Goal: Task Accomplishment & Management: Use online tool/utility

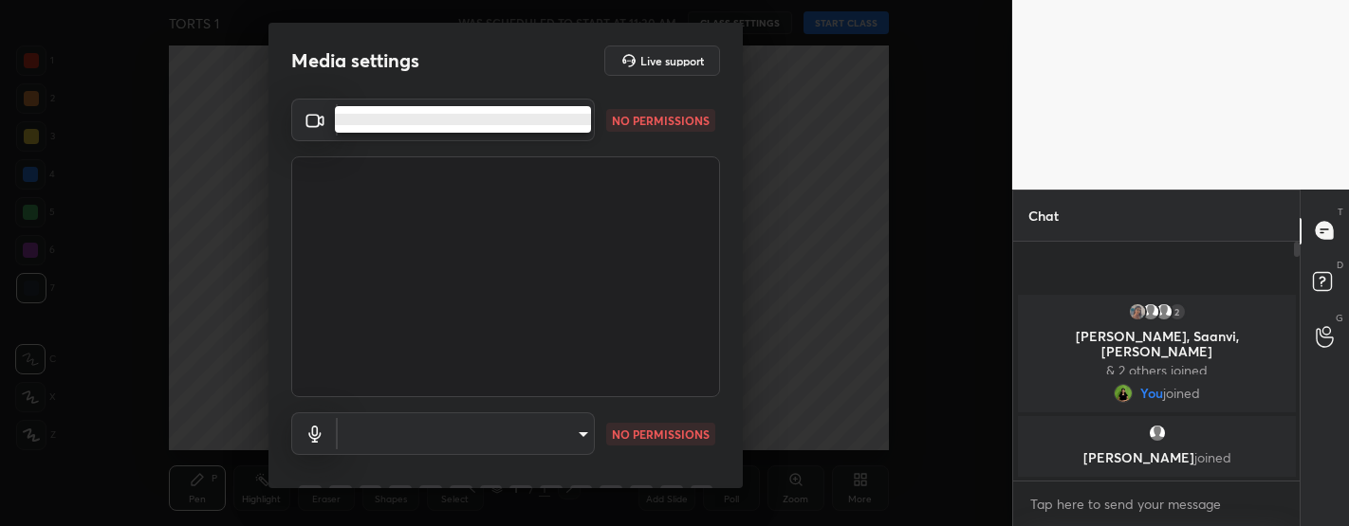
click at [431, 126] on body "1 2 3 4 5 6 7 C X Z C X Z E E Erase all H H TORTS 1 WAS SCHEDULED TO START AT 1…" at bounding box center [674, 263] width 1349 height 526
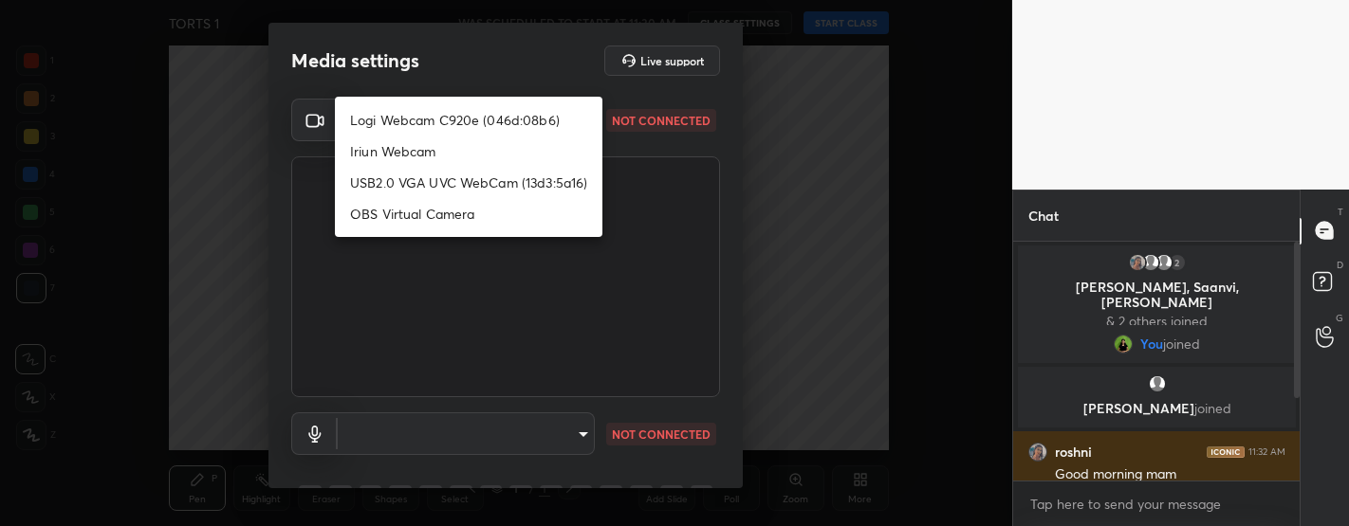
click at [655, 255] on div at bounding box center [674, 263] width 1349 height 526
click at [399, 111] on li "Logi Webcam C920e (046d:08b6)" at bounding box center [468, 119] width 267 height 31
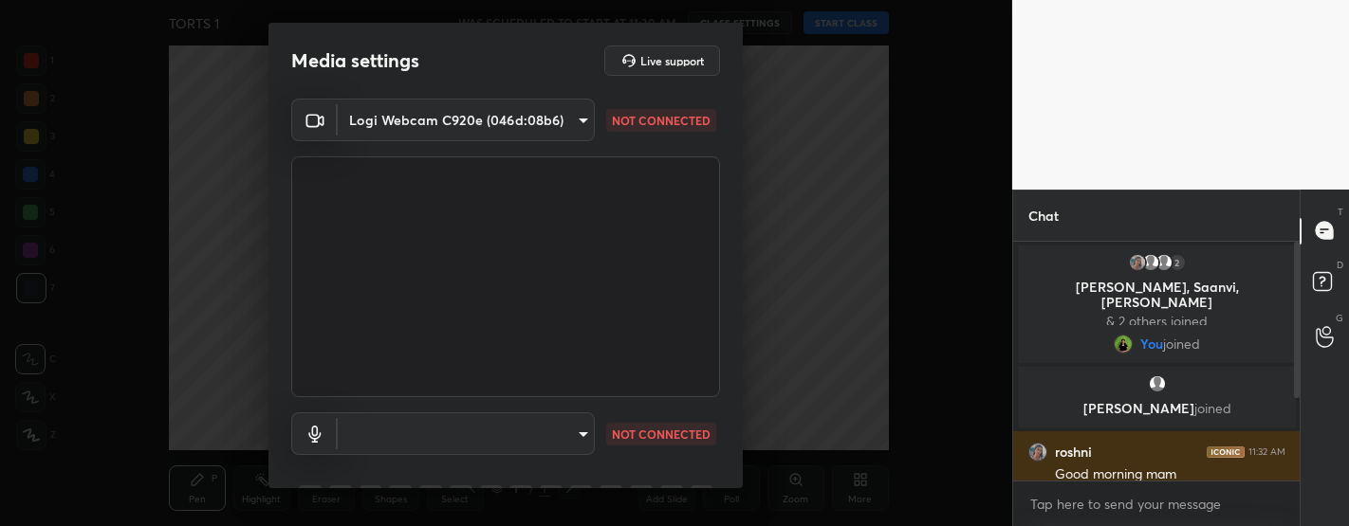
type input "bfdf6e9749fda72fa62dd39b8673869026ae3a59935418d763b6de5de5fe21f0"
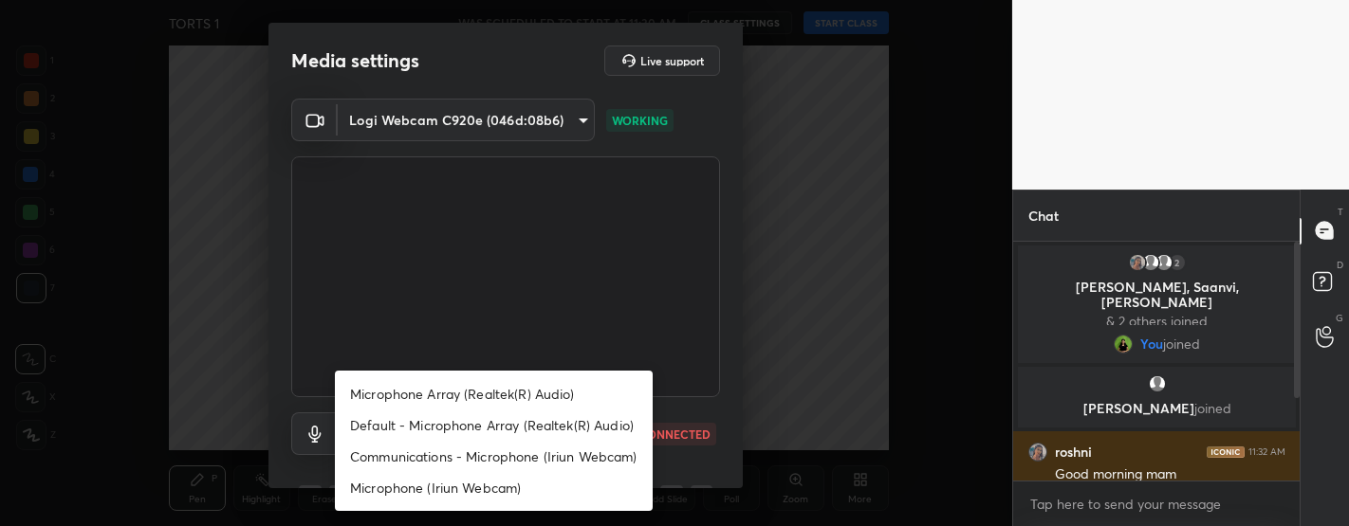
click at [420, 422] on body "1 2 3 4 5 6 7 C X Z C X Z E E Erase all H H TORTS 1 WAS SCHEDULED TO START AT 1…" at bounding box center [674, 263] width 1349 height 526
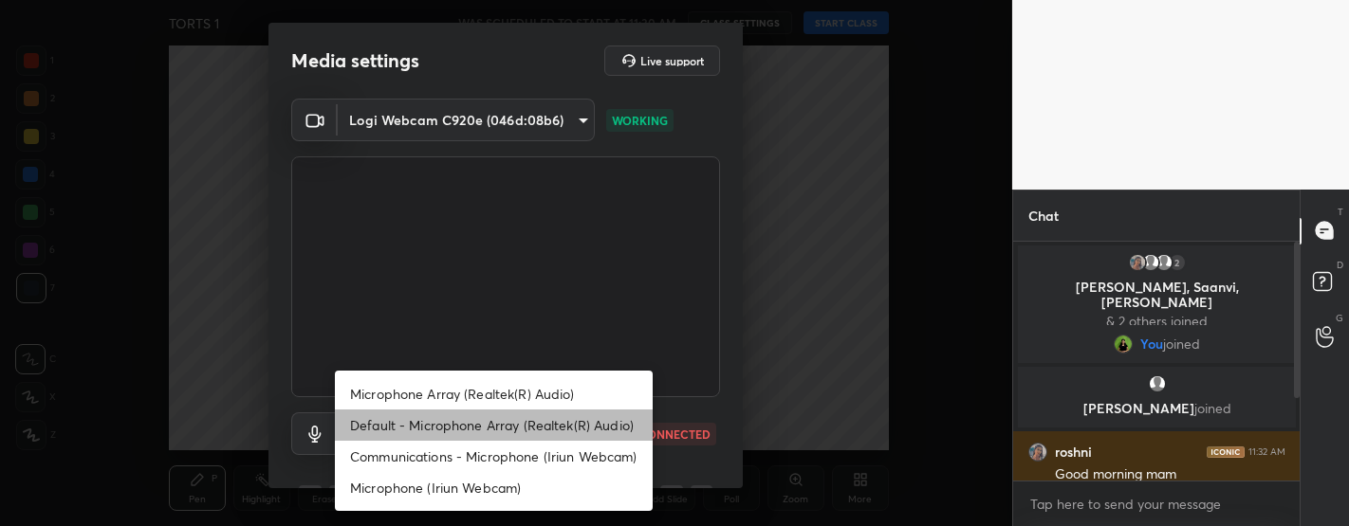
click at [449, 420] on li "Default - Microphone Array (Realtek(R) Audio)" at bounding box center [494, 425] width 318 height 31
type input "default"
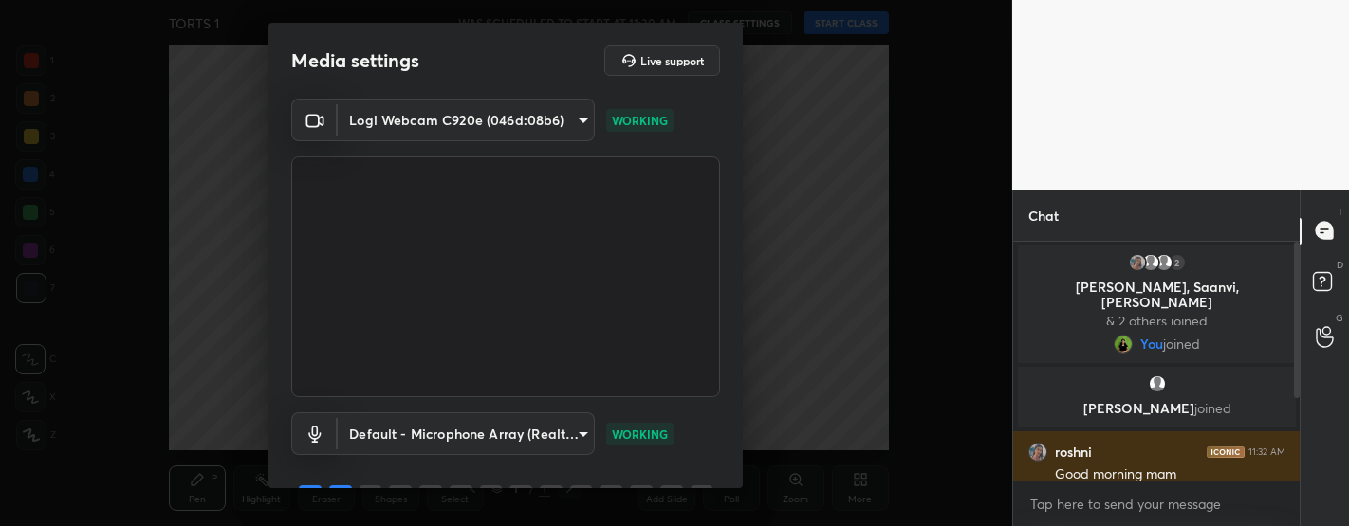
scroll to position [95, 0]
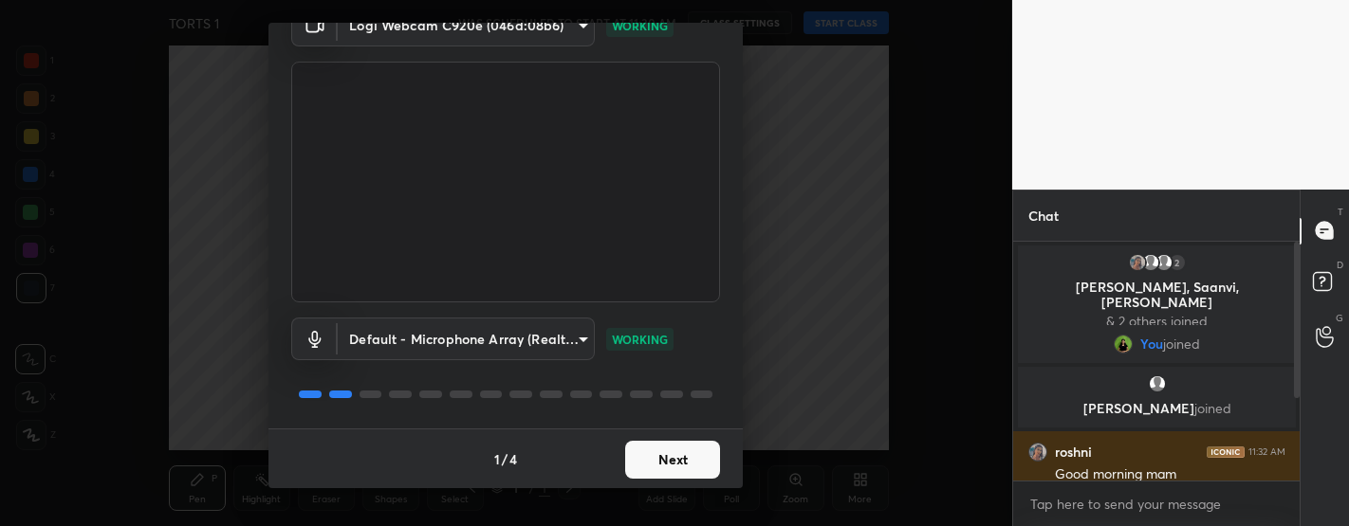
click at [674, 457] on button "Next" at bounding box center [672, 460] width 95 height 38
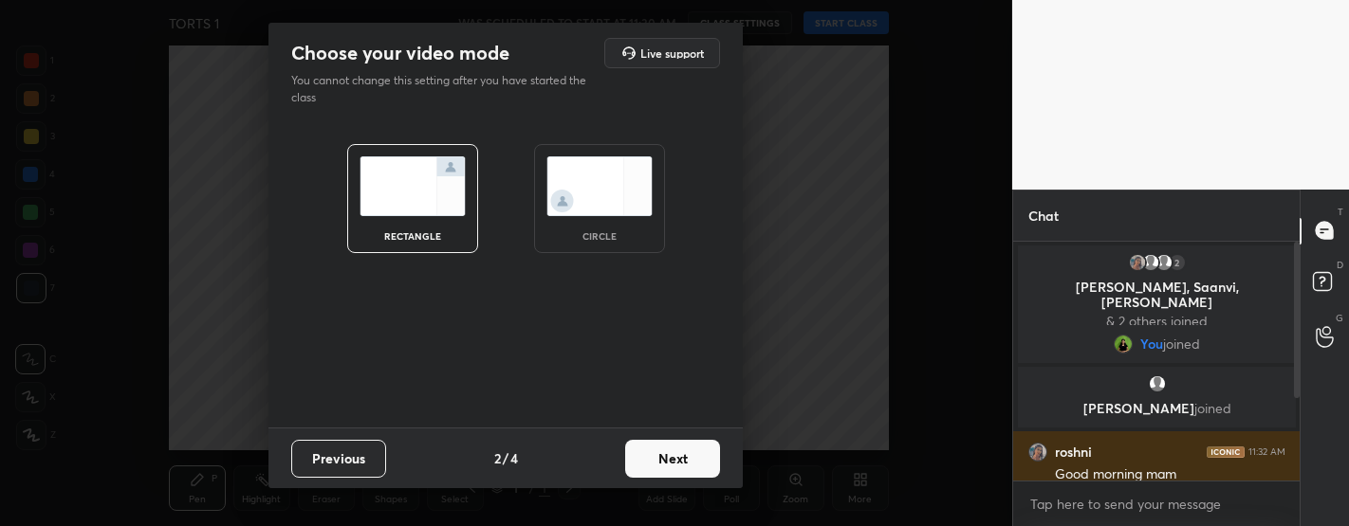
click at [680, 468] on button "Next" at bounding box center [672, 459] width 95 height 38
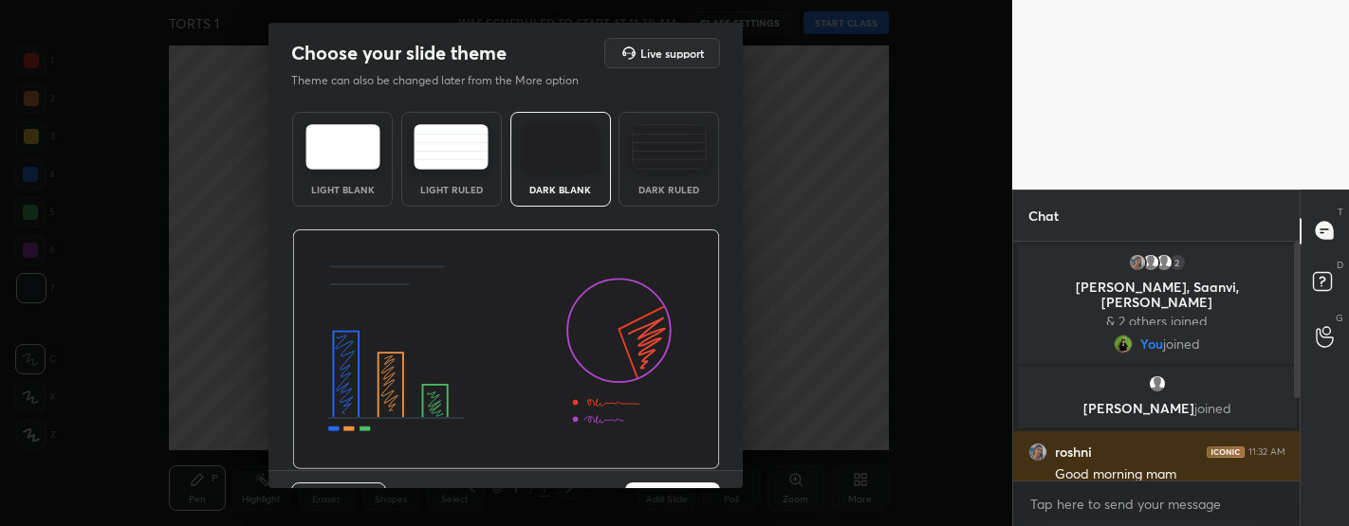
scroll to position [42, 0]
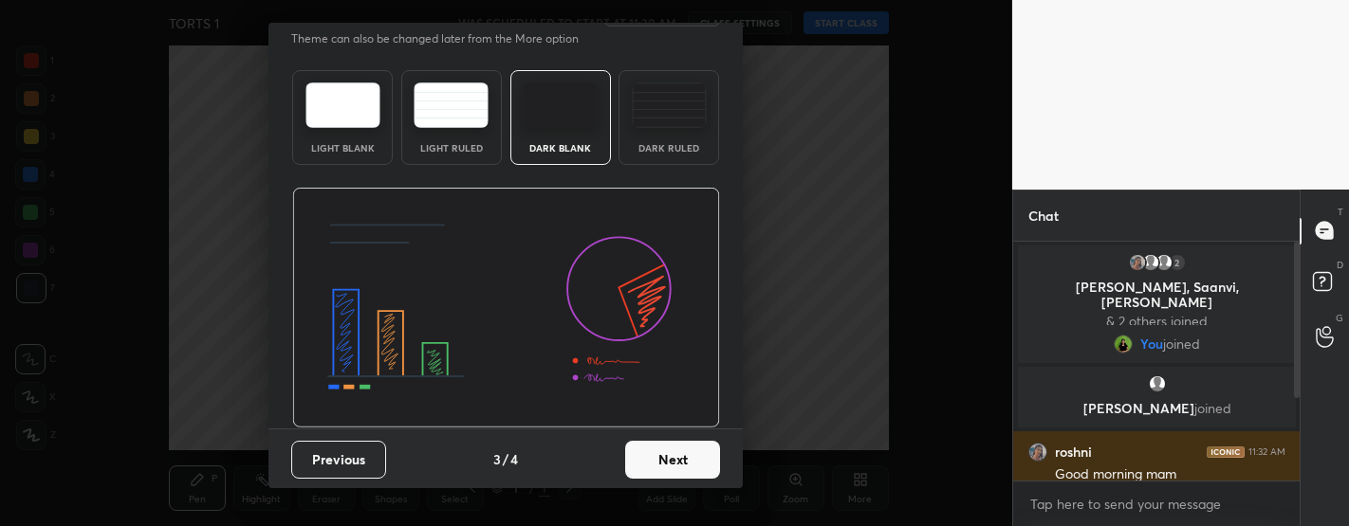
click at [683, 467] on button "Next" at bounding box center [672, 460] width 95 height 38
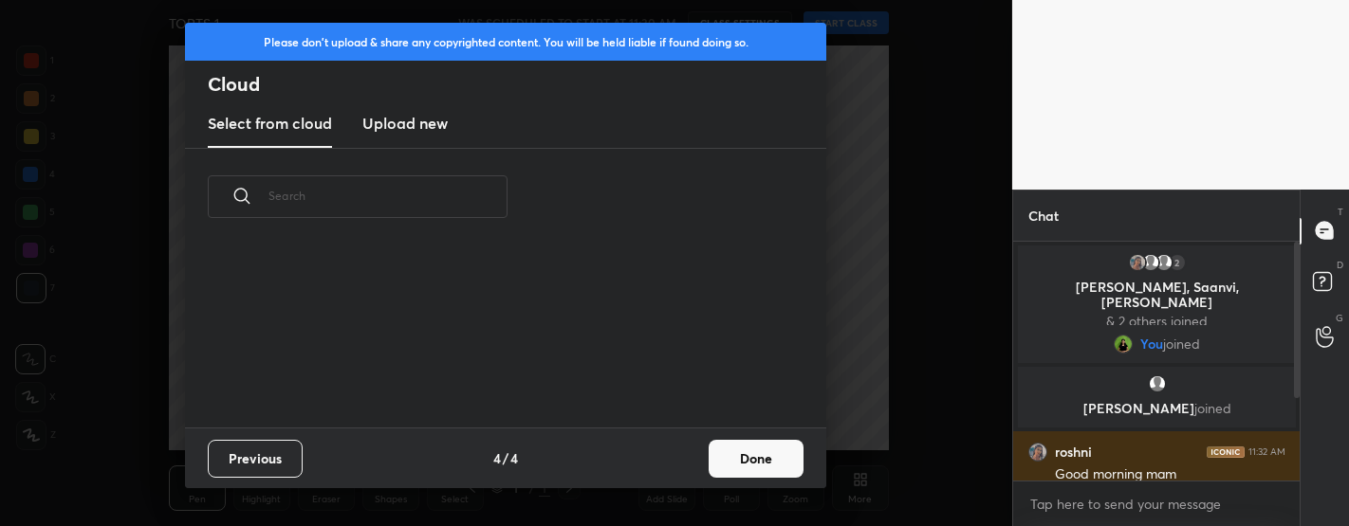
scroll to position [182, 609]
click at [713, 460] on button "Done" at bounding box center [756, 459] width 95 height 38
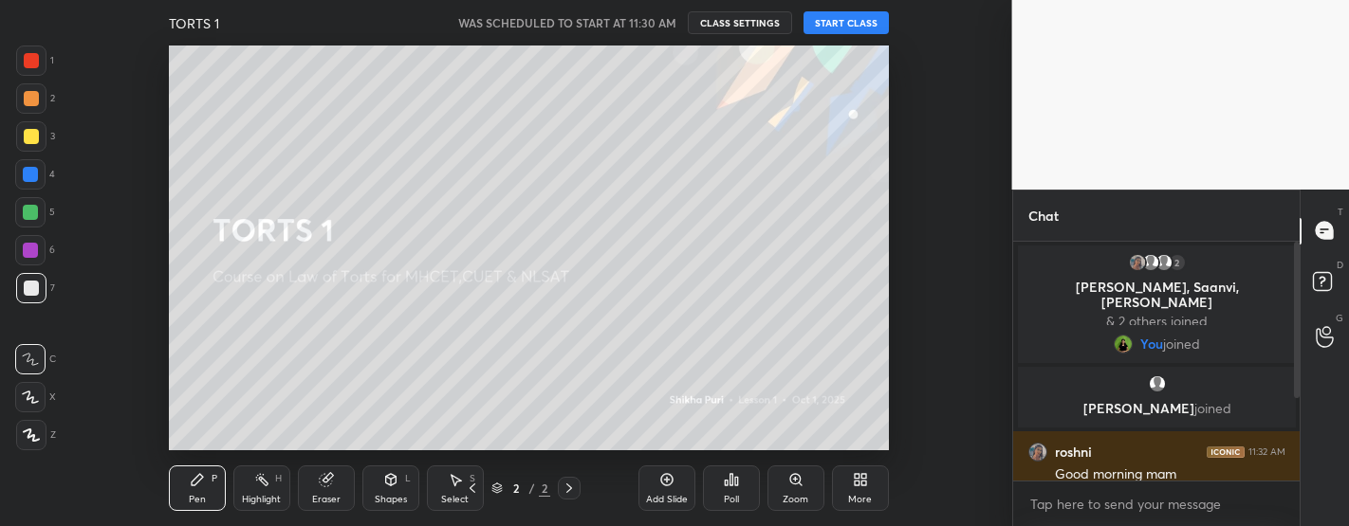
click at [831, 23] on button "START CLASS" at bounding box center [845, 22] width 85 height 23
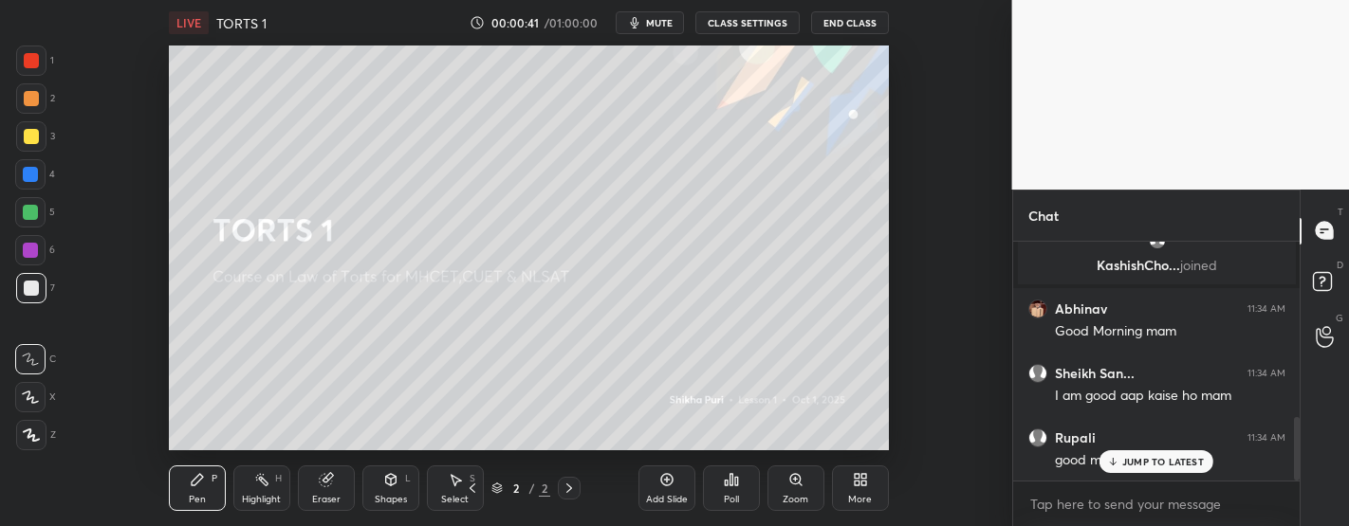
scroll to position [731, 0]
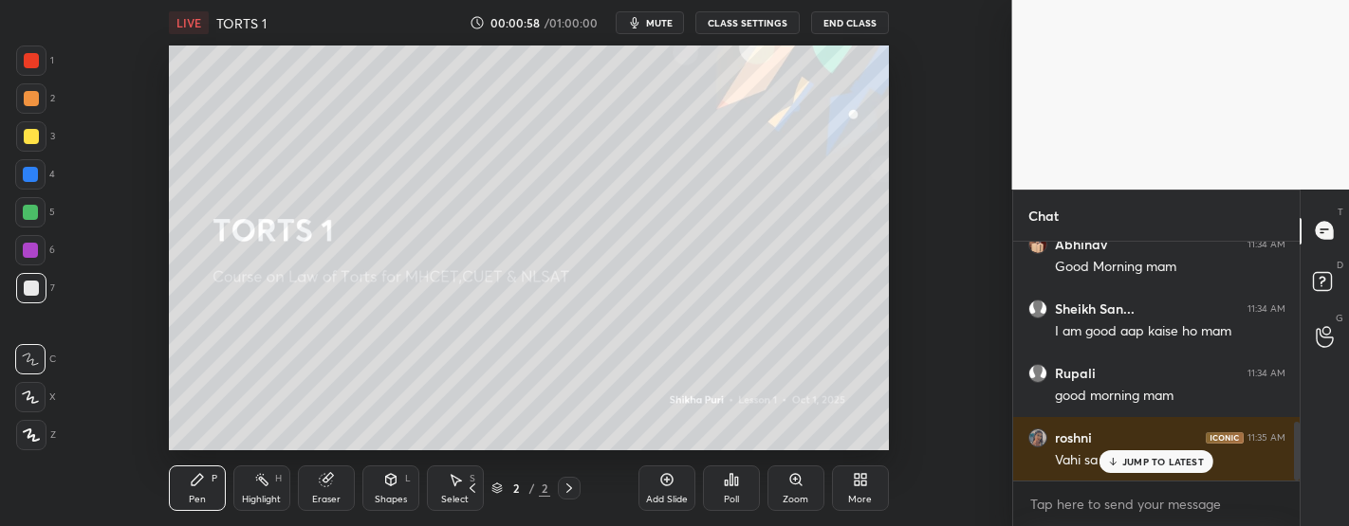
click at [1178, 460] on p "JUMP TO LATEST" at bounding box center [1163, 461] width 82 height 11
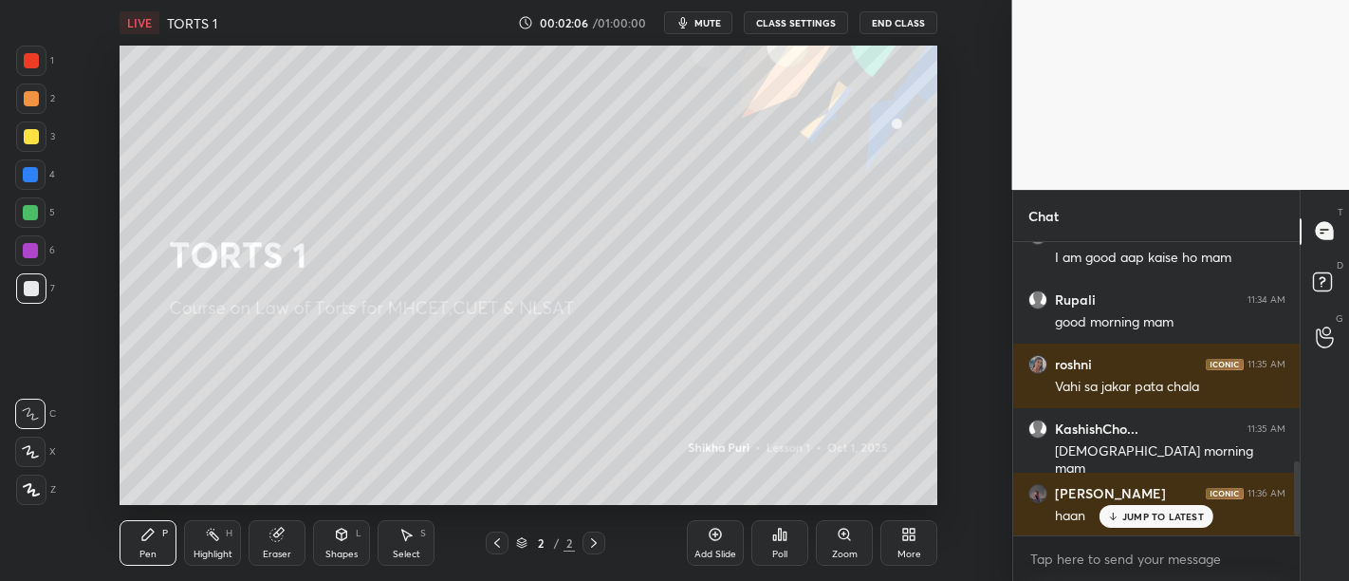
scroll to position [870, 0]
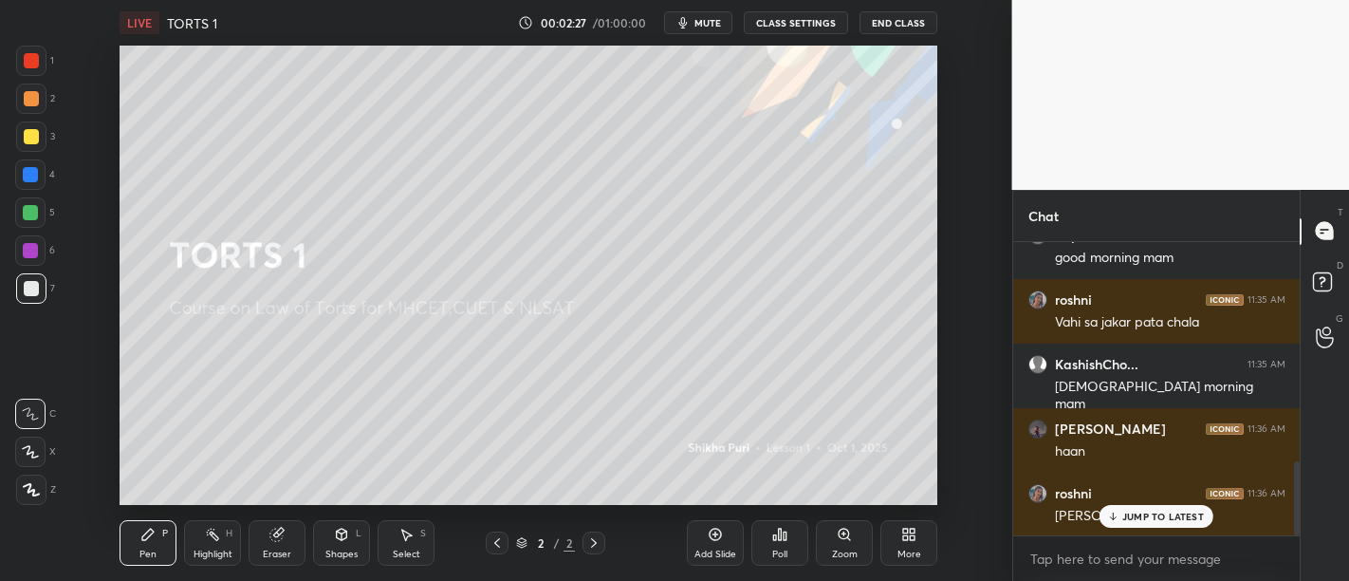
click at [1167, 517] on p "JUMP TO LATEST" at bounding box center [1163, 515] width 82 height 11
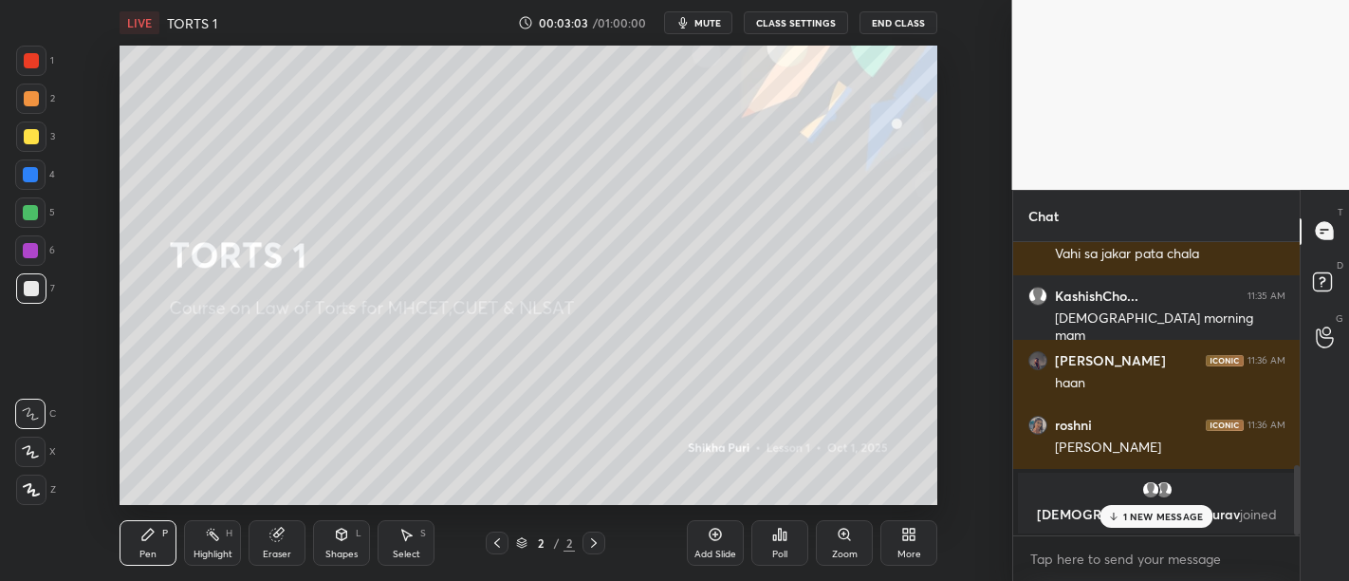
click at [1154, 521] on p "1 NEW MESSAGE" at bounding box center [1163, 515] width 81 height 11
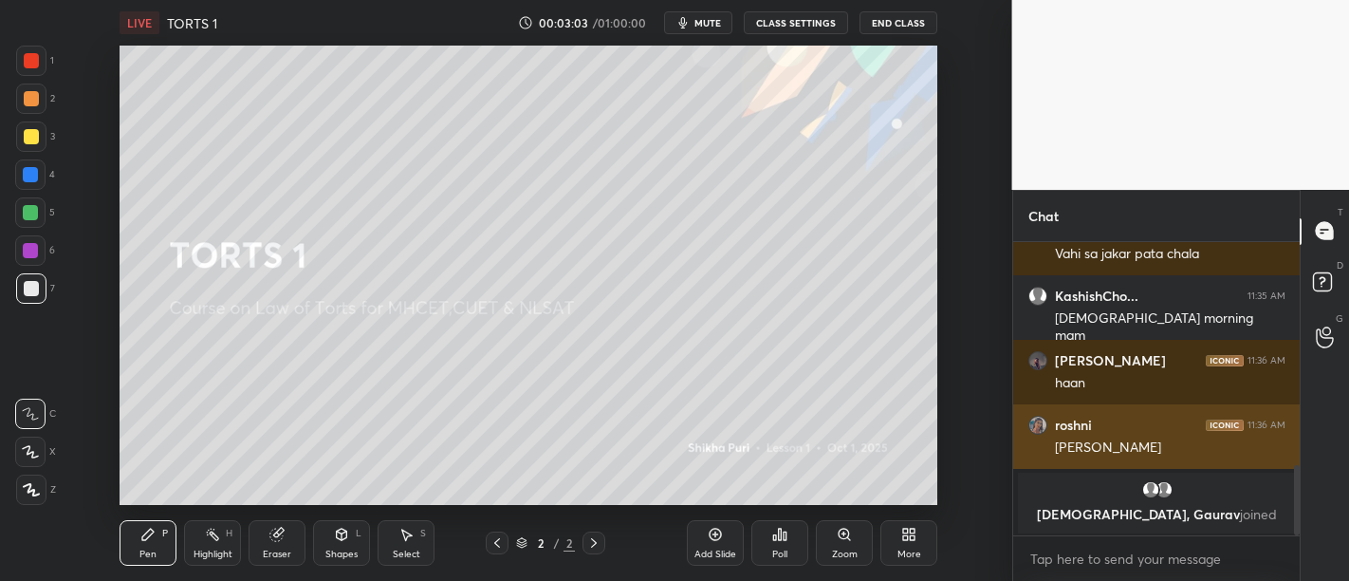
scroll to position [939, 0]
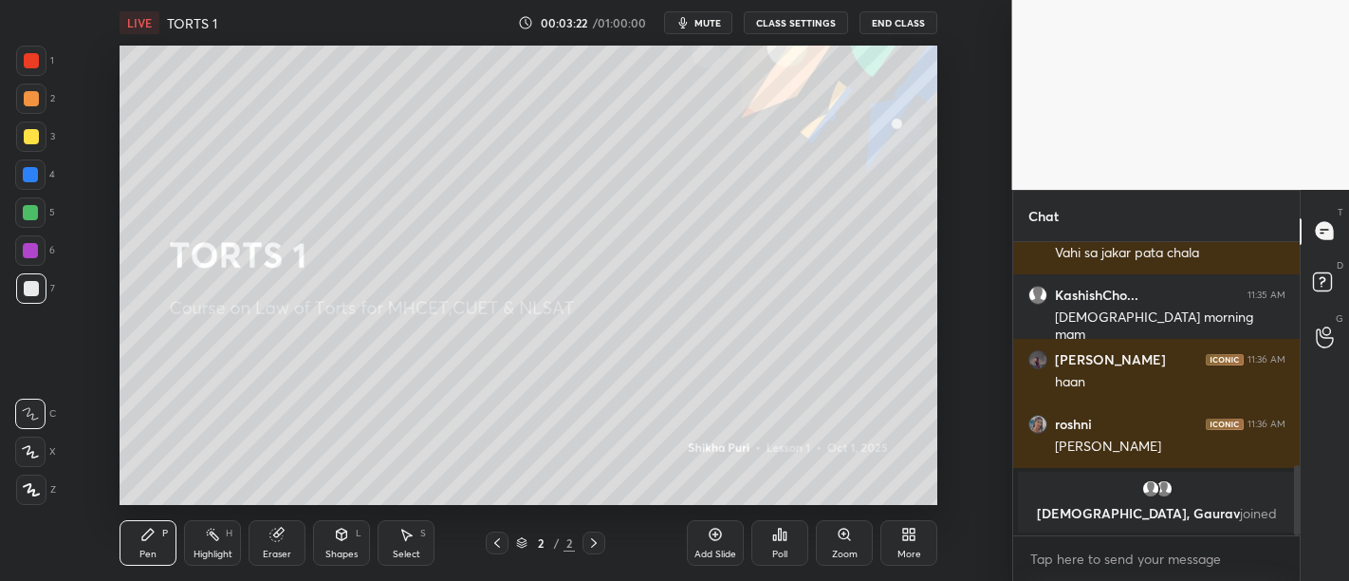
click at [926, 525] on div "More" at bounding box center [908, 543] width 57 height 46
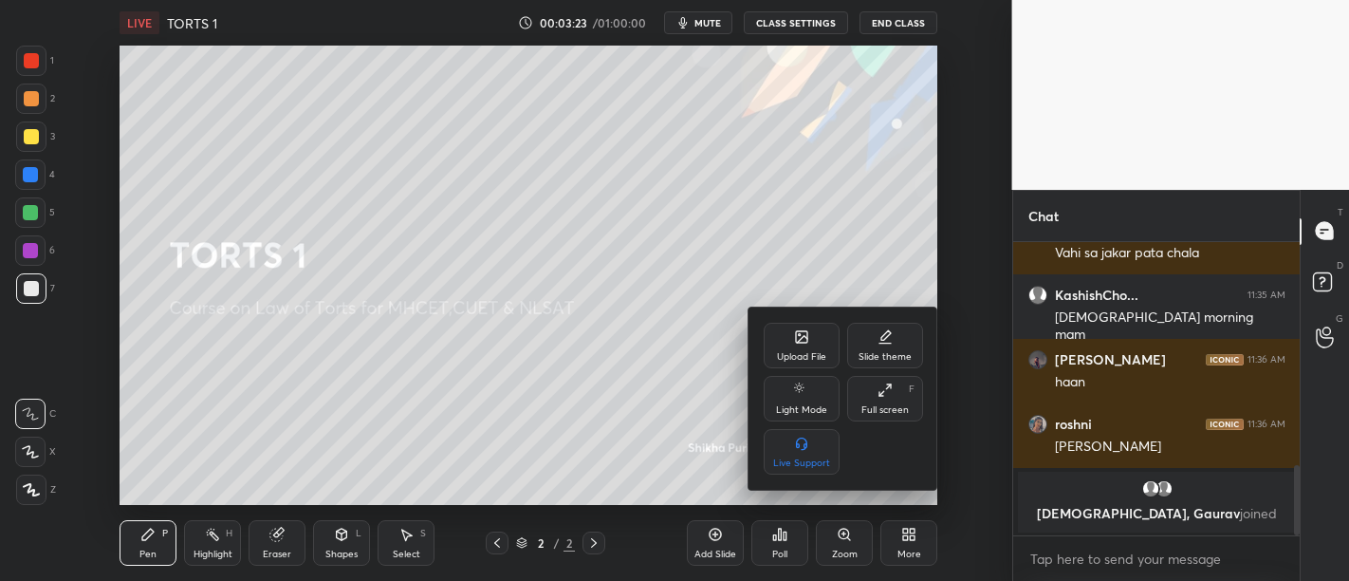
scroll to position [938, 0]
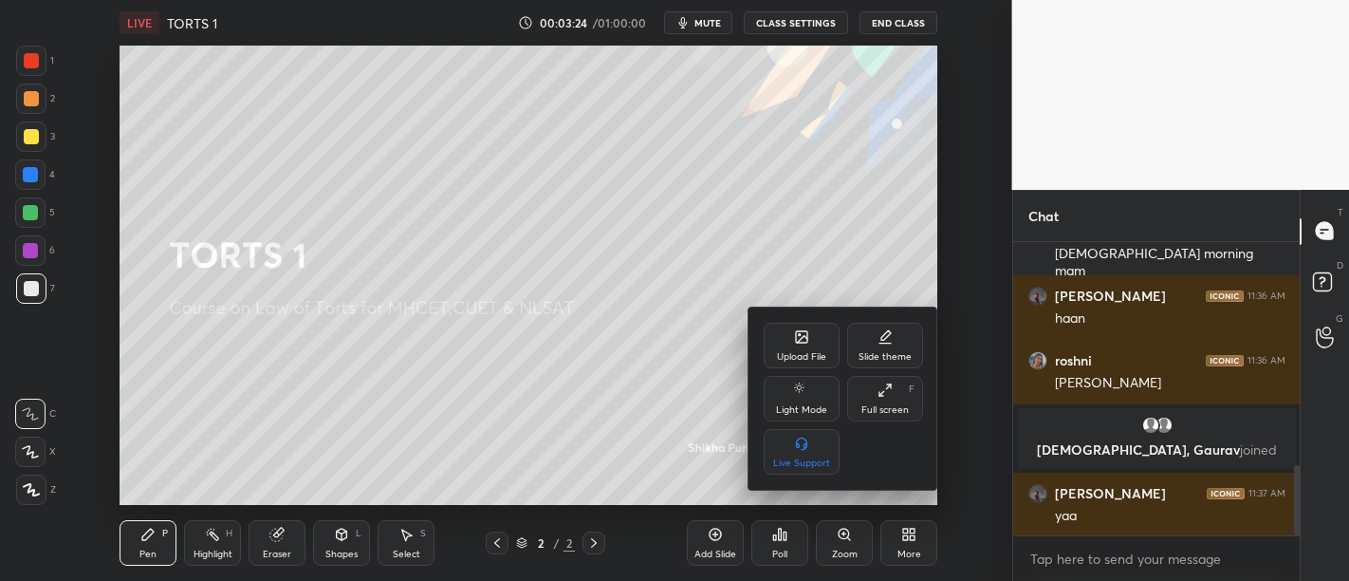
click at [797, 344] on icon at bounding box center [801, 336] width 15 height 15
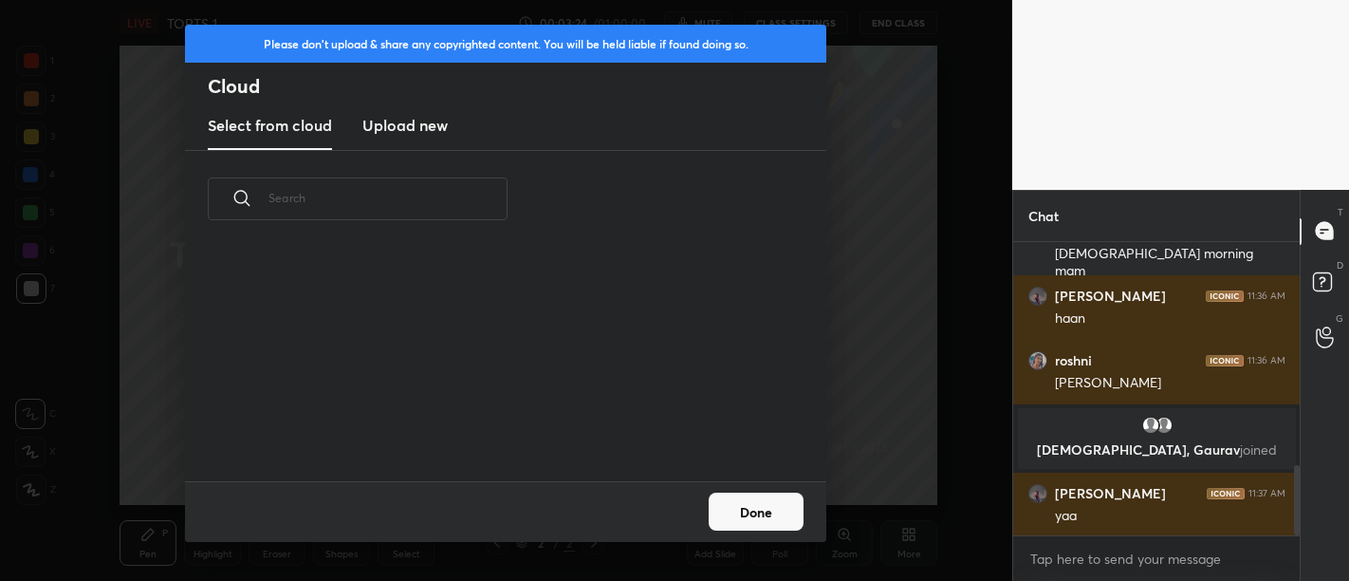
scroll to position [233, 609]
click at [409, 123] on h3 "Upload new" at bounding box center [404, 125] width 85 height 23
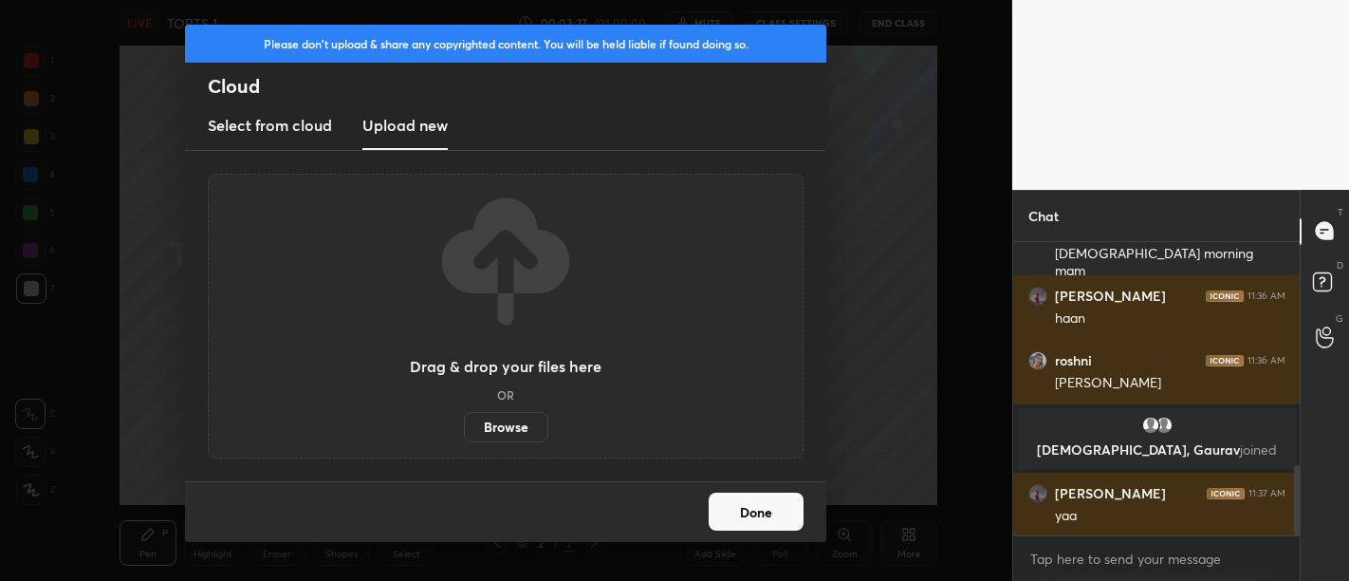
click at [500, 426] on label "Browse" at bounding box center [506, 427] width 84 height 30
click at [464, 426] on input "Browse" at bounding box center [464, 427] width 0 height 30
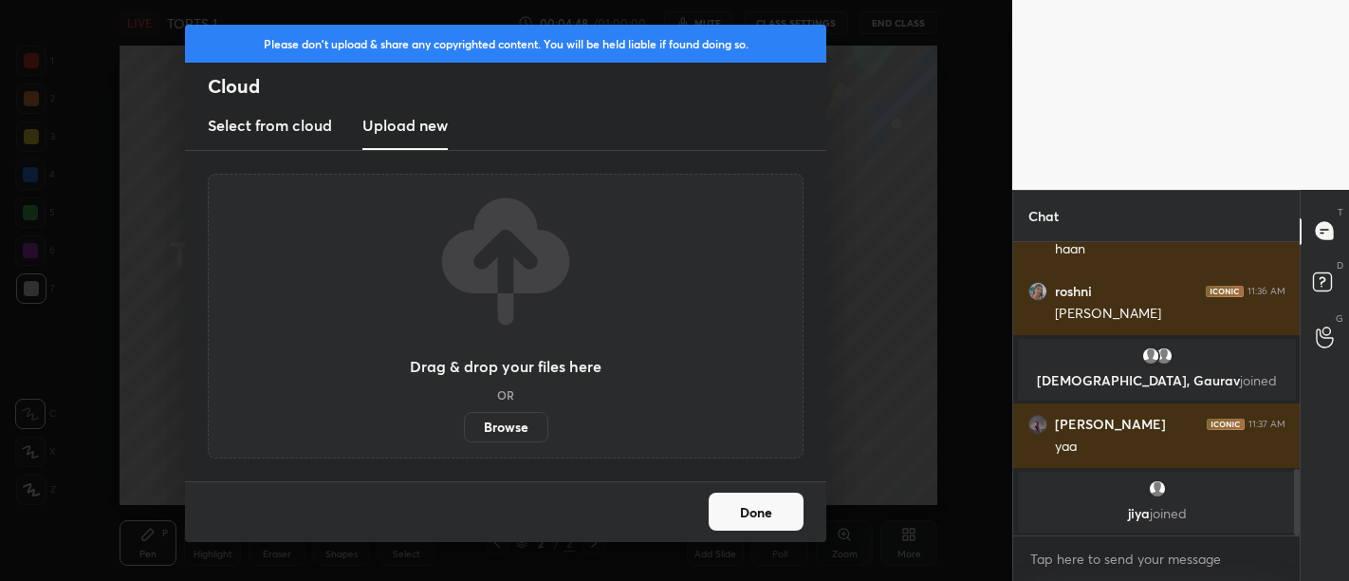
click at [518, 417] on label "Browse" at bounding box center [506, 427] width 84 height 30
click at [464, 417] on input "Browse" at bounding box center [464, 427] width 0 height 30
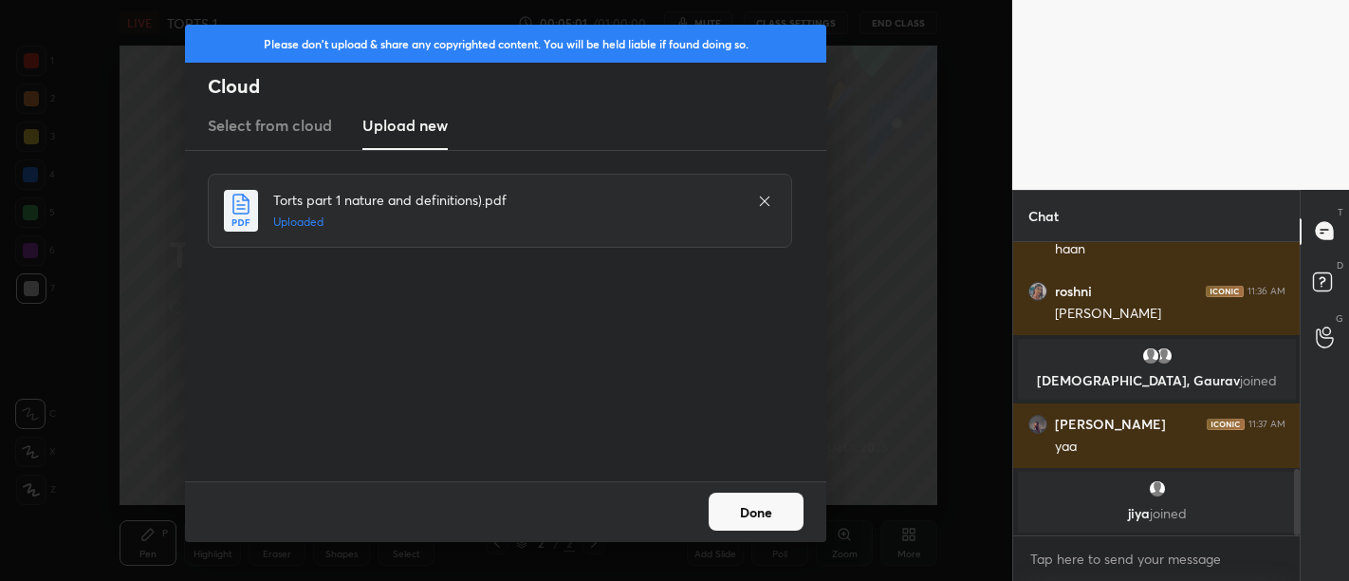
click at [747, 516] on button "Done" at bounding box center [756, 511] width 95 height 38
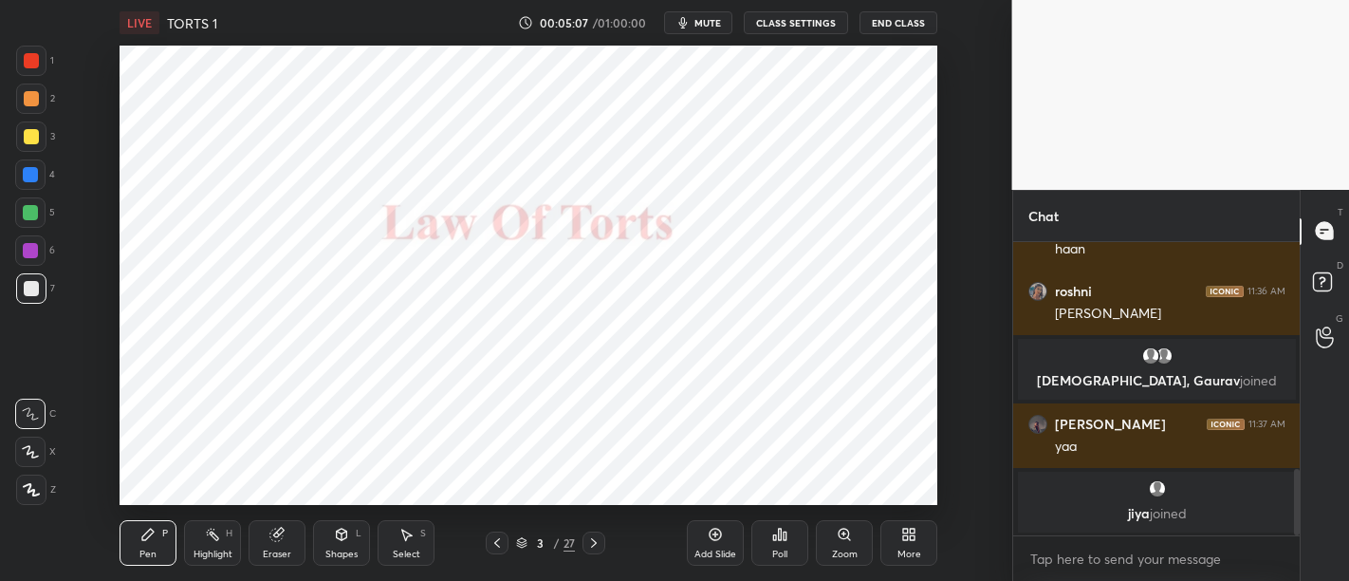
click at [29, 213] on div at bounding box center [30, 212] width 15 height 15
click at [35, 475] on div at bounding box center [31, 489] width 30 height 30
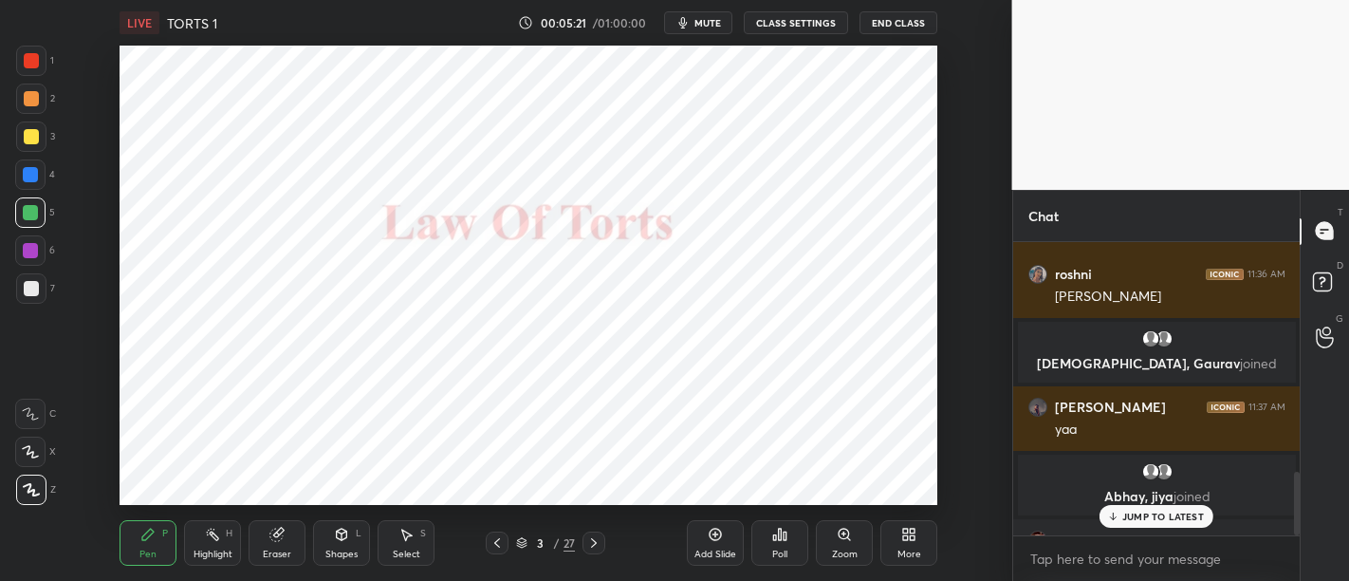
scroll to position [1054, 0]
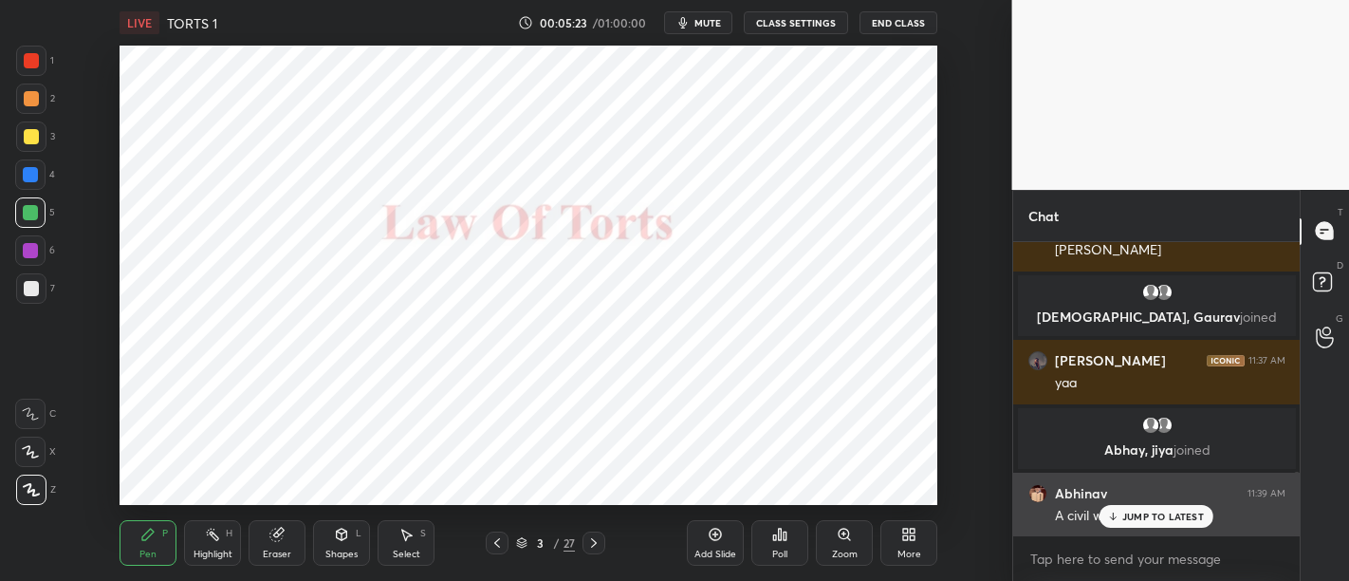
click at [1124, 515] on p "JUMP TO LATEST" at bounding box center [1163, 515] width 82 height 11
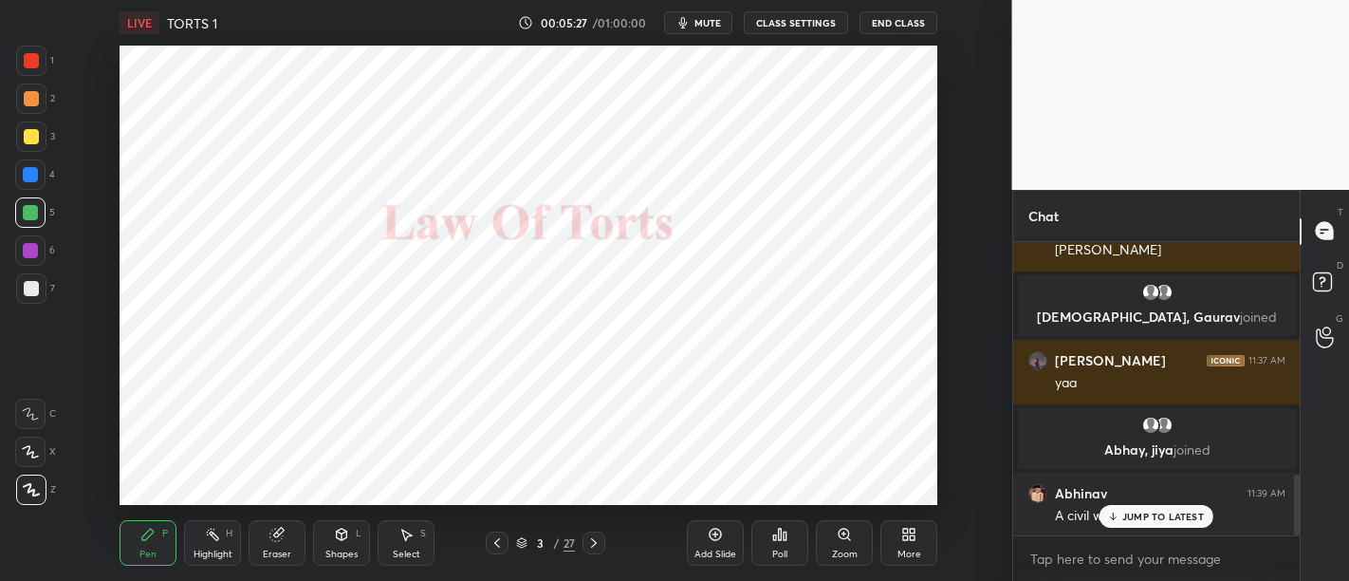
scroll to position [1122, 0]
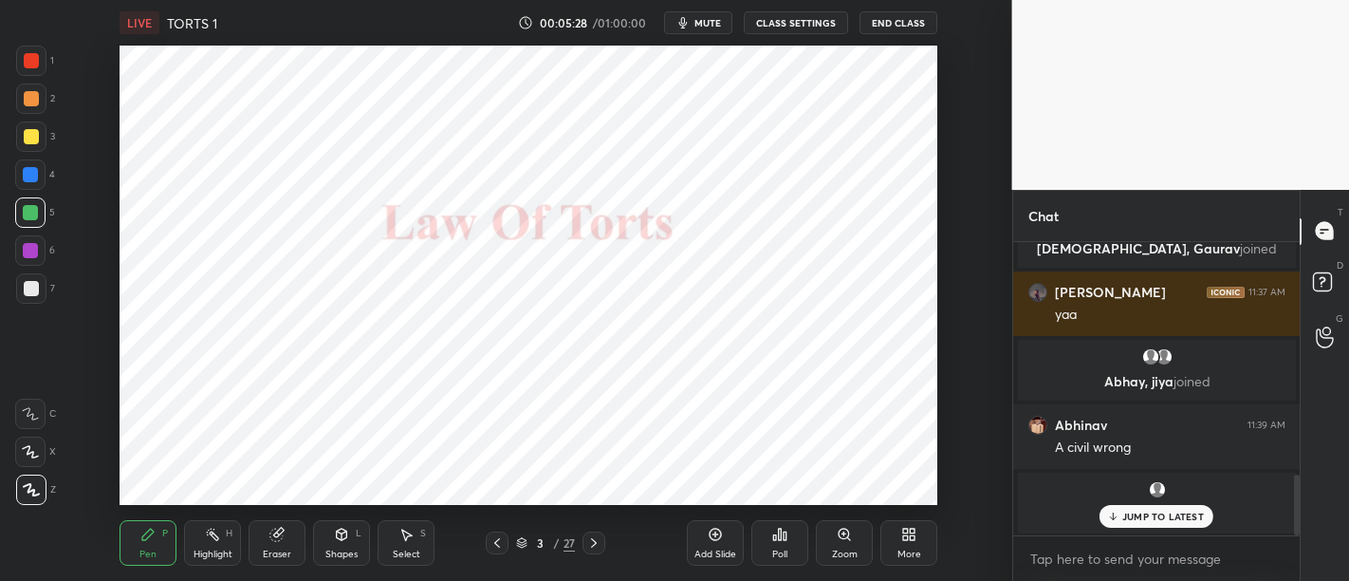
click at [968, 416] on div "Setting up your live class Poll for secs No correct answer Start poll" at bounding box center [529, 275] width 936 height 459
click at [1173, 521] on p "JUMP TO LATEST" at bounding box center [1163, 515] width 82 height 11
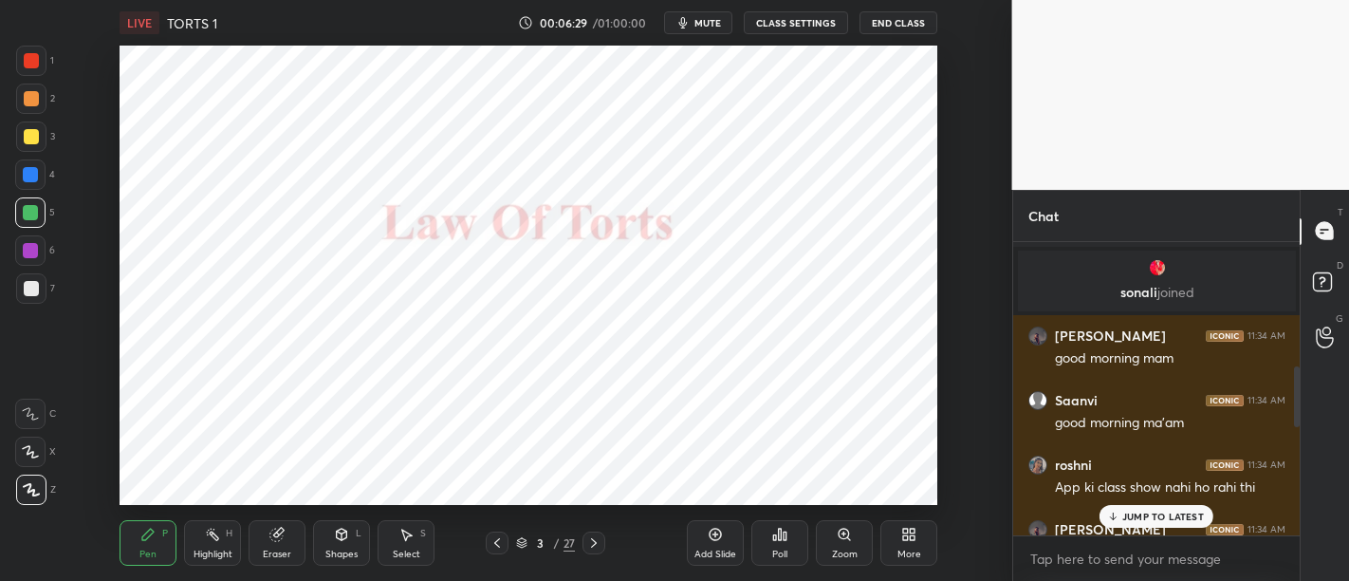
scroll to position [0, 0]
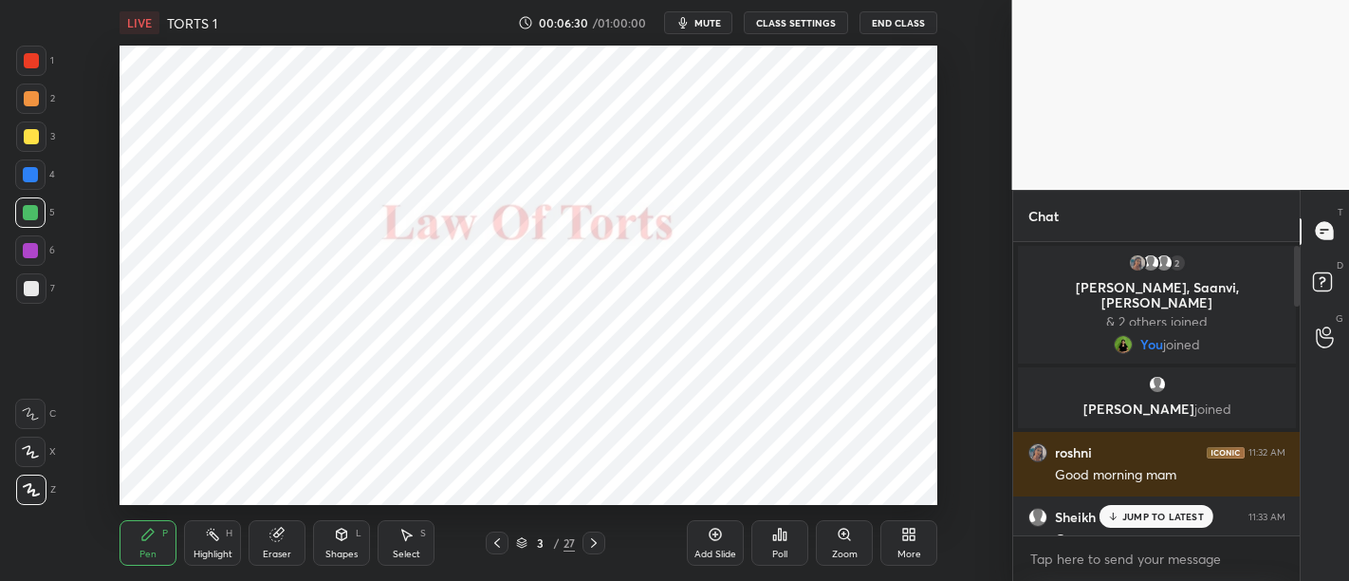
click at [1141, 513] on p "JUMP TO LATEST" at bounding box center [1163, 515] width 82 height 11
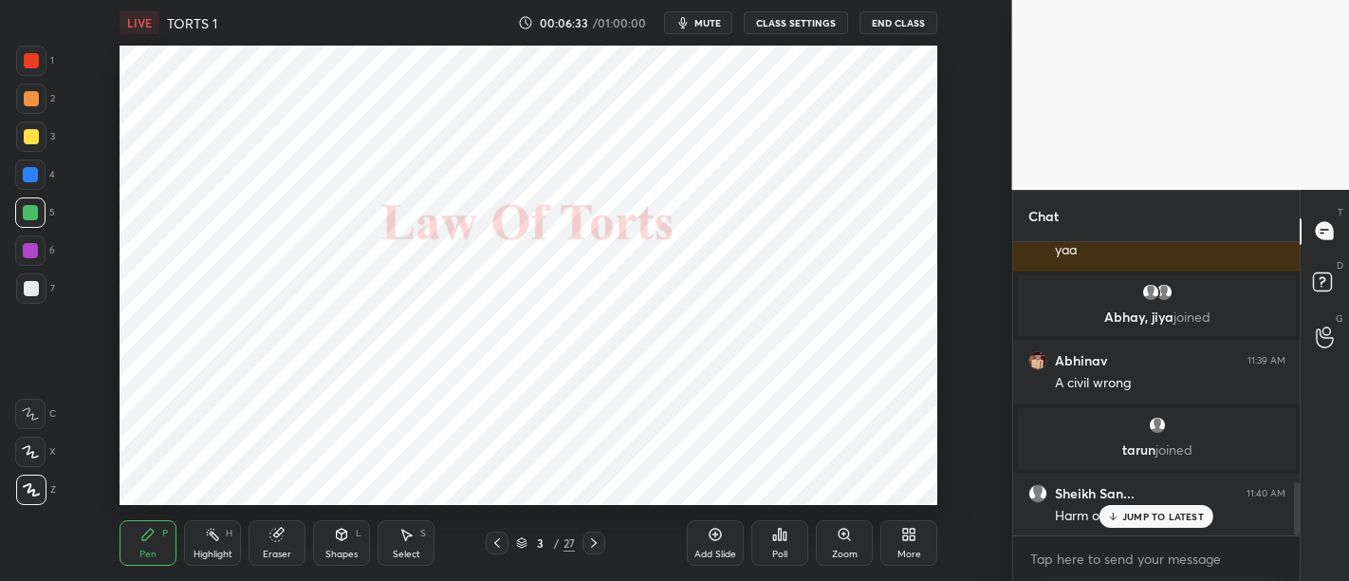
scroll to position [1333, 0]
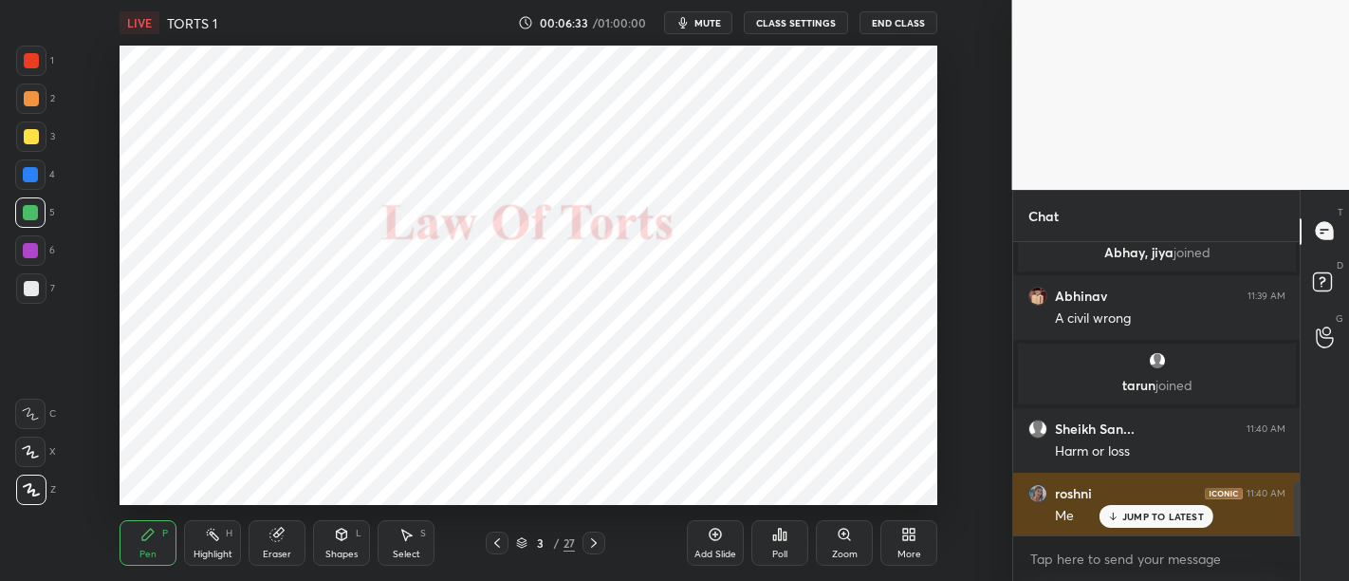
click at [1166, 518] on p "JUMP TO LATEST" at bounding box center [1163, 515] width 82 height 11
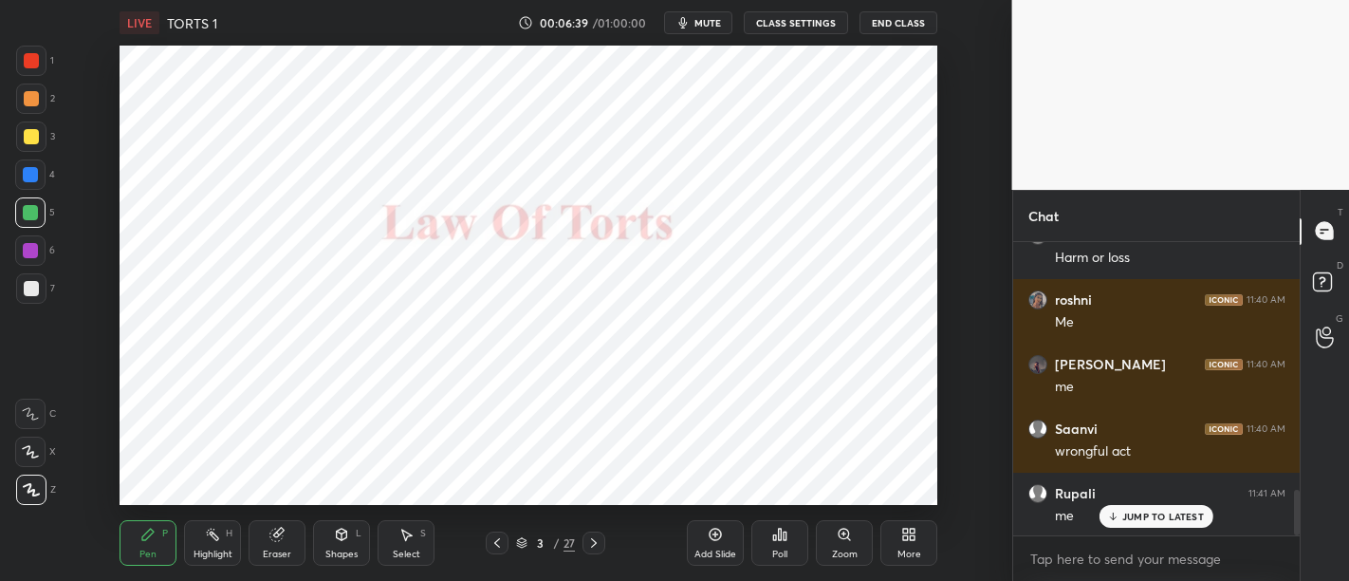
scroll to position [1591, 0]
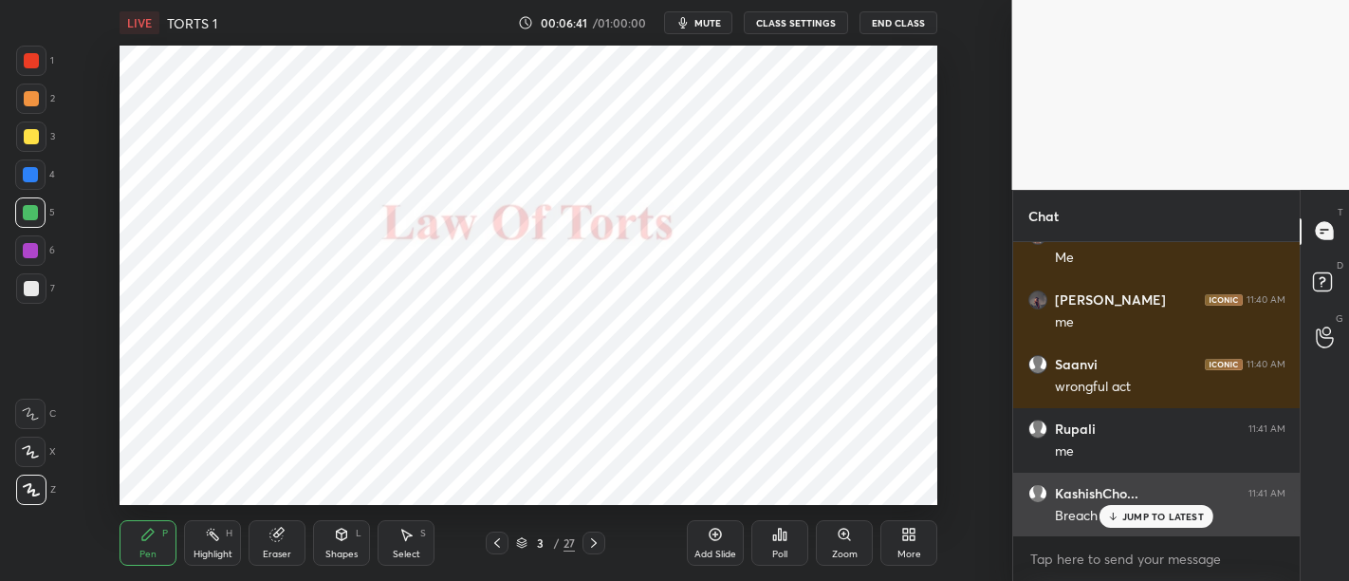
click at [1165, 522] on p "JUMP TO LATEST" at bounding box center [1163, 515] width 82 height 11
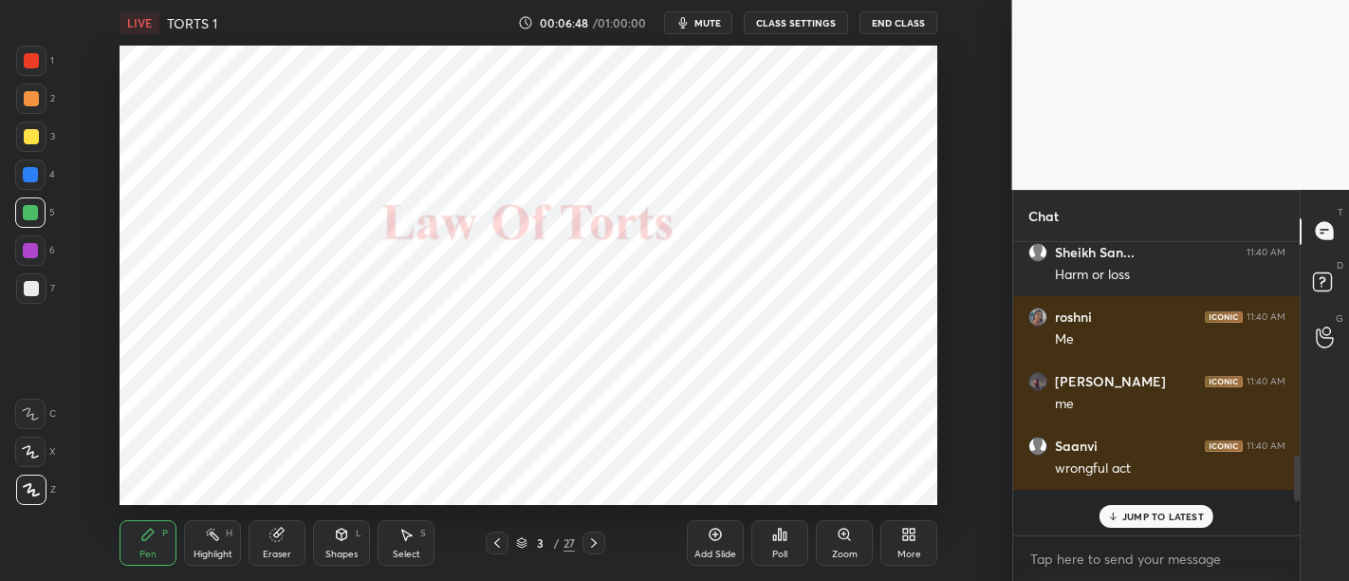
scroll to position [1592, 0]
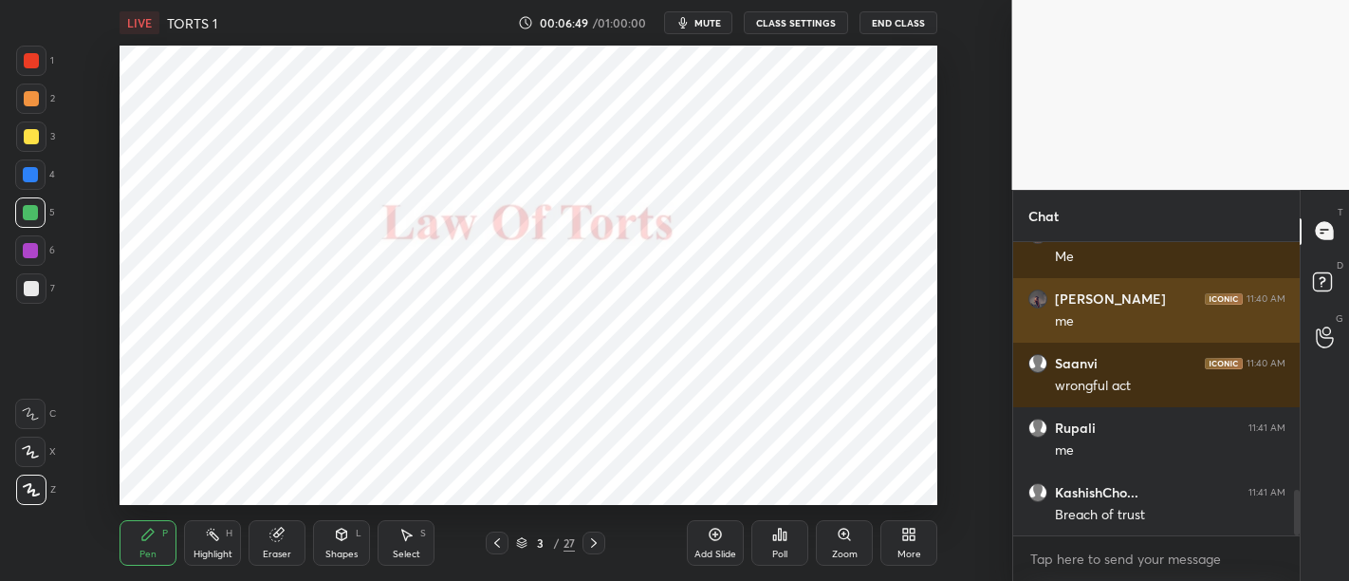
click at [1146, 370] on div "[DEMOGRAPHIC_DATA] 11:40 AM" at bounding box center [1156, 363] width 257 height 19
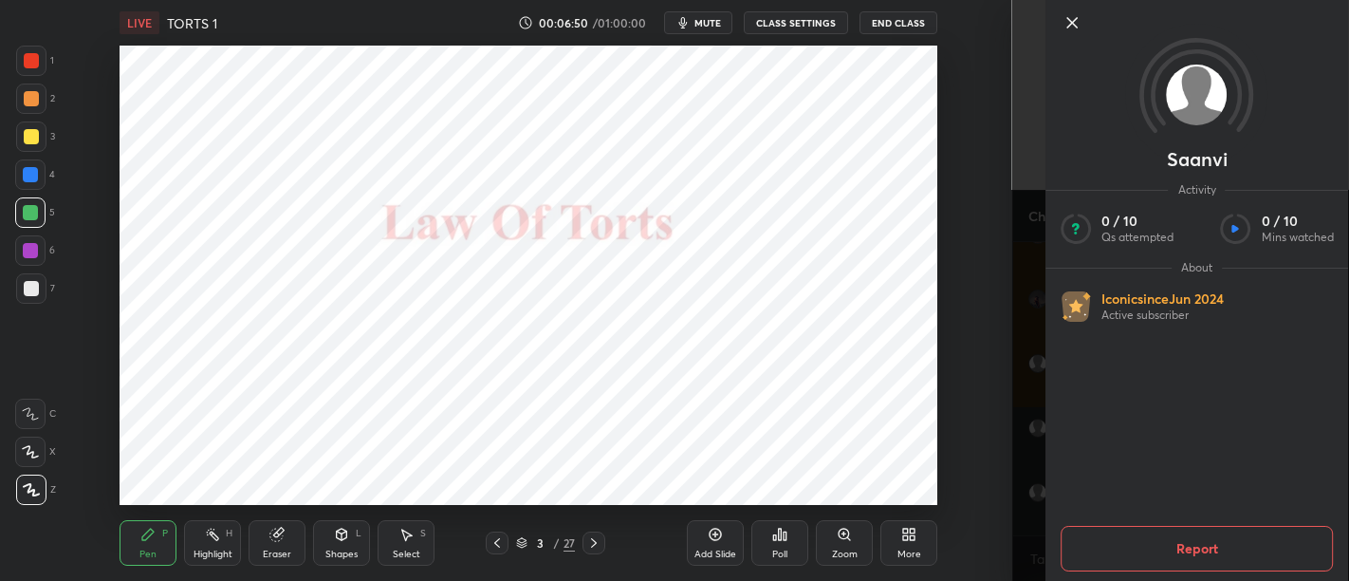
click at [1079, 24] on icon at bounding box center [1071, 22] width 23 height 23
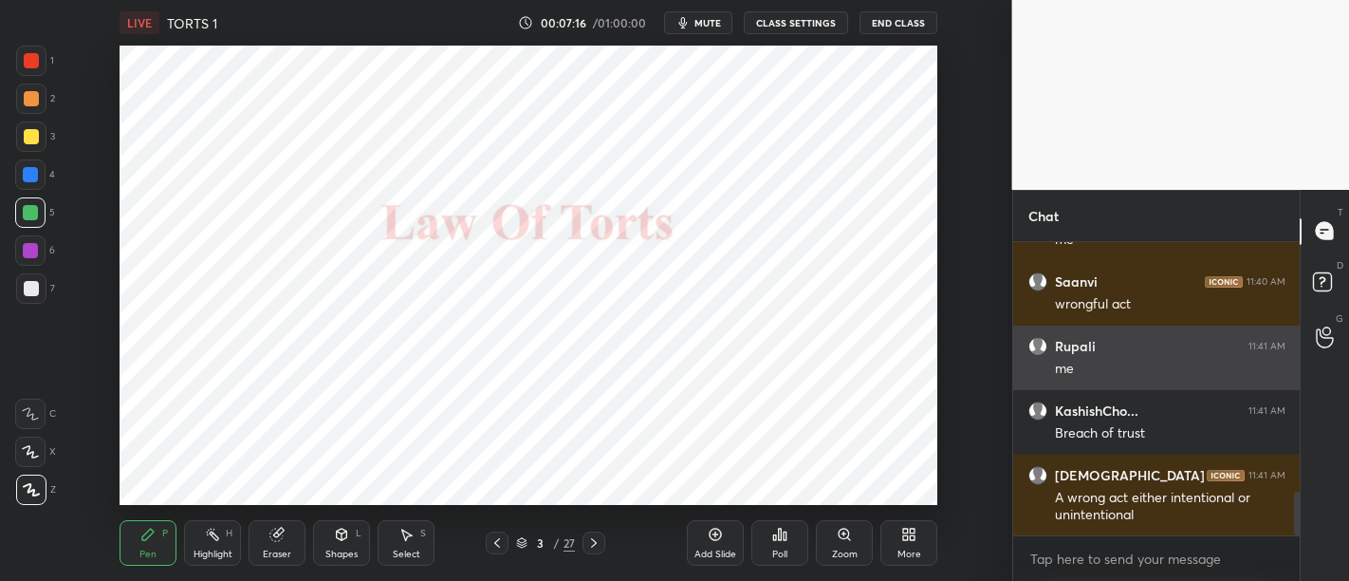
scroll to position [1737, 0]
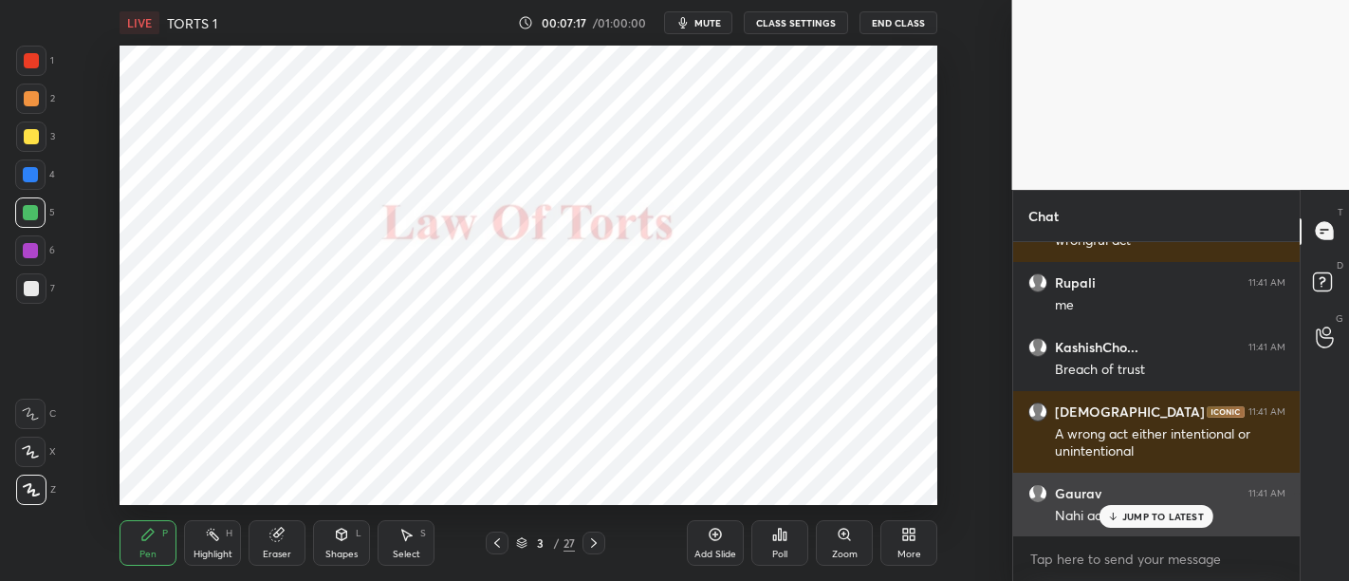
click at [1138, 513] on p "JUMP TO LATEST" at bounding box center [1163, 515] width 82 height 11
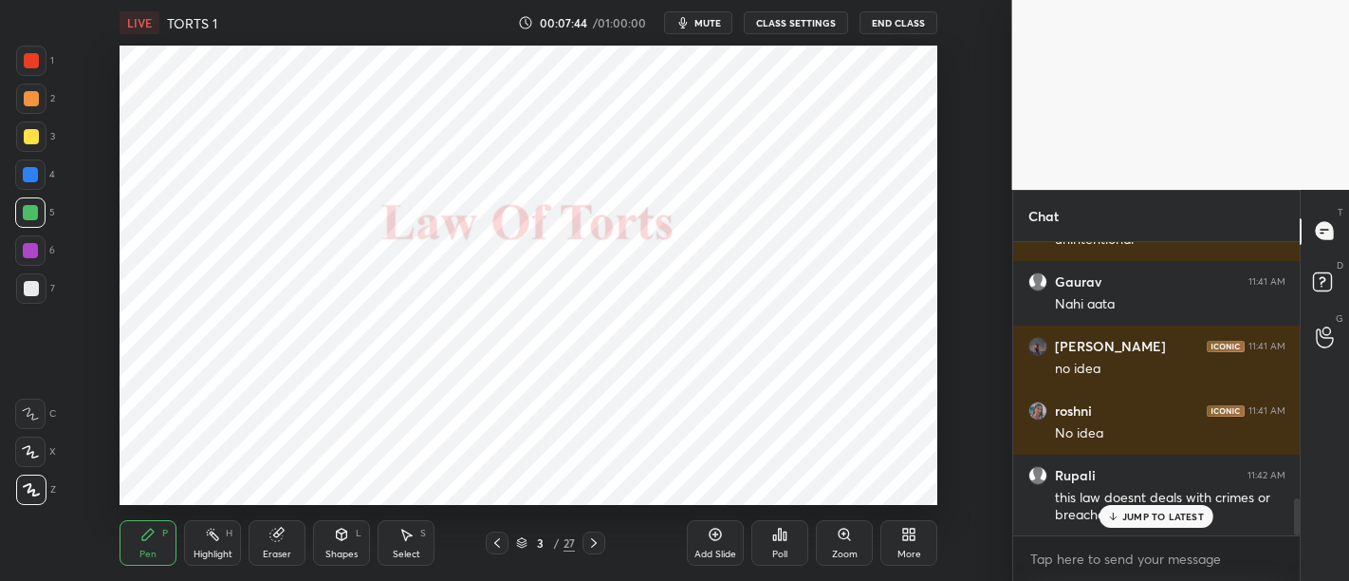
scroll to position [2016, 0]
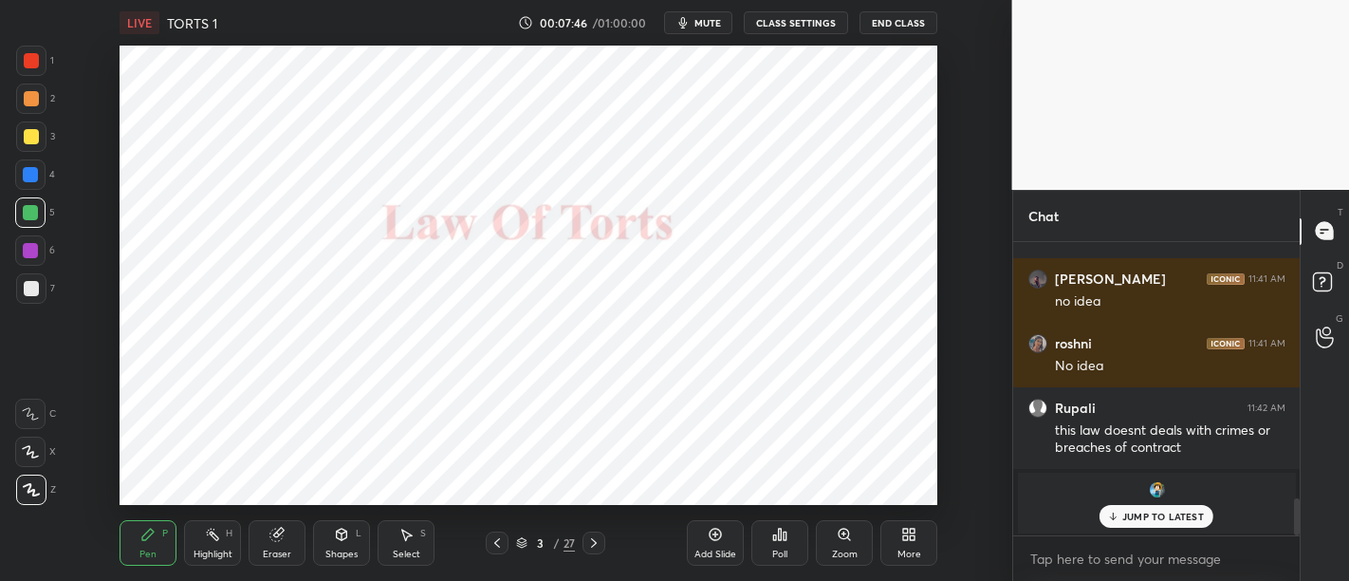
click at [1136, 519] on p "JUMP TO LATEST" at bounding box center [1163, 515] width 82 height 11
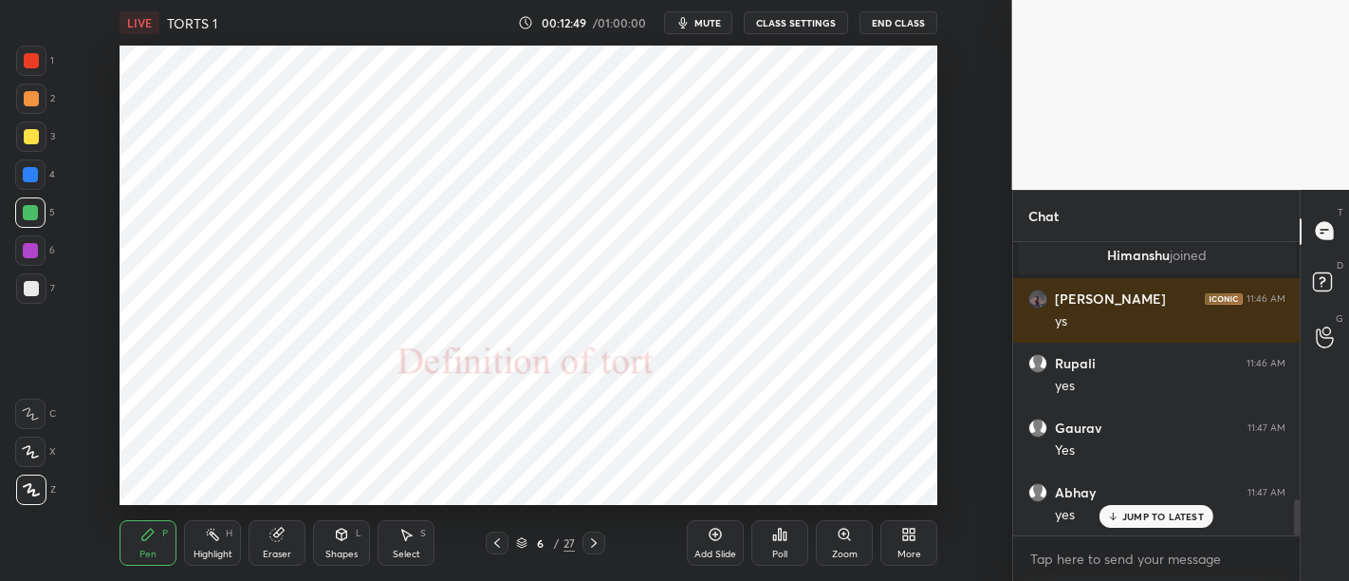
scroll to position [2128, 0]
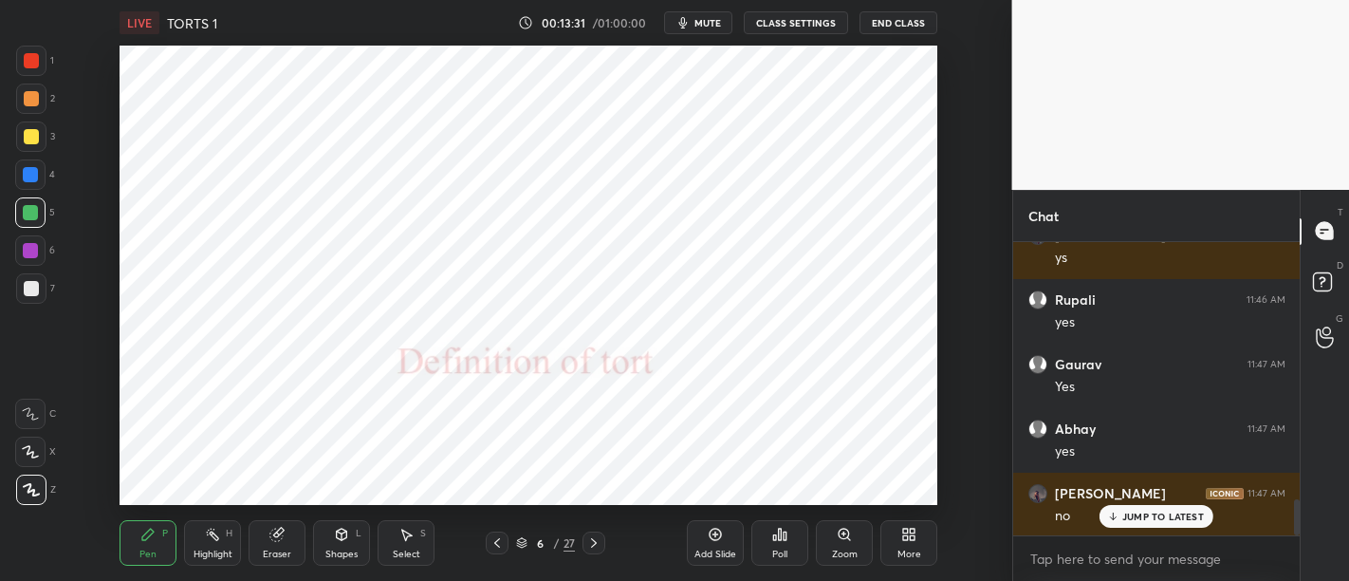
click at [725, 525] on div "Add Slide" at bounding box center [715, 543] width 57 height 46
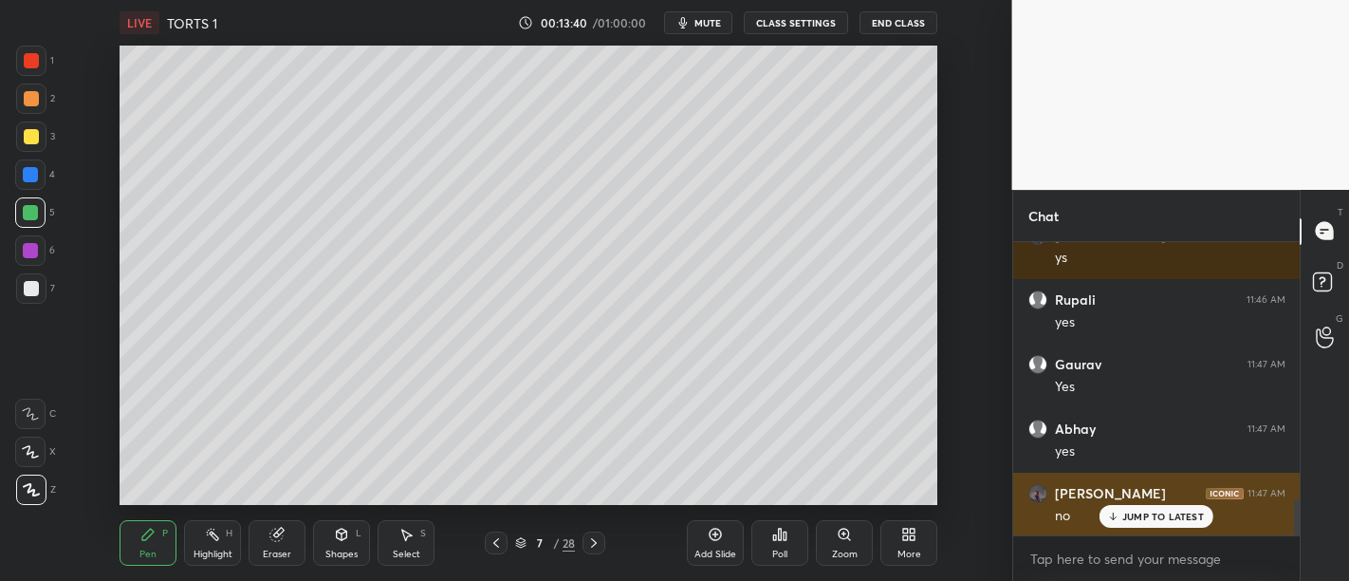
click at [1165, 519] on p "JUMP TO LATEST" at bounding box center [1163, 515] width 82 height 11
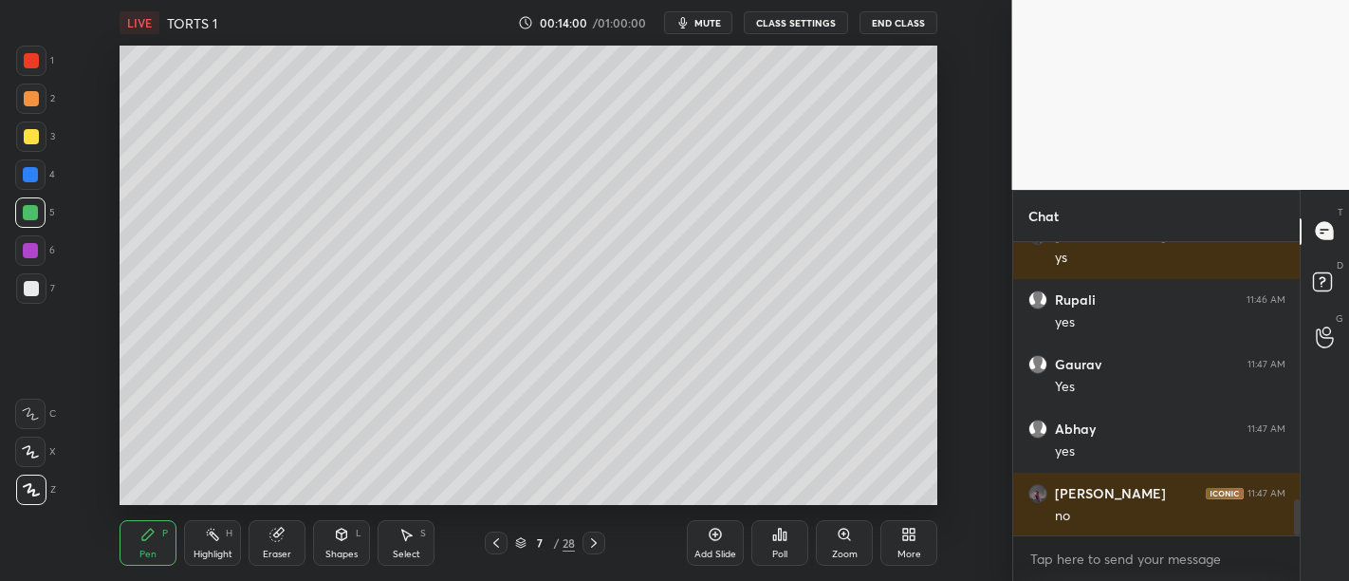
scroll to position [2192, 0]
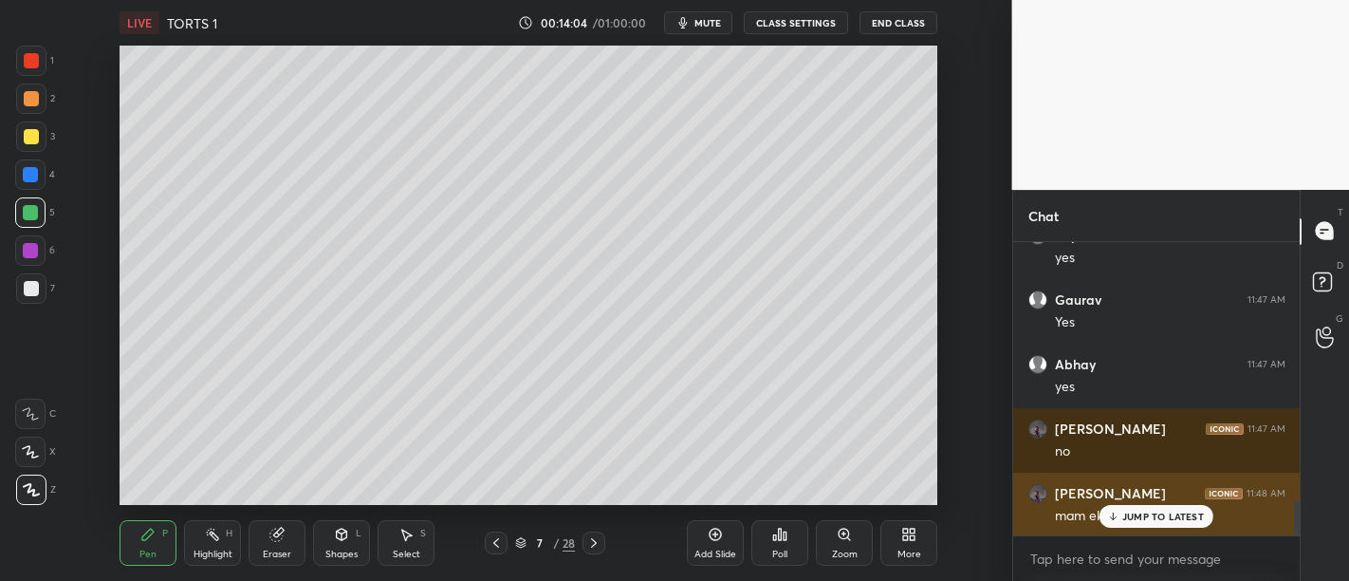
click at [1183, 520] on p "JUMP TO LATEST" at bounding box center [1163, 515] width 82 height 11
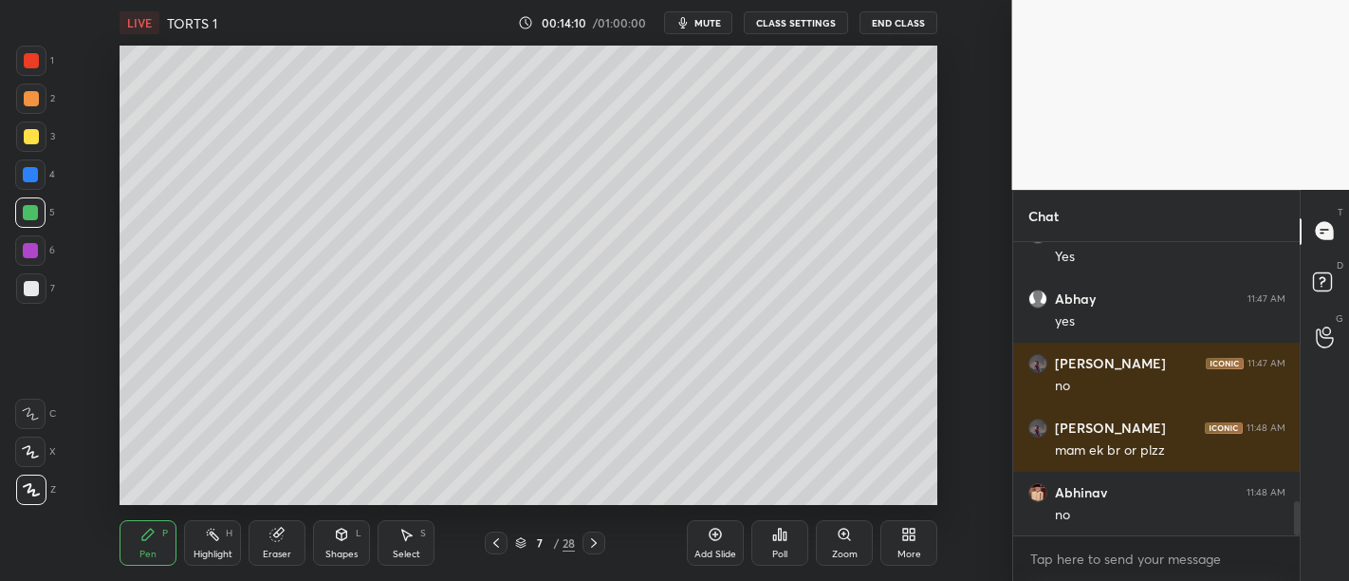
click at [710, 522] on div "Add Slide" at bounding box center [715, 543] width 57 height 46
click at [36, 282] on div at bounding box center [31, 288] width 15 height 15
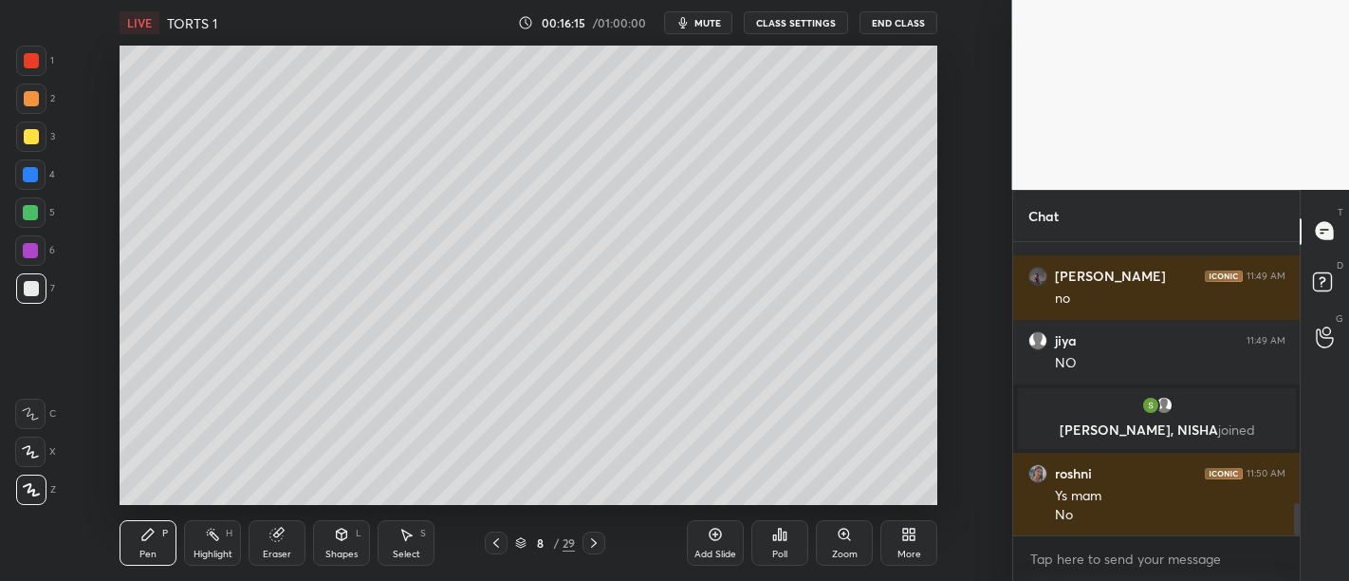
scroll to position [2452, 0]
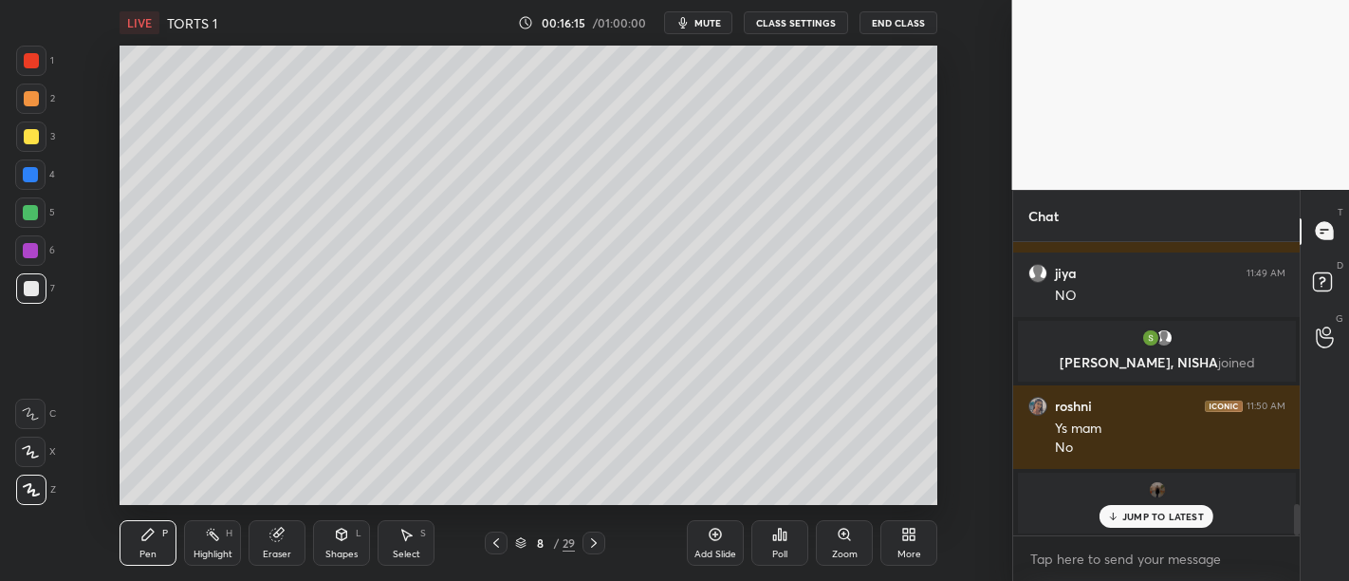
click at [35, 53] on div at bounding box center [31, 60] width 15 height 15
click at [1181, 516] on p "JUMP TO LATEST" at bounding box center [1163, 515] width 82 height 11
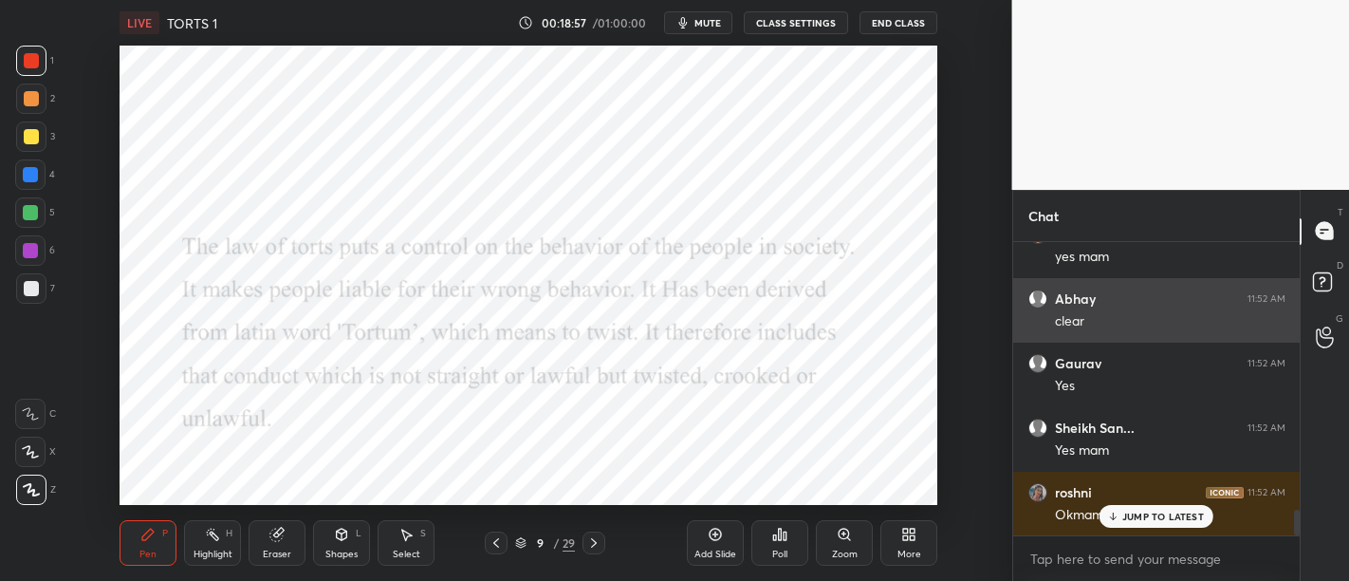
scroll to position [3114, 0]
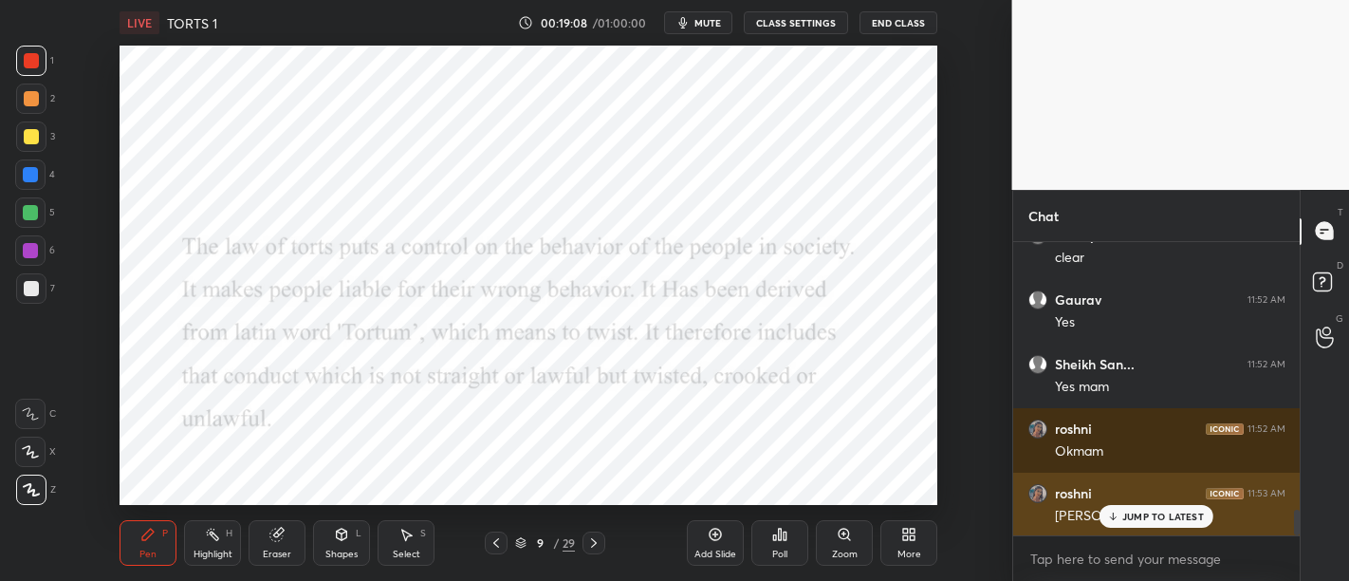
click at [1169, 510] on p "JUMP TO LATEST" at bounding box center [1163, 515] width 82 height 11
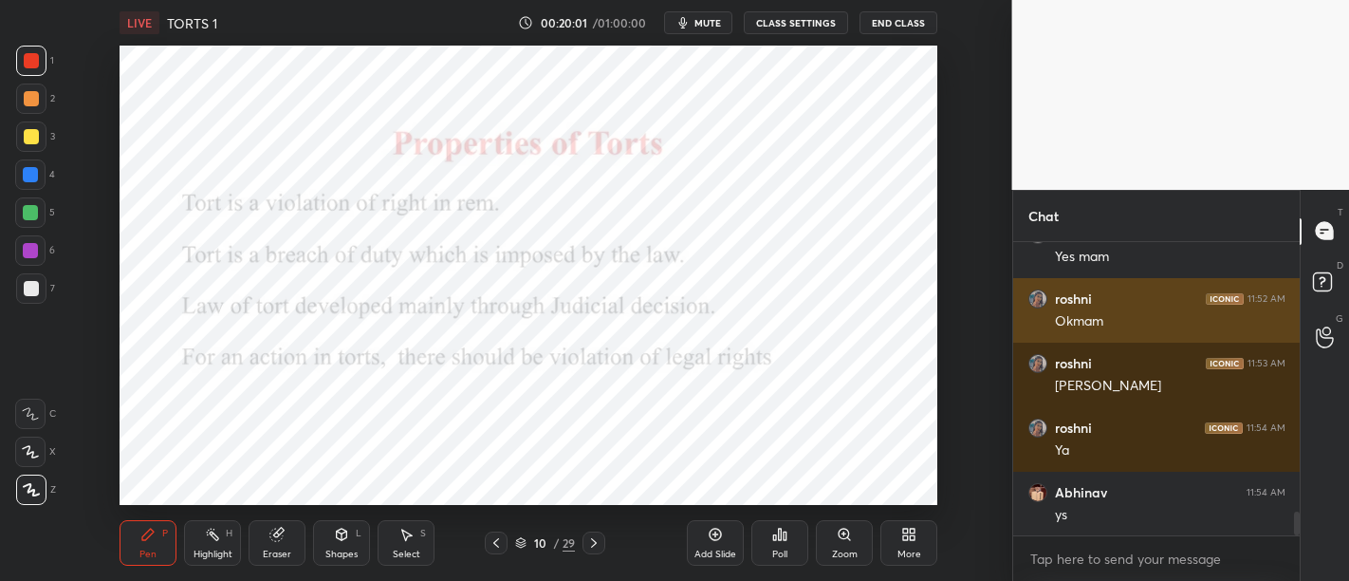
scroll to position [3309, 0]
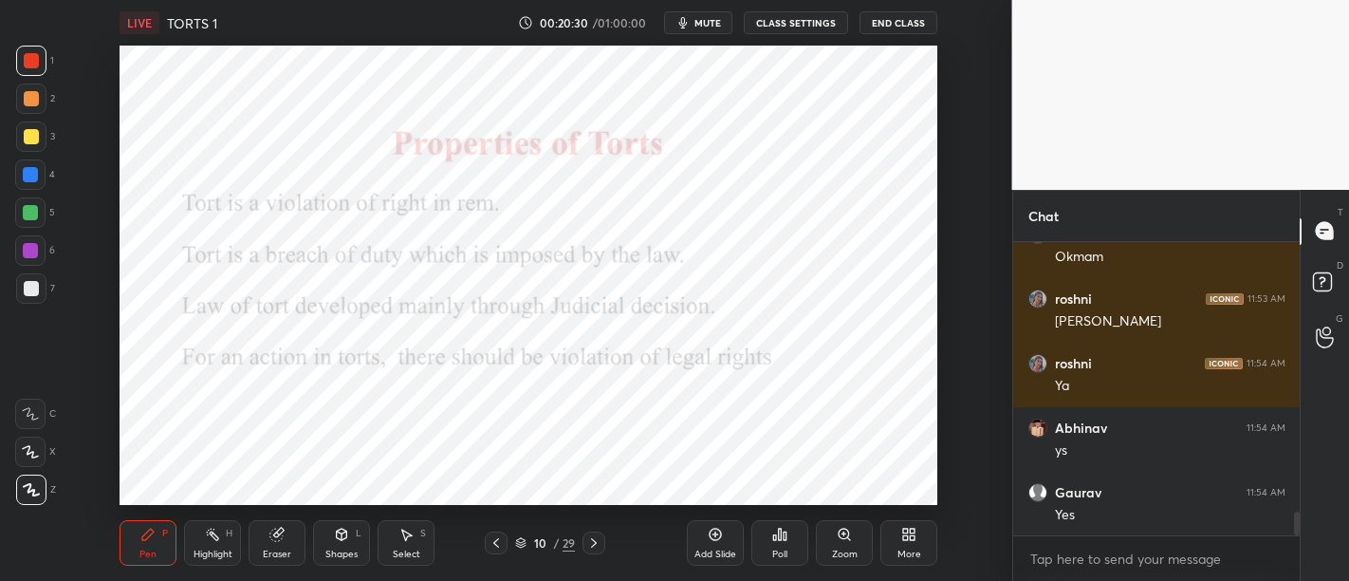
click at [693, 525] on div "Add Slide" at bounding box center [715, 543] width 57 height 46
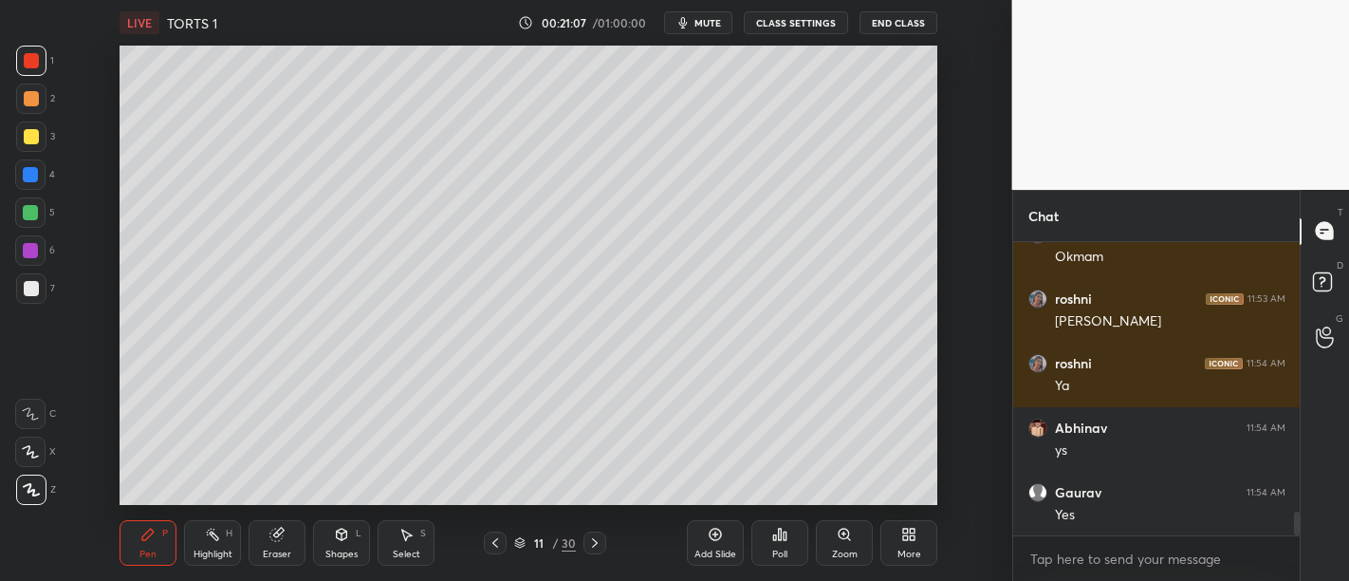
click at [728, 525] on div "Add Slide" at bounding box center [715, 543] width 57 height 46
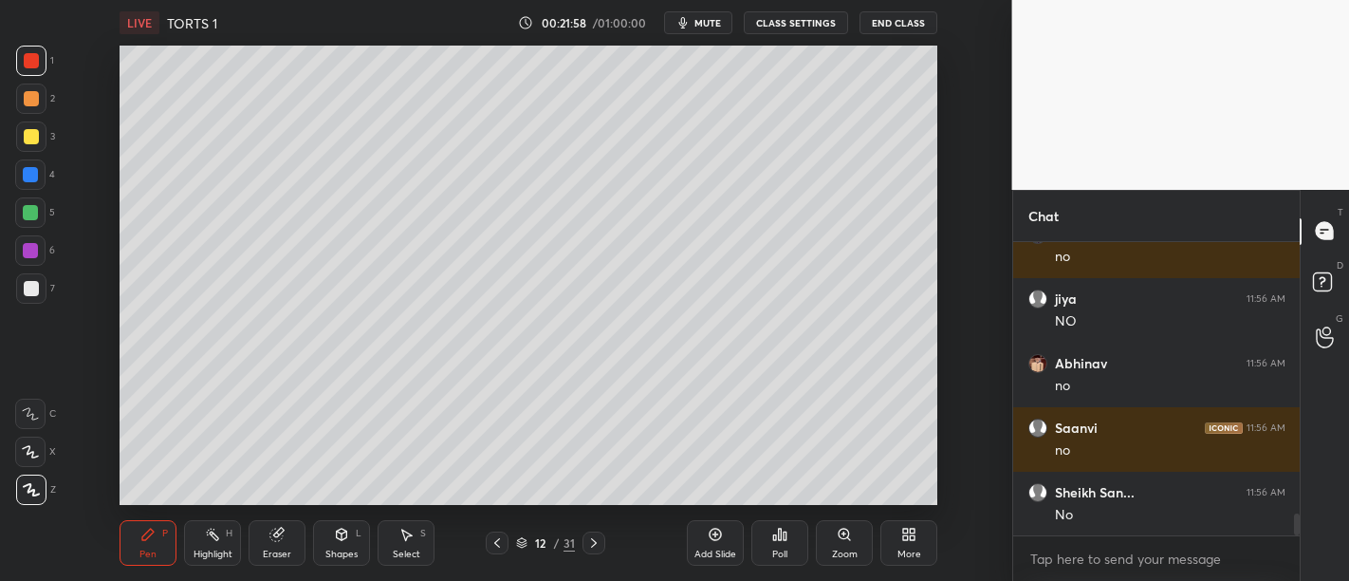
scroll to position [3696, 0]
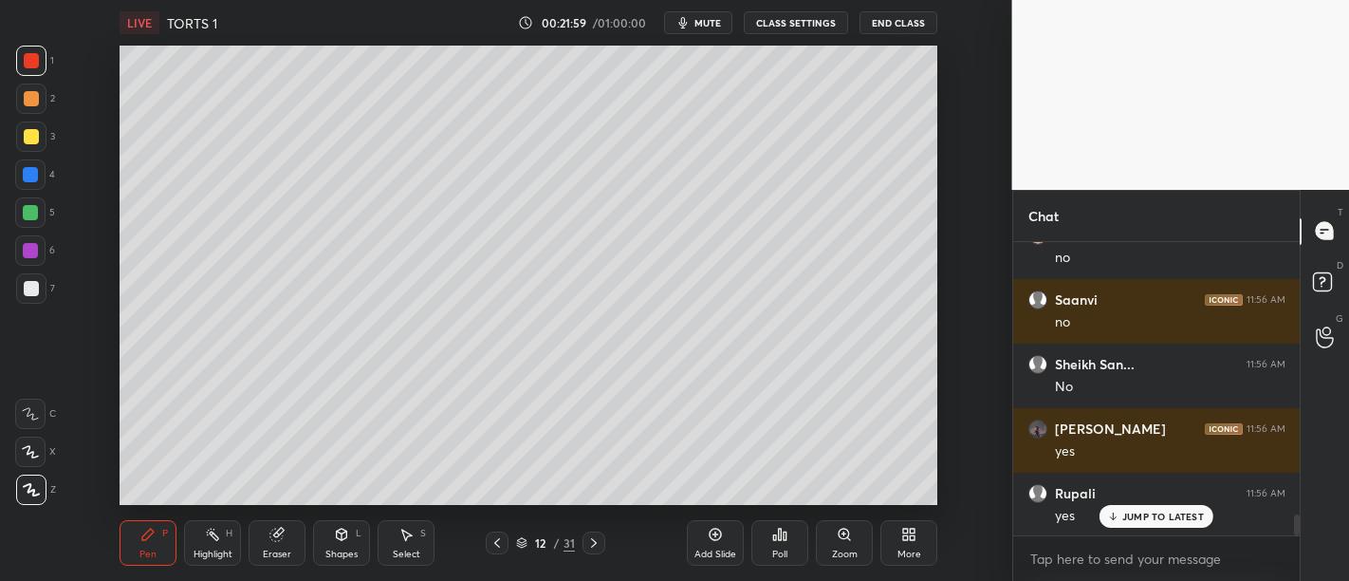
click at [27, 256] on div at bounding box center [30, 250] width 15 height 15
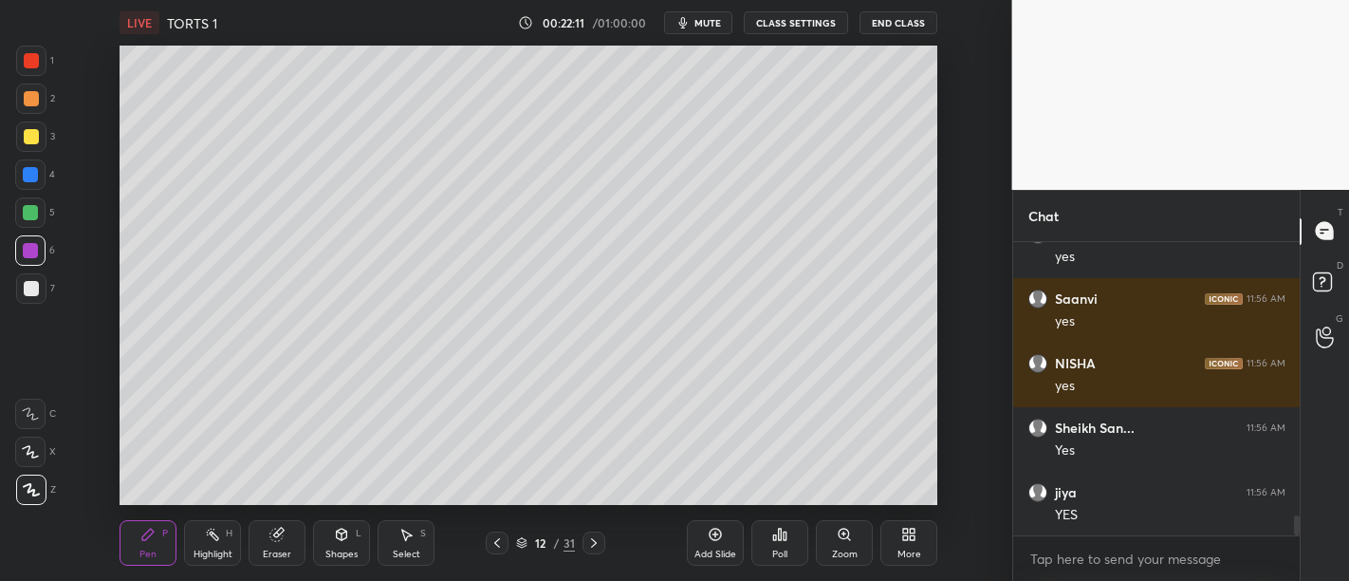
scroll to position [4082, 0]
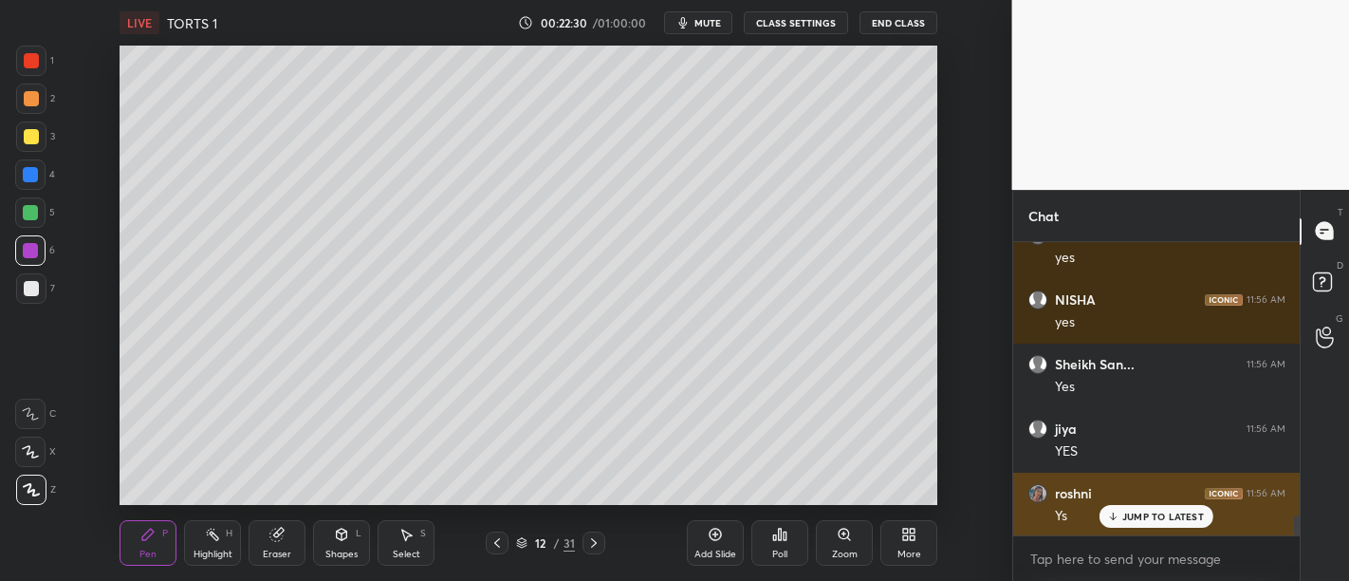
click at [1142, 509] on div "JUMP TO LATEST" at bounding box center [1156, 516] width 114 height 23
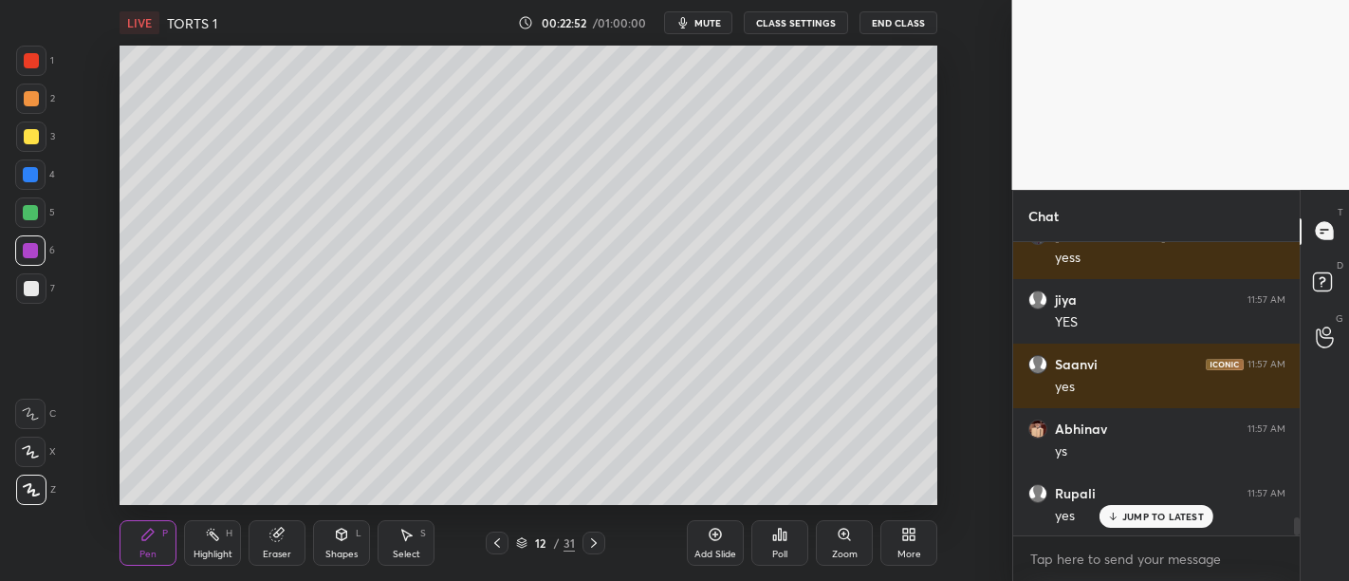
scroll to position [4469, 0]
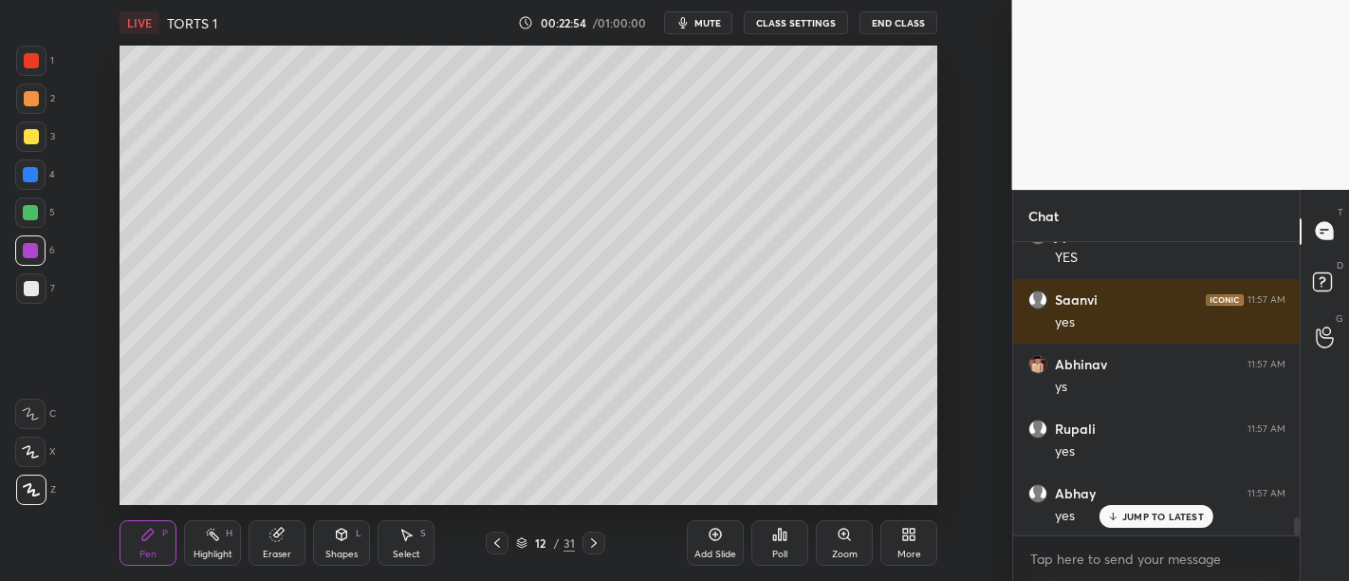
click at [726, 525] on div "Add Slide" at bounding box center [715, 543] width 57 height 46
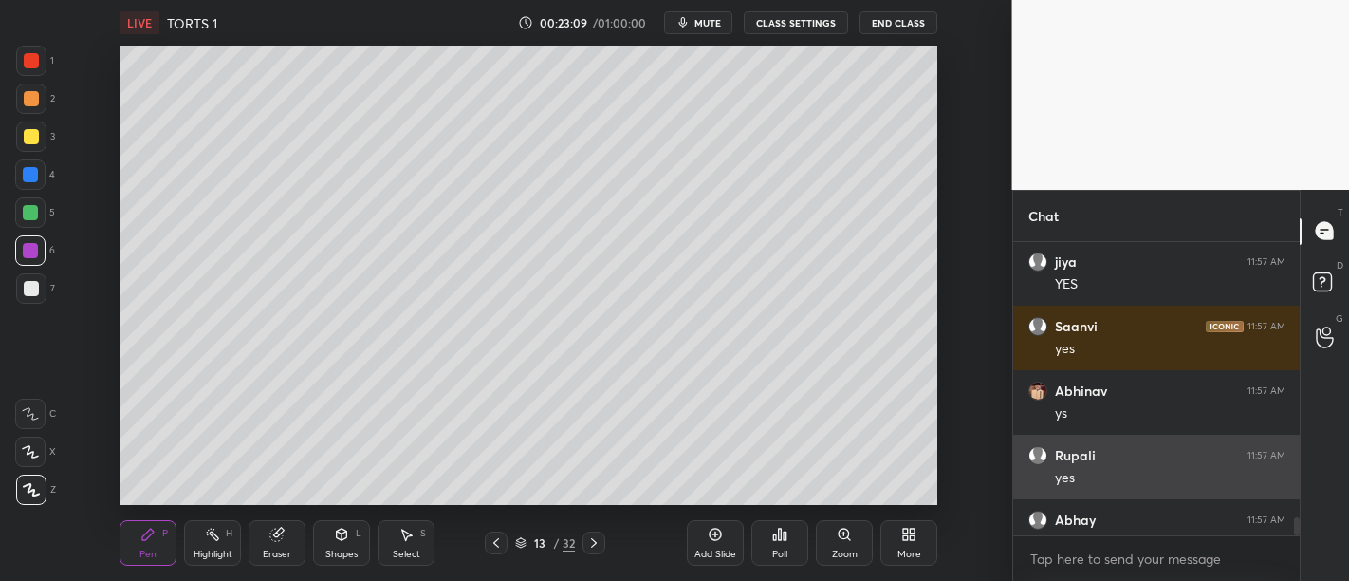
scroll to position [4470, 0]
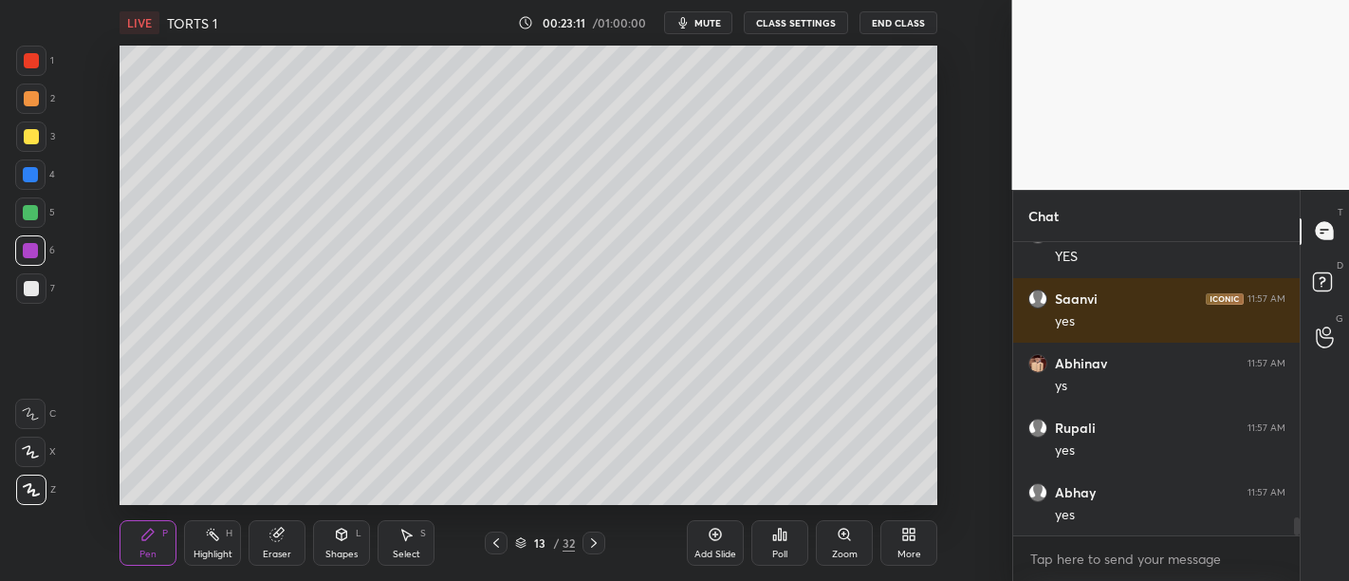
click at [39, 212] on div at bounding box center [30, 212] width 30 height 30
click at [38, 245] on div at bounding box center [30, 250] width 30 height 30
click at [45, 288] on div at bounding box center [31, 288] width 30 height 30
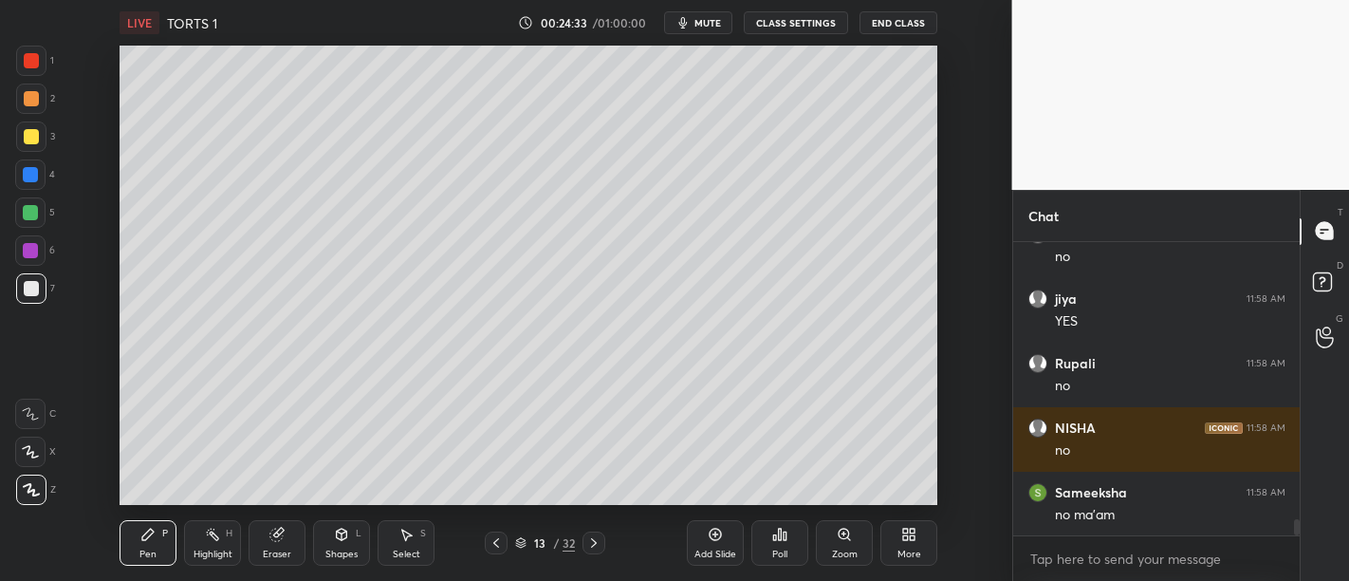
scroll to position [5049, 0]
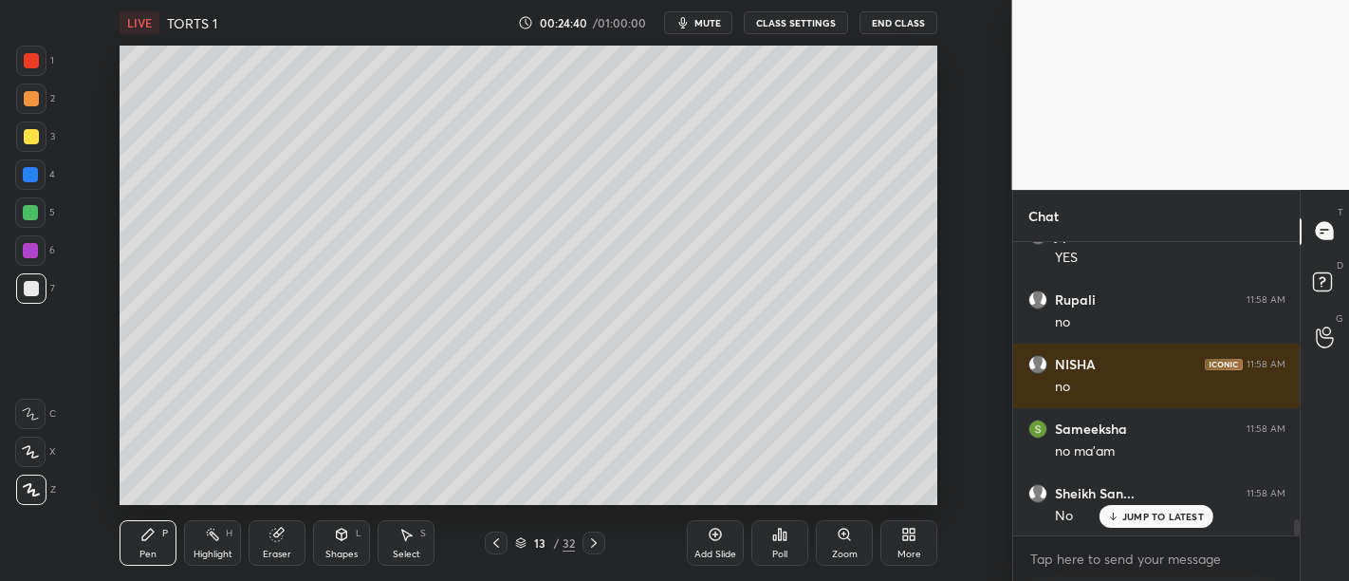
click at [1170, 518] on p "JUMP TO LATEST" at bounding box center [1163, 515] width 82 height 11
click at [34, 56] on div at bounding box center [31, 60] width 15 height 15
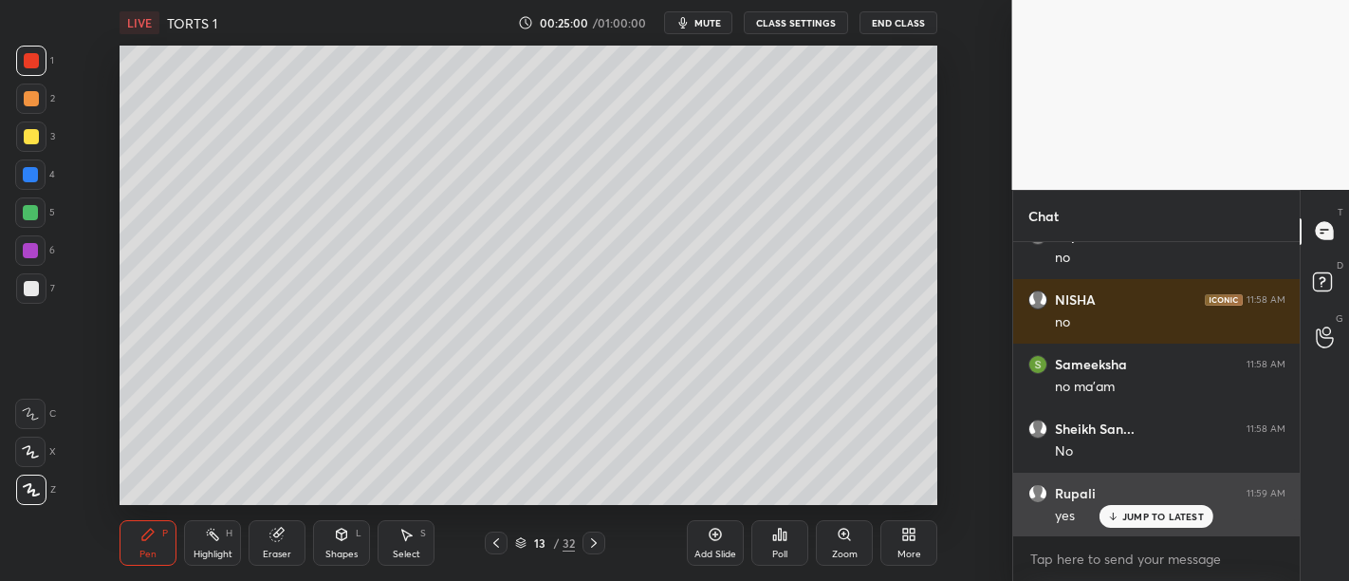
click at [1162, 516] on p "JUMP TO LATEST" at bounding box center [1163, 515] width 82 height 11
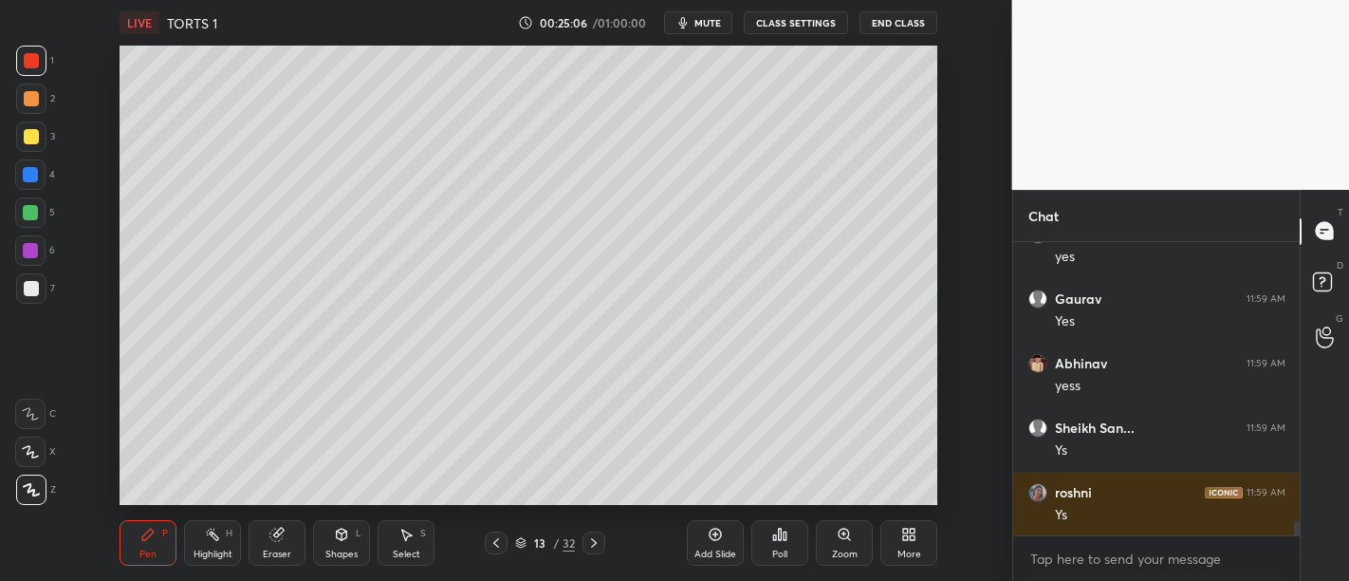
scroll to position [5631, 0]
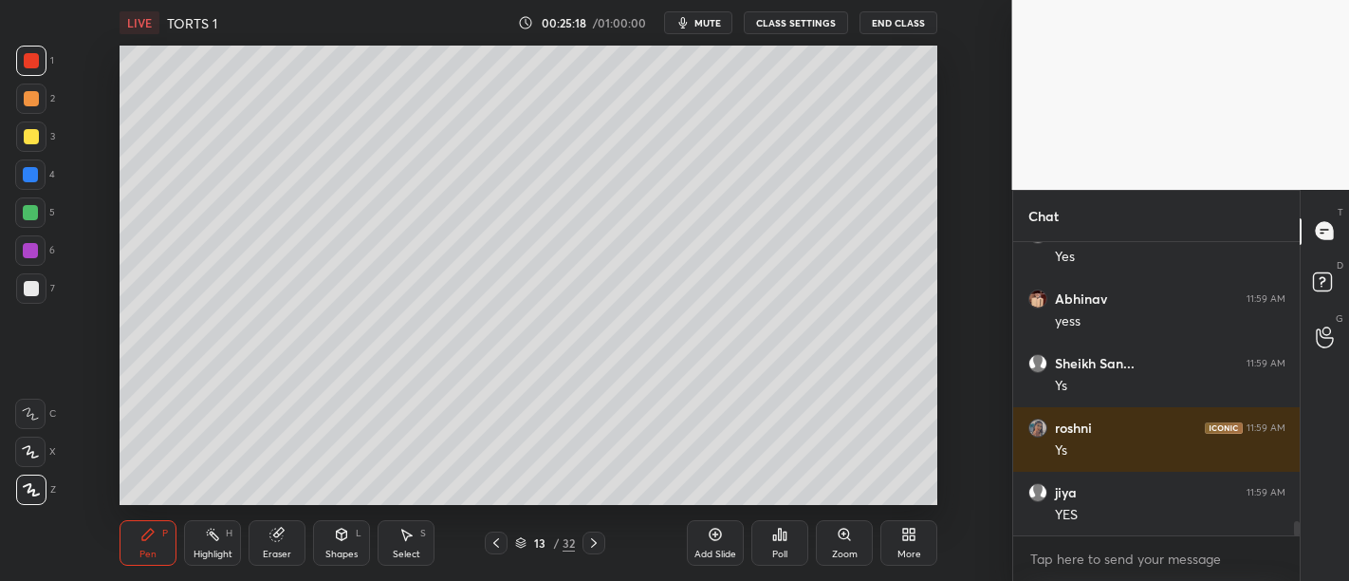
click at [740, 525] on div "Add Slide" at bounding box center [715, 543] width 57 height 46
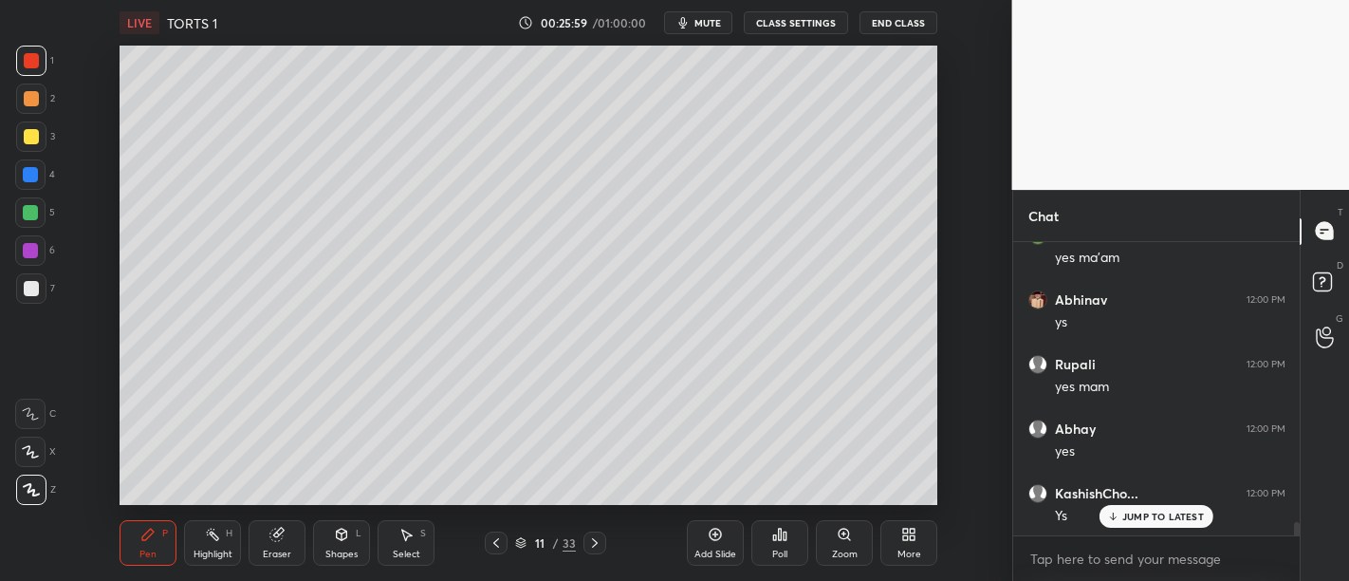
scroll to position [6081, 0]
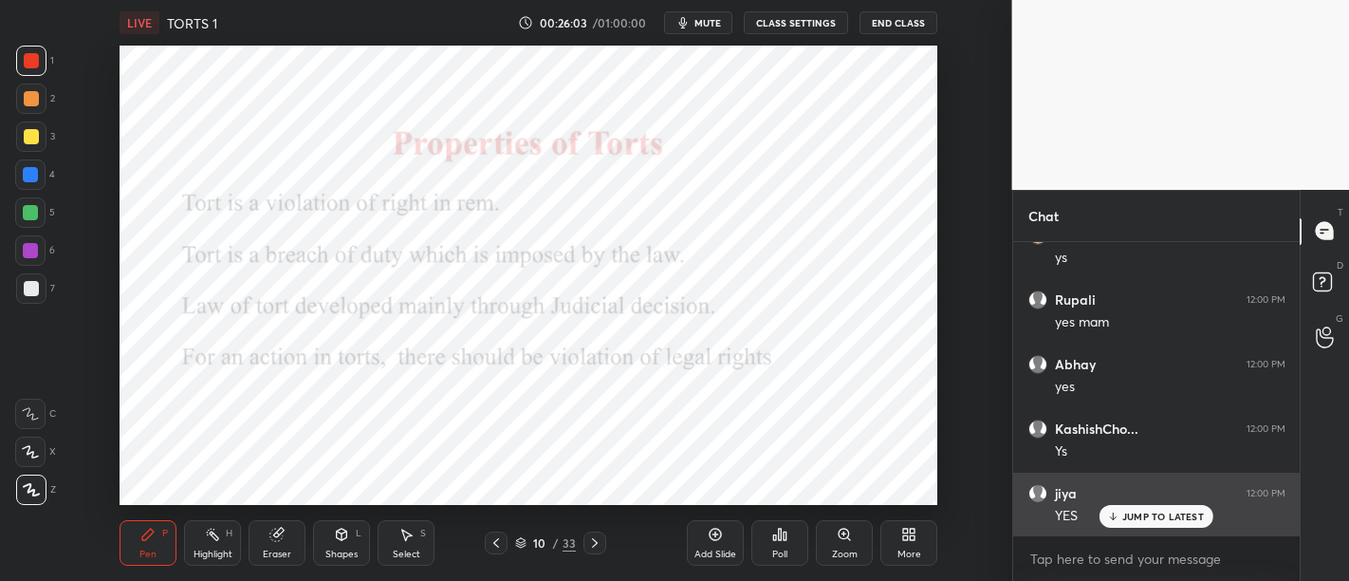
click at [1133, 516] on p "JUMP TO LATEST" at bounding box center [1163, 515] width 82 height 11
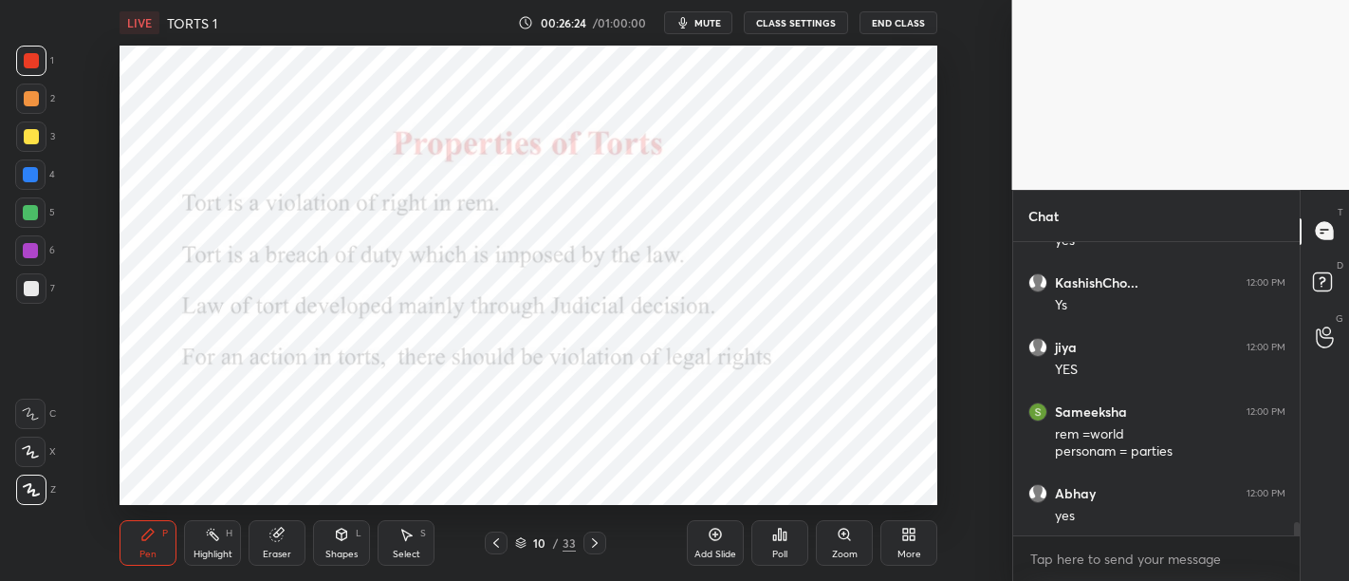
scroll to position [6293, 0]
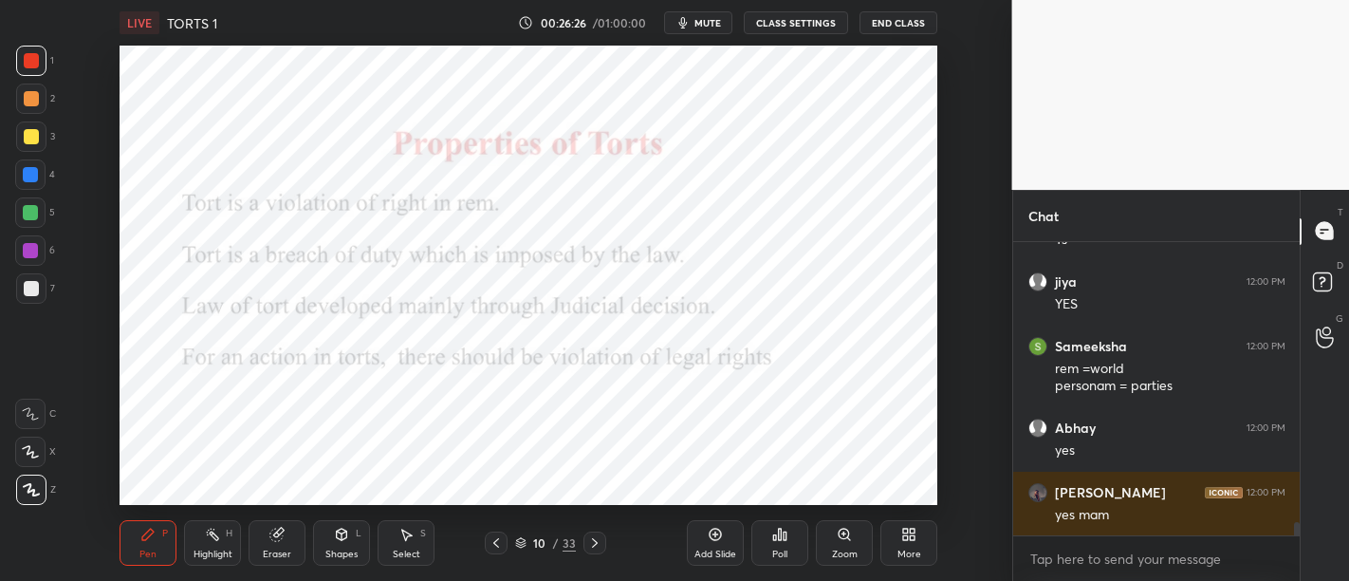
click at [718, 525] on icon at bounding box center [715, 533] width 15 height 15
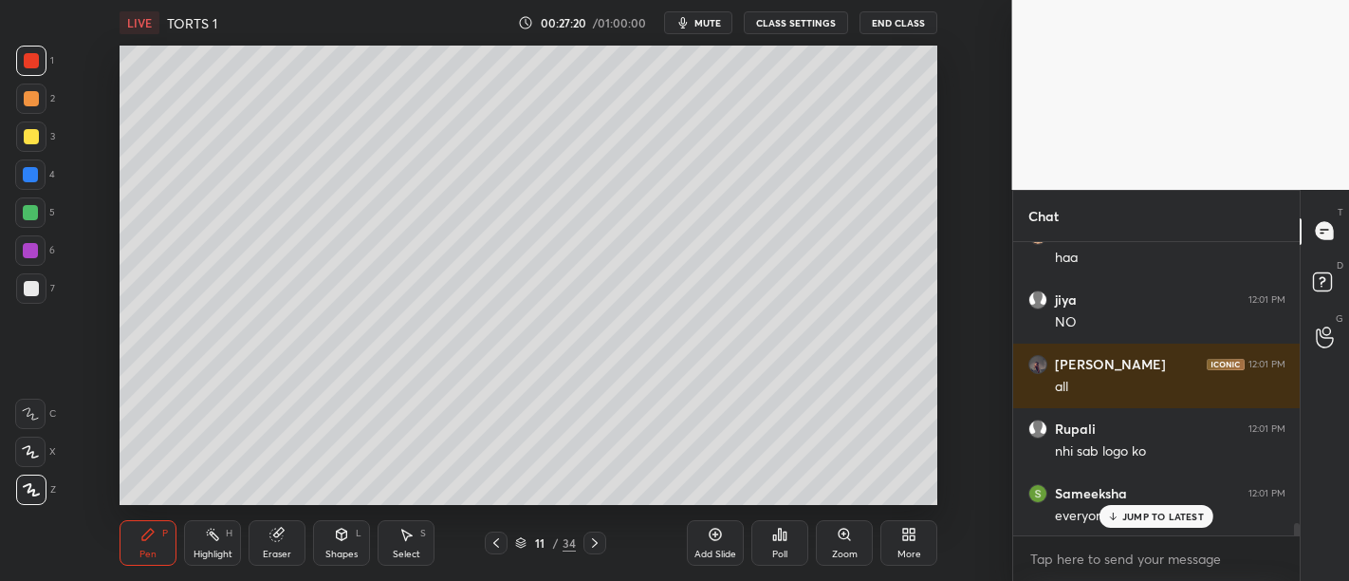
scroll to position [6938, 0]
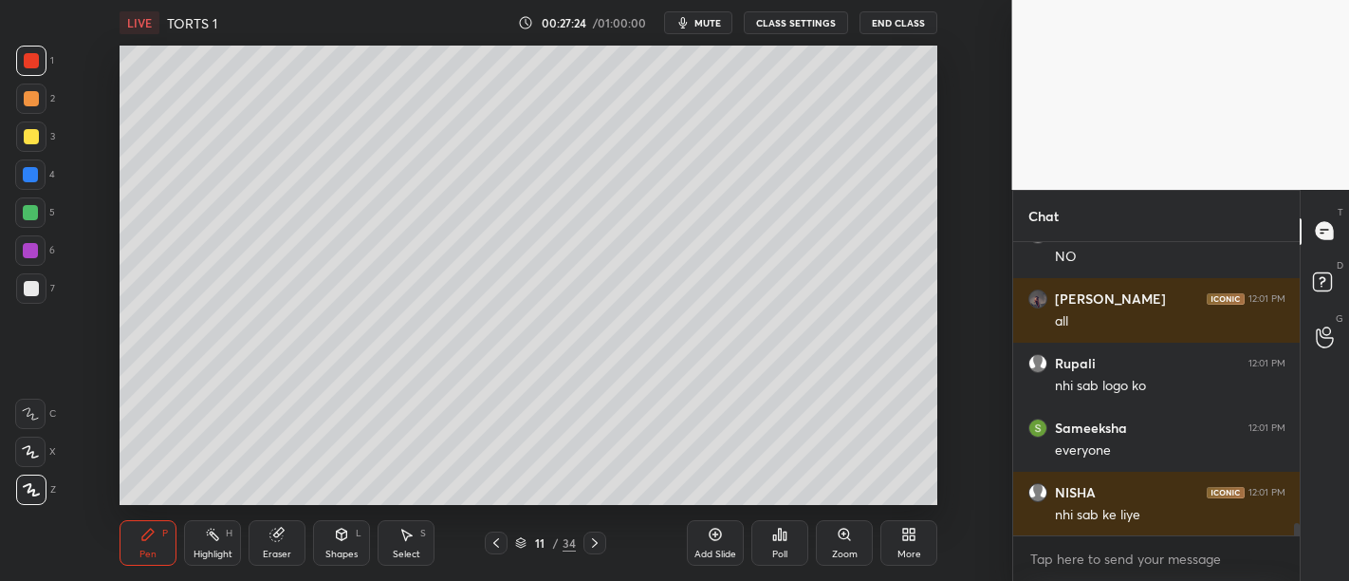
click at [38, 293] on div at bounding box center [31, 288] width 30 height 30
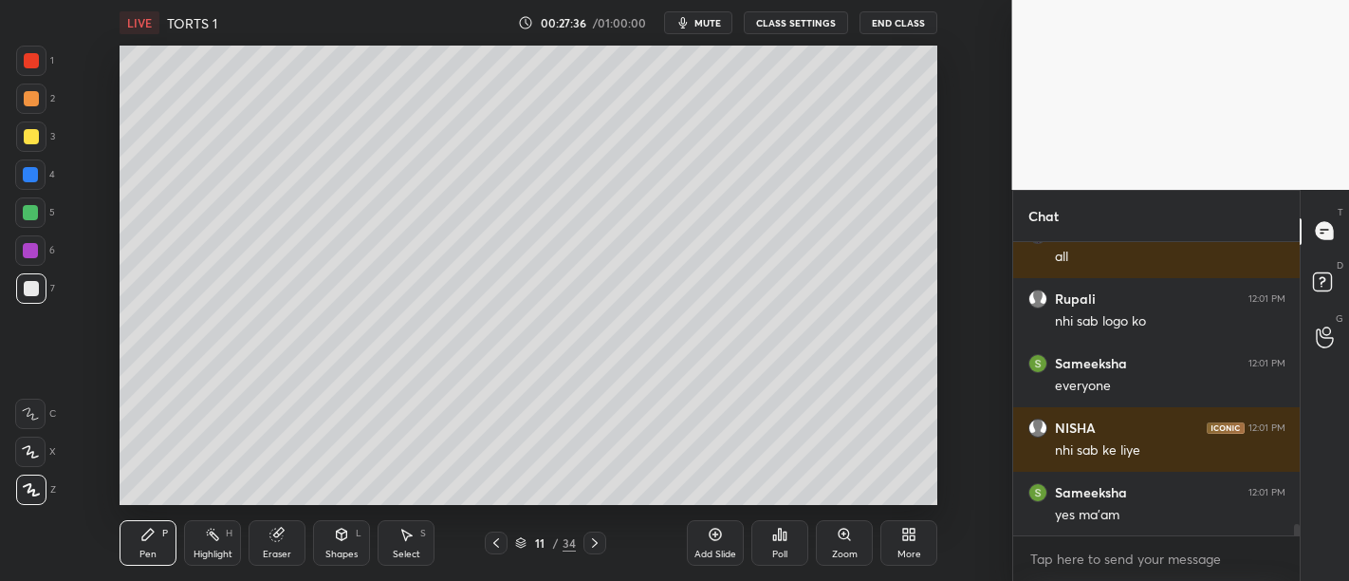
scroll to position [7066, 0]
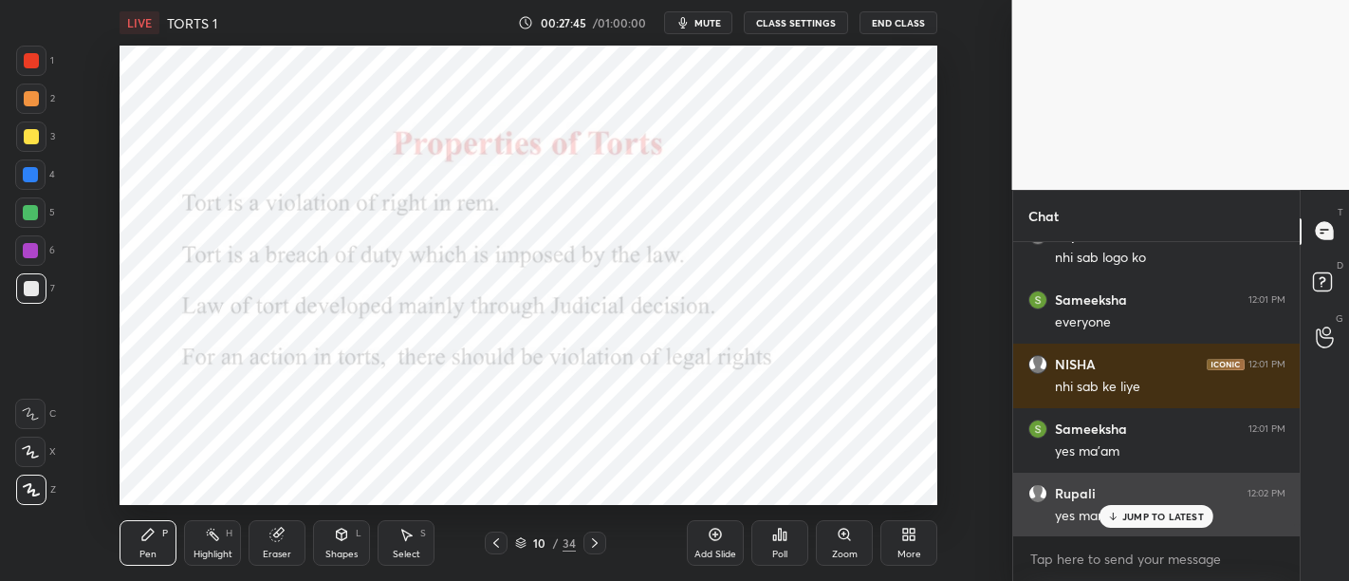
click at [1146, 508] on div "JUMP TO LATEST" at bounding box center [1156, 516] width 114 height 23
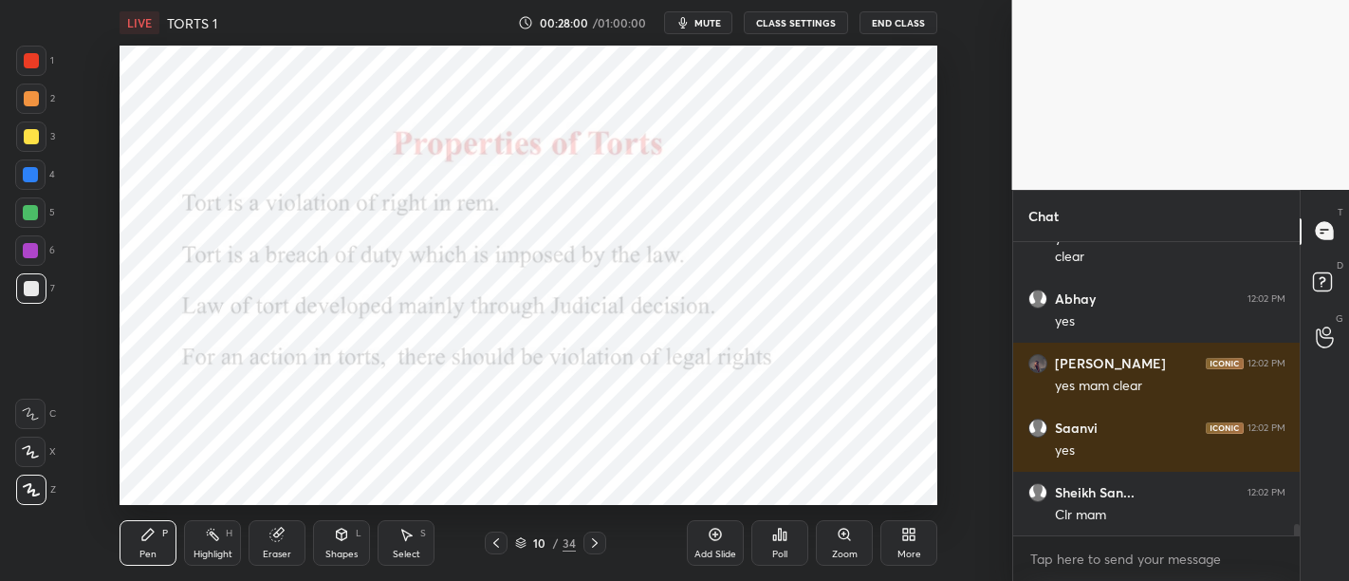
scroll to position [7407, 0]
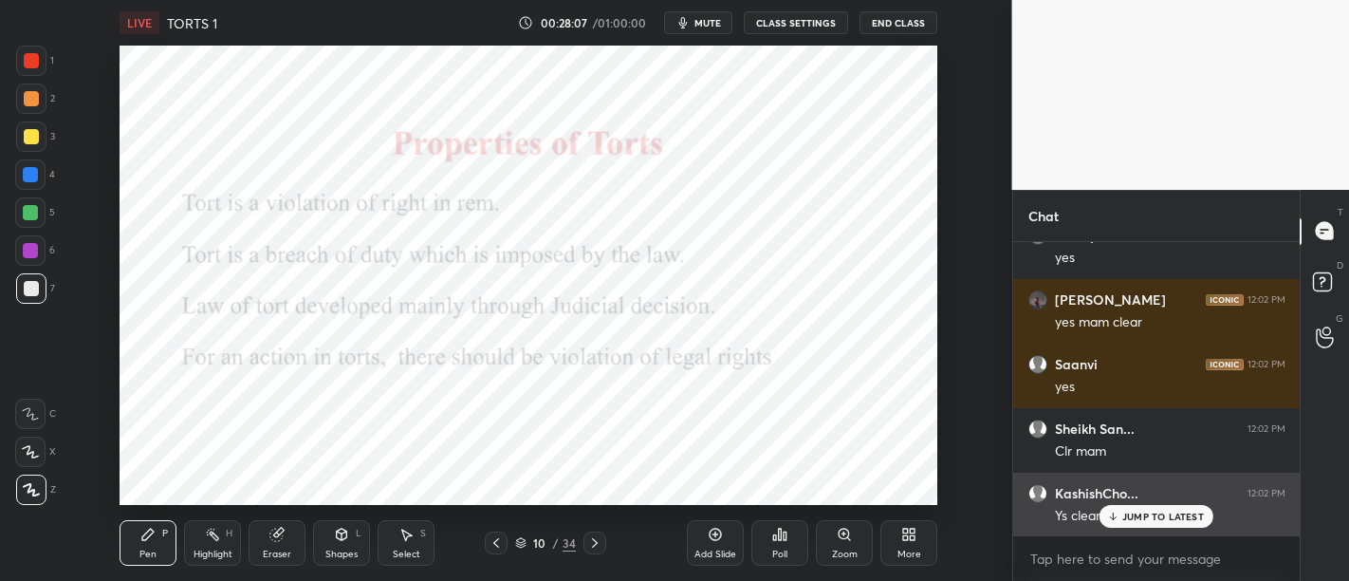
click at [1171, 520] on p "JUMP TO LATEST" at bounding box center [1163, 515] width 82 height 11
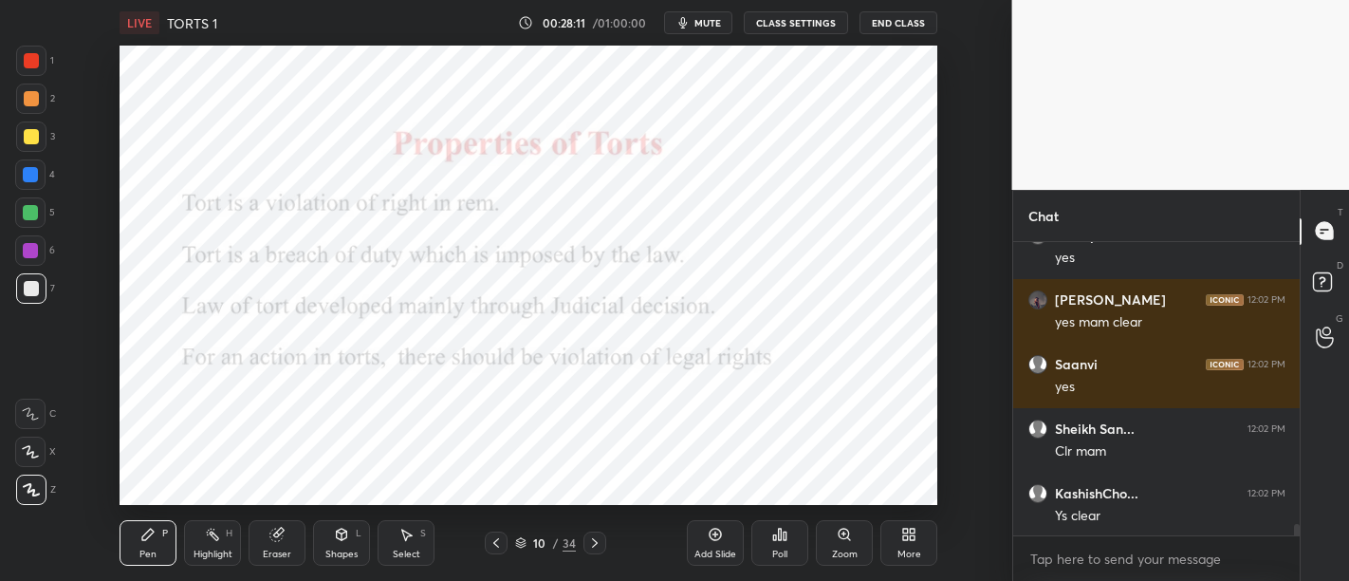
click at [32, 251] on div at bounding box center [30, 250] width 15 height 15
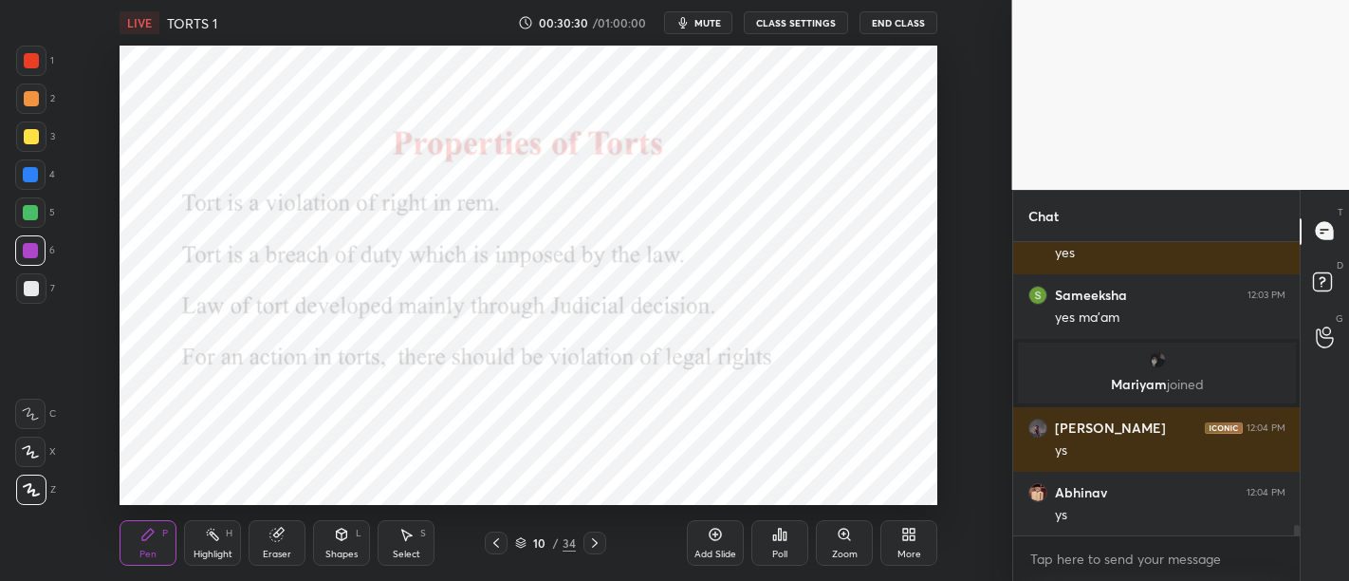
scroll to position [7799, 0]
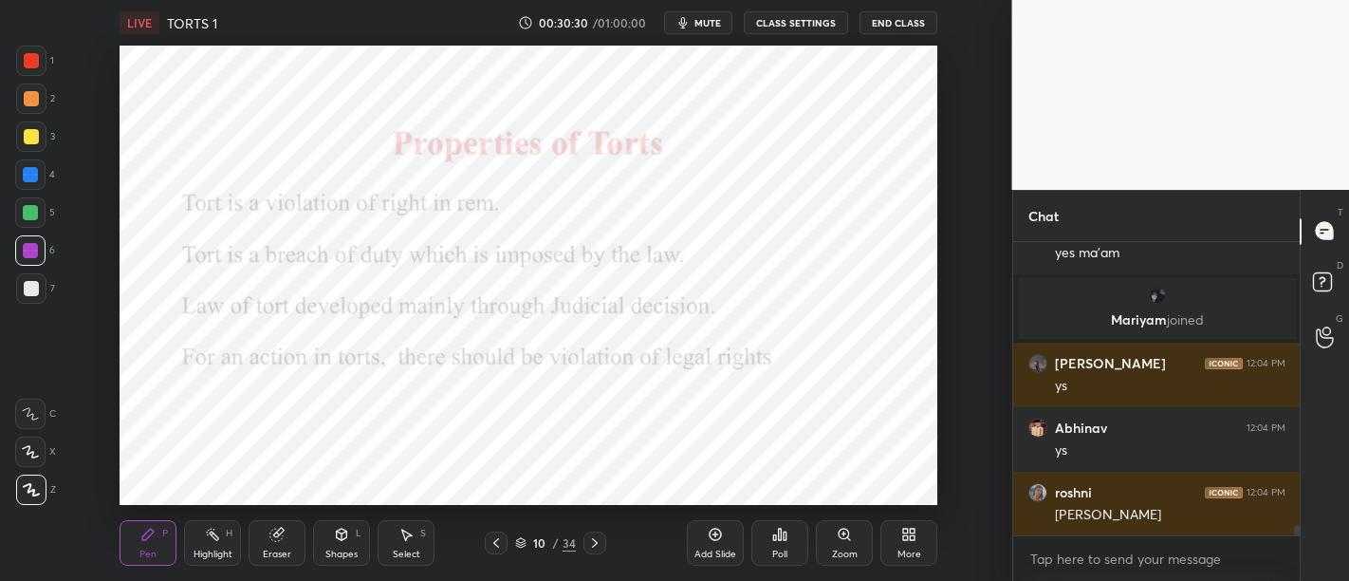
click at [721, 525] on icon at bounding box center [715, 533] width 15 height 15
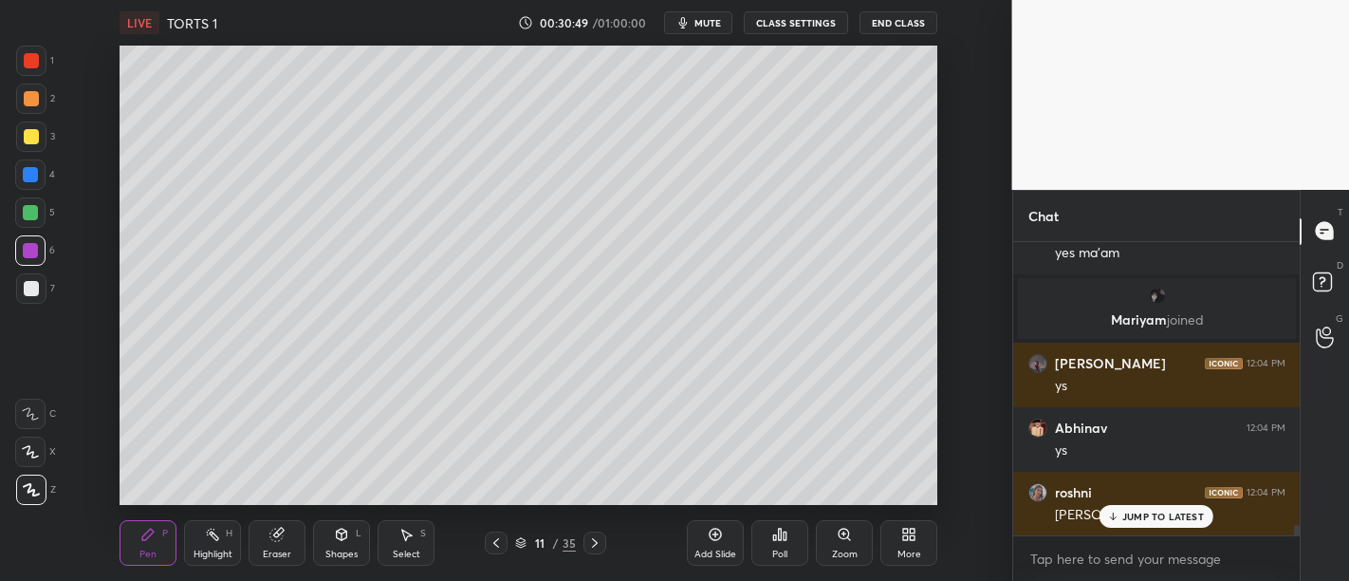
scroll to position [7863, 0]
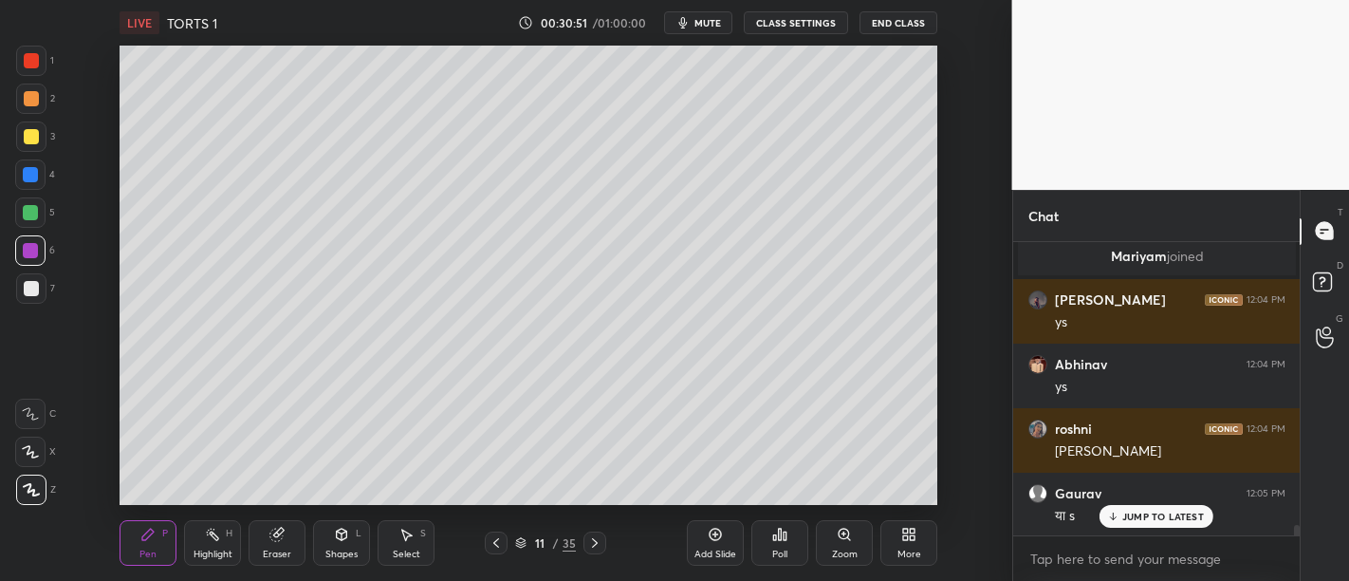
click at [1149, 517] on p "JUMP TO LATEST" at bounding box center [1163, 515] width 82 height 11
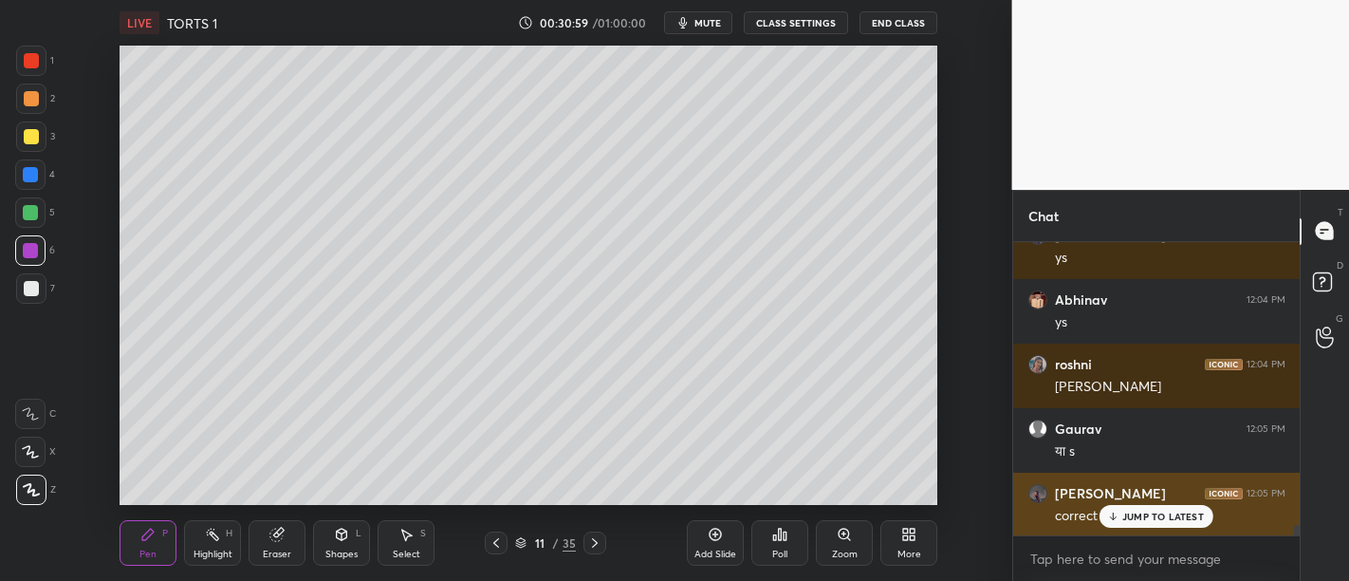
click at [1158, 519] on p "JUMP TO LATEST" at bounding box center [1163, 515] width 82 height 11
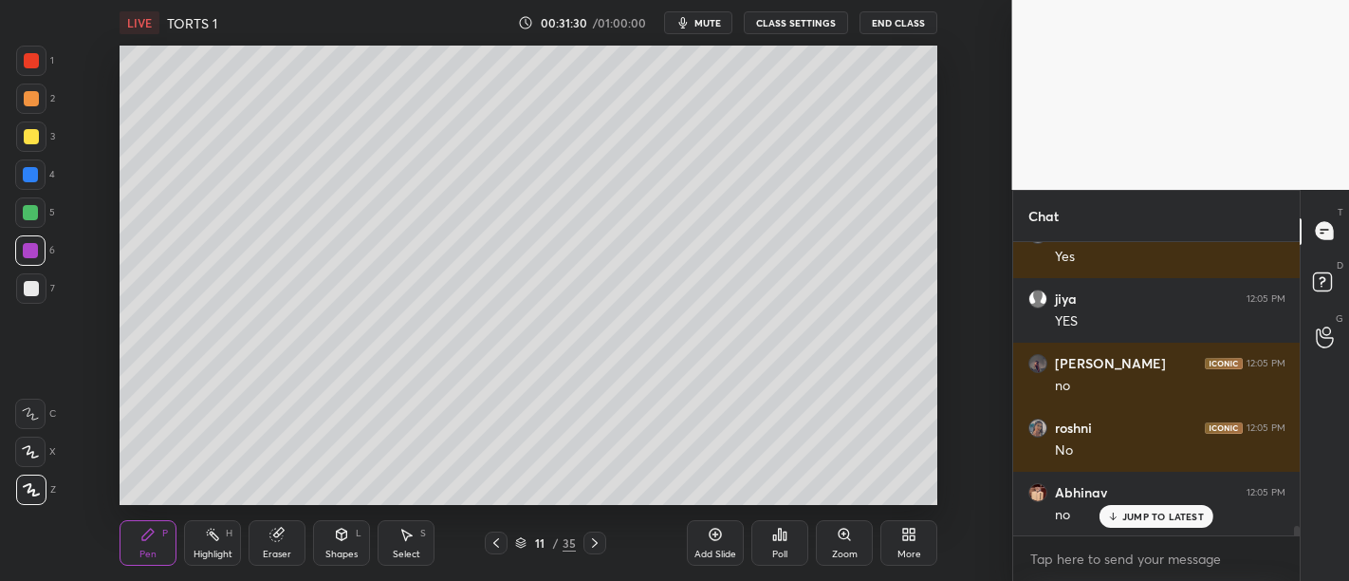
scroll to position [8508, 0]
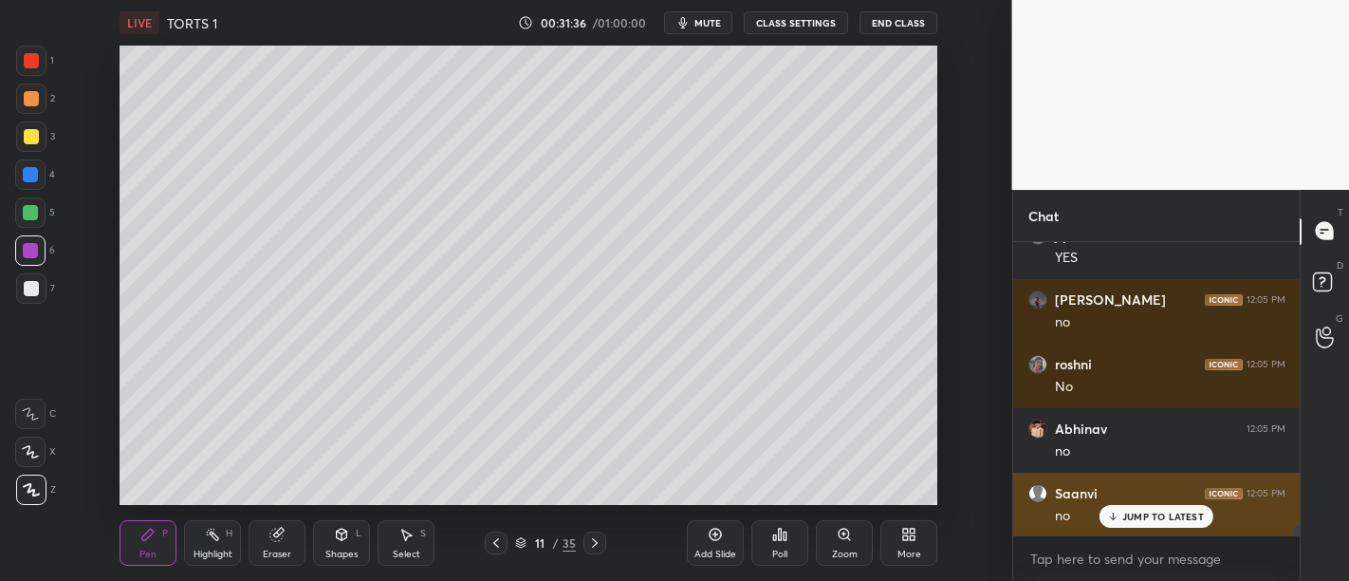
click at [1143, 513] on p "JUMP TO LATEST" at bounding box center [1163, 515] width 82 height 11
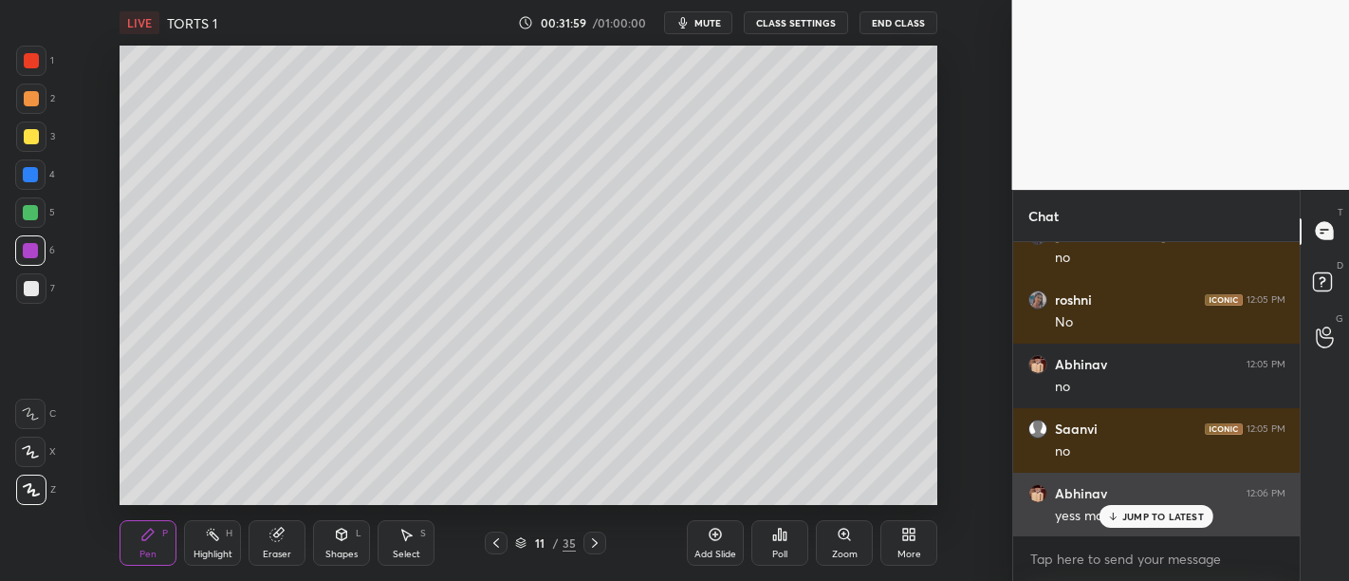
click at [1139, 508] on div "JUMP TO LATEST" at bounding box center [1156, 516] width 114 height 23
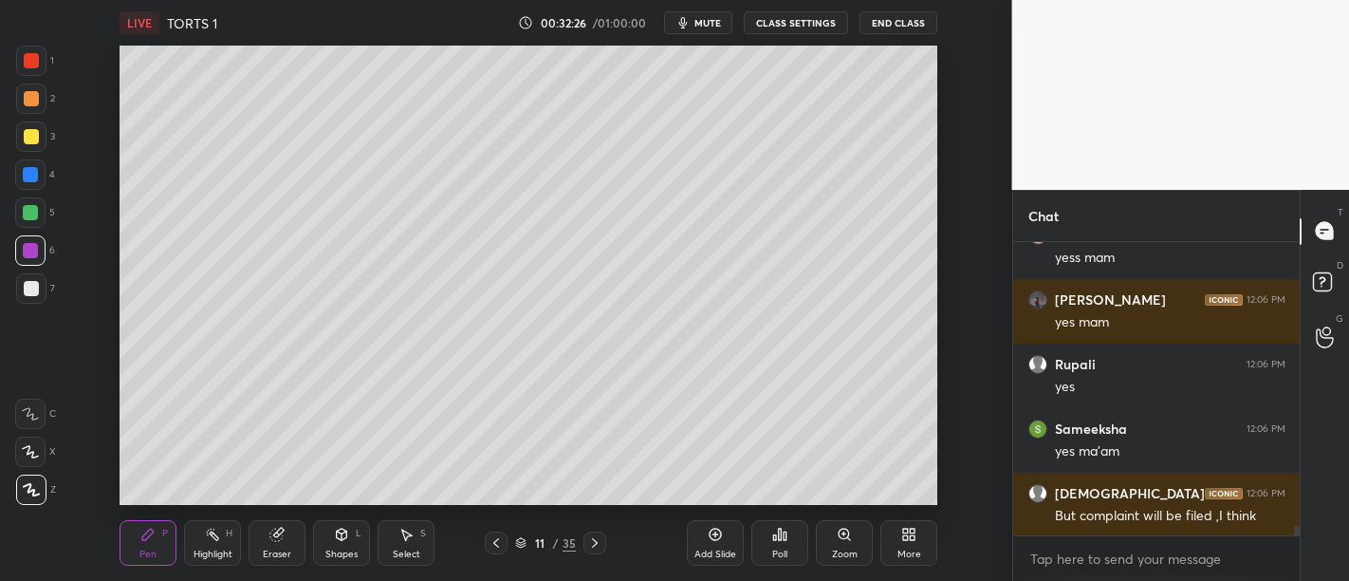
scroll to position [8895, 0]
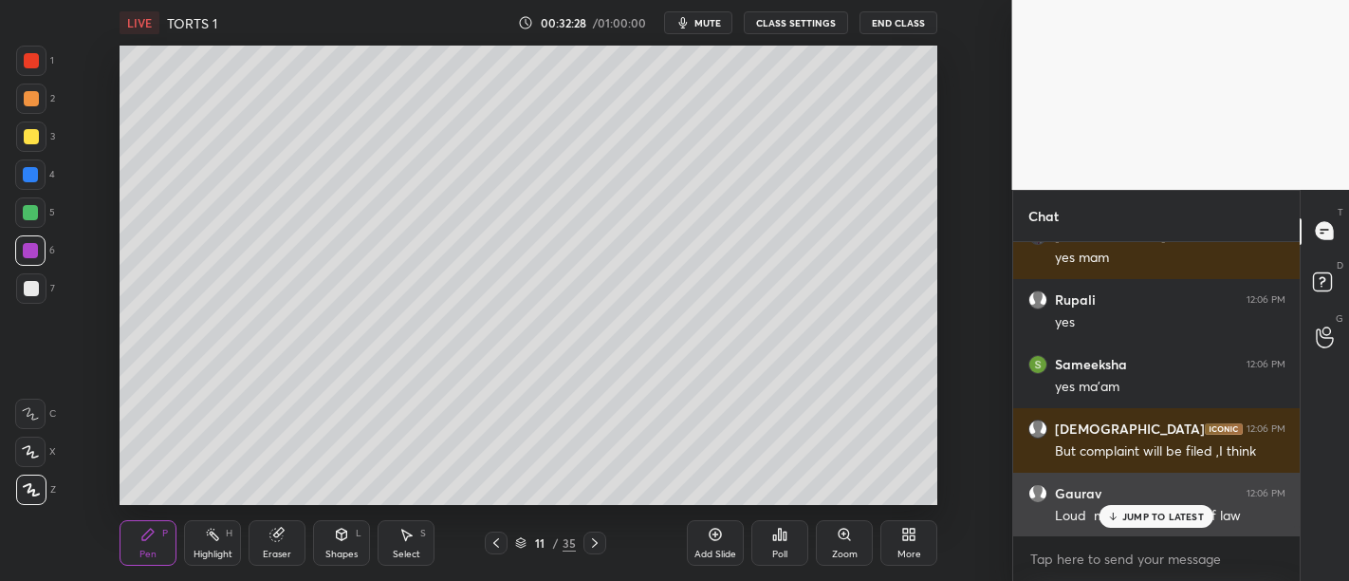
click at [1121, 519] on div "JUMP TO LATEST" at bounding box center [1156, 516] width 114 height 23
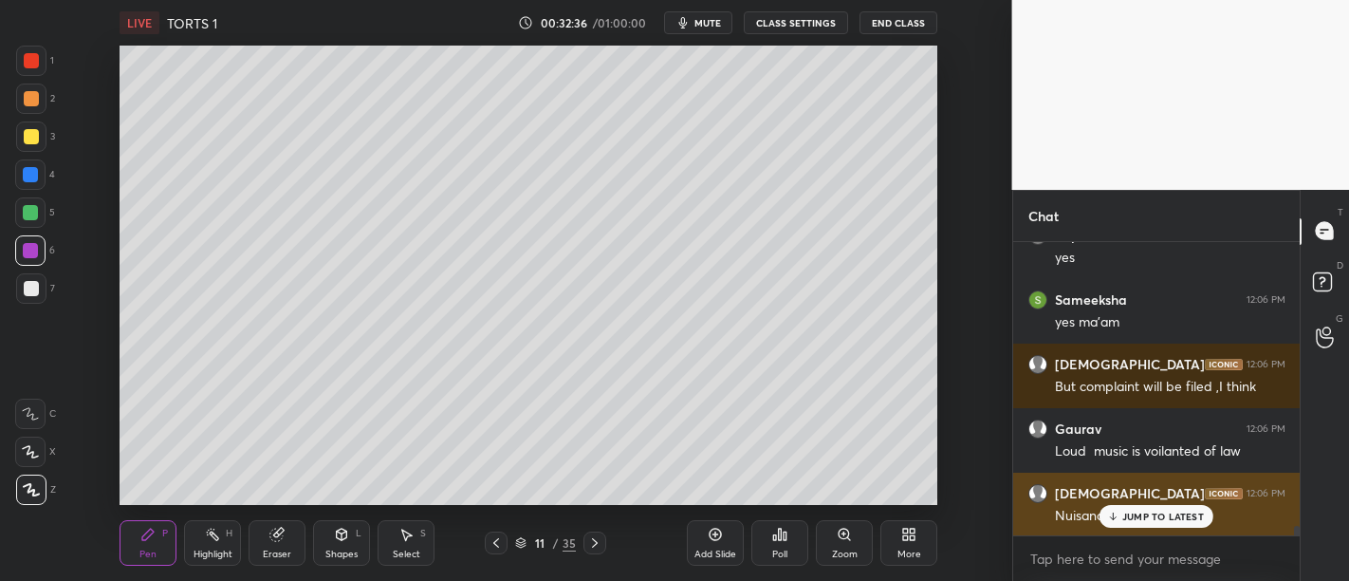
click at [1168, 520] on p "JUMP TO LATEST" at bounding box center [1163, 515] width 82 height 11
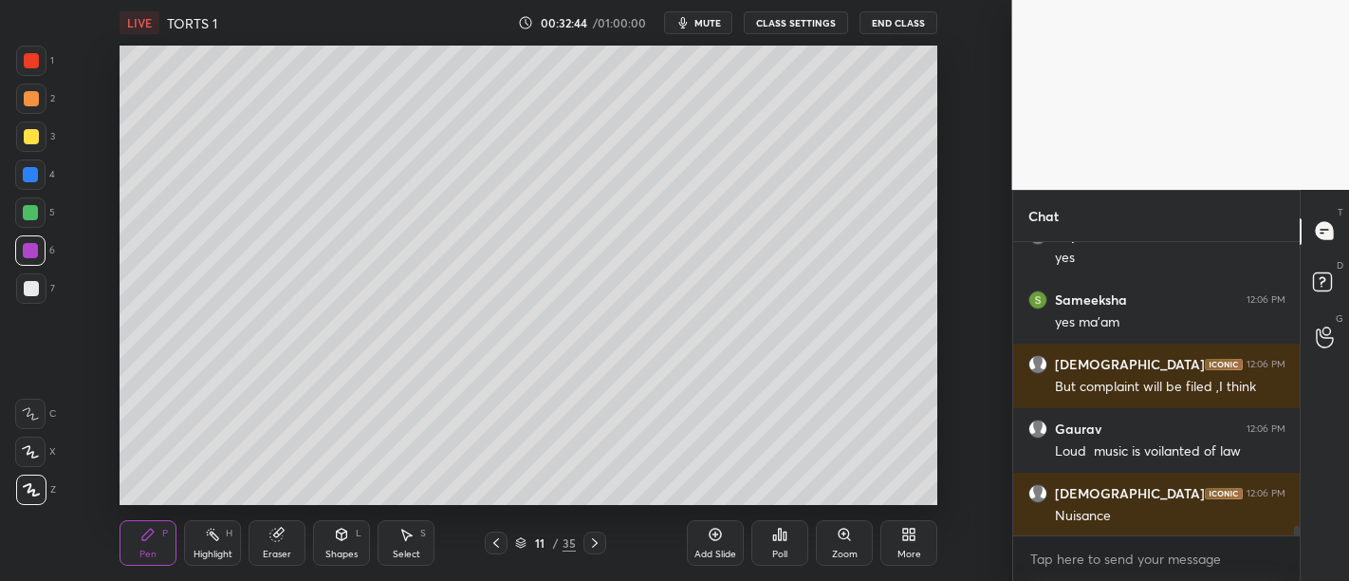
click at [719, 525] on icon at bounding box center [715, 533] width 15 height 15
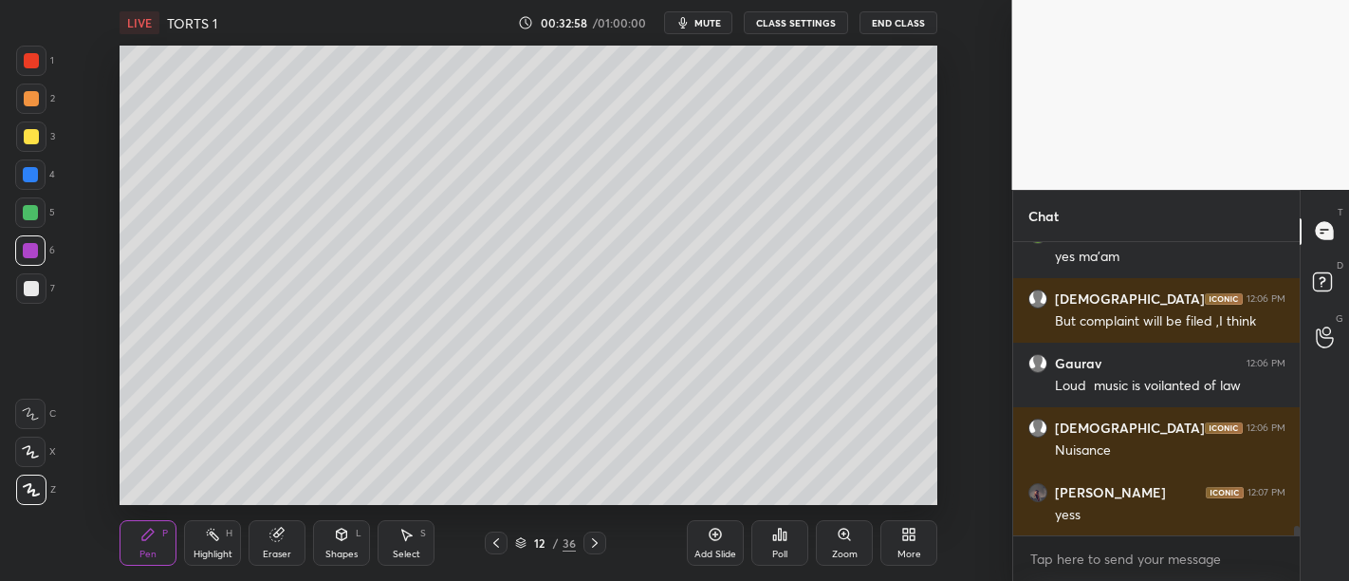
scroll to position [9089, 0]
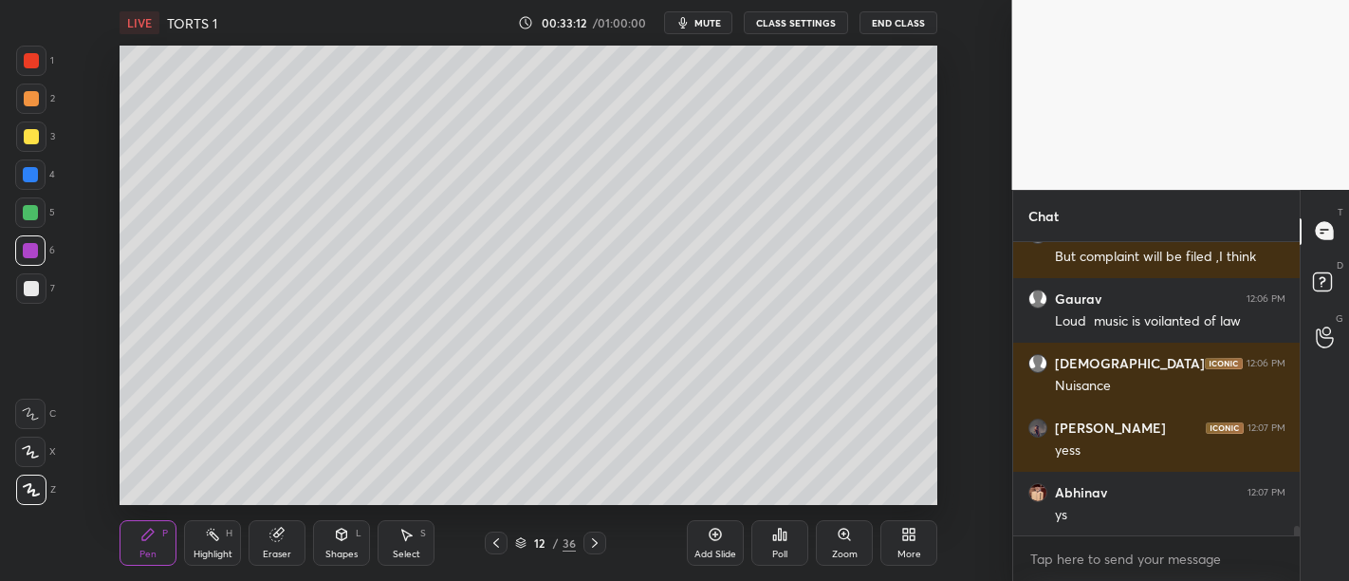
click at [707, 525] on div "Add Slide" at bounding box center [715, 543] width 57 height 46
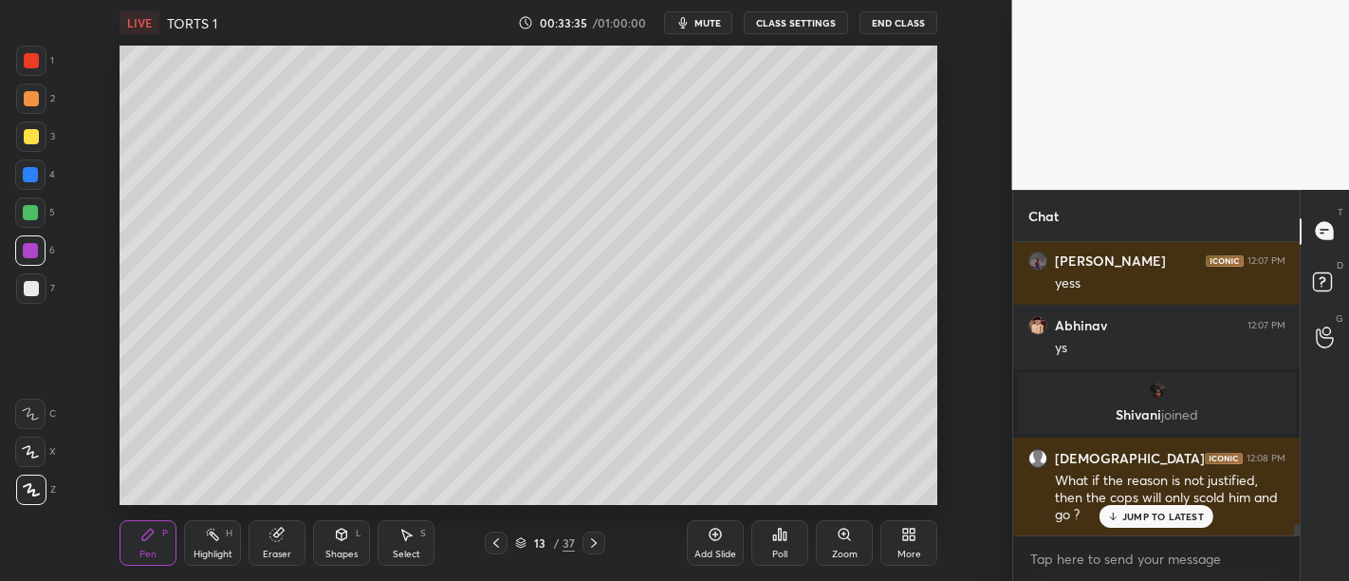
scroll to position [7320, 0]
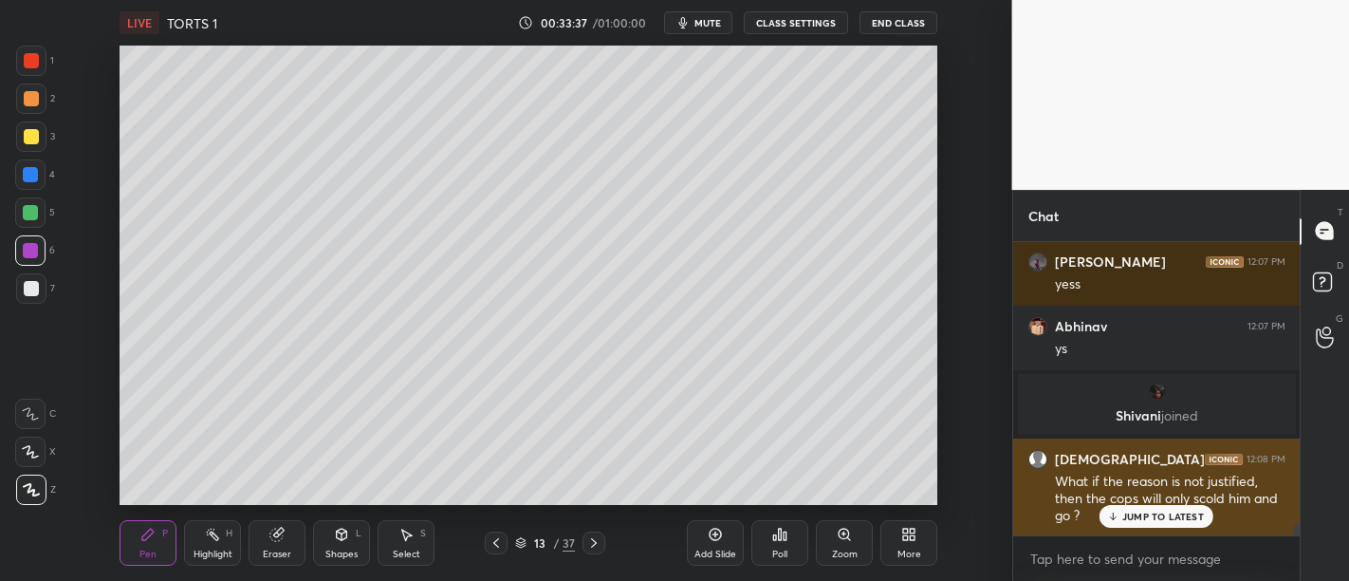
click at [1142, 520] on p "JUMP TO LATEST" at bounding box center [1163, 515] width 82 height 11
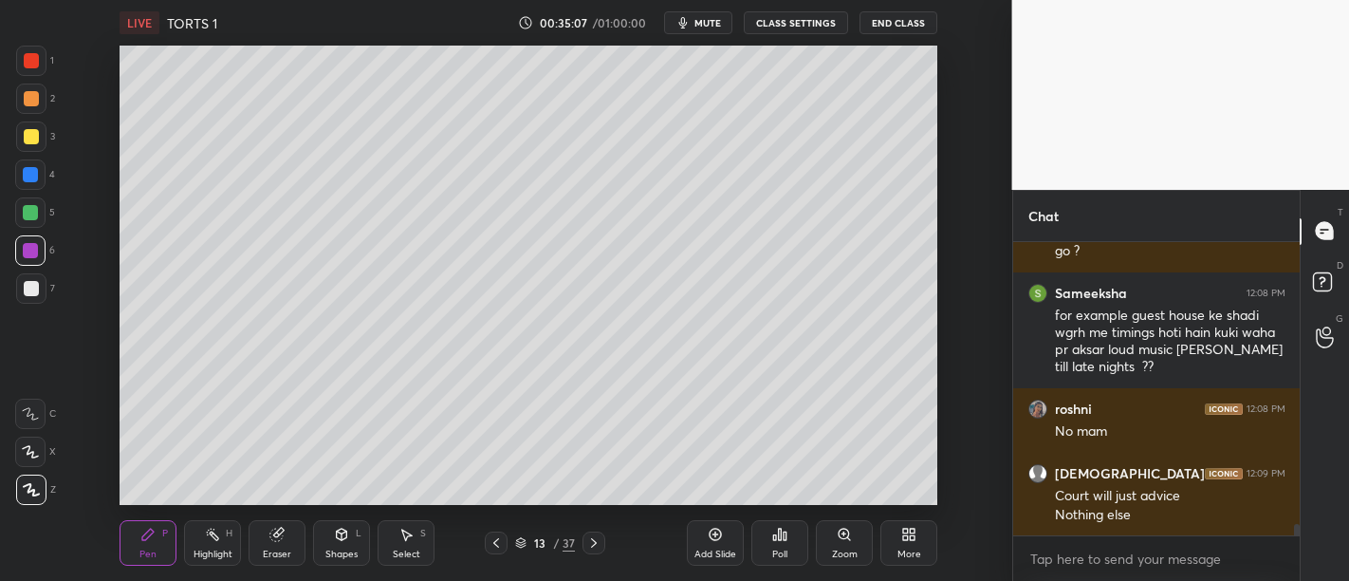
scroll to position [7648, 0]
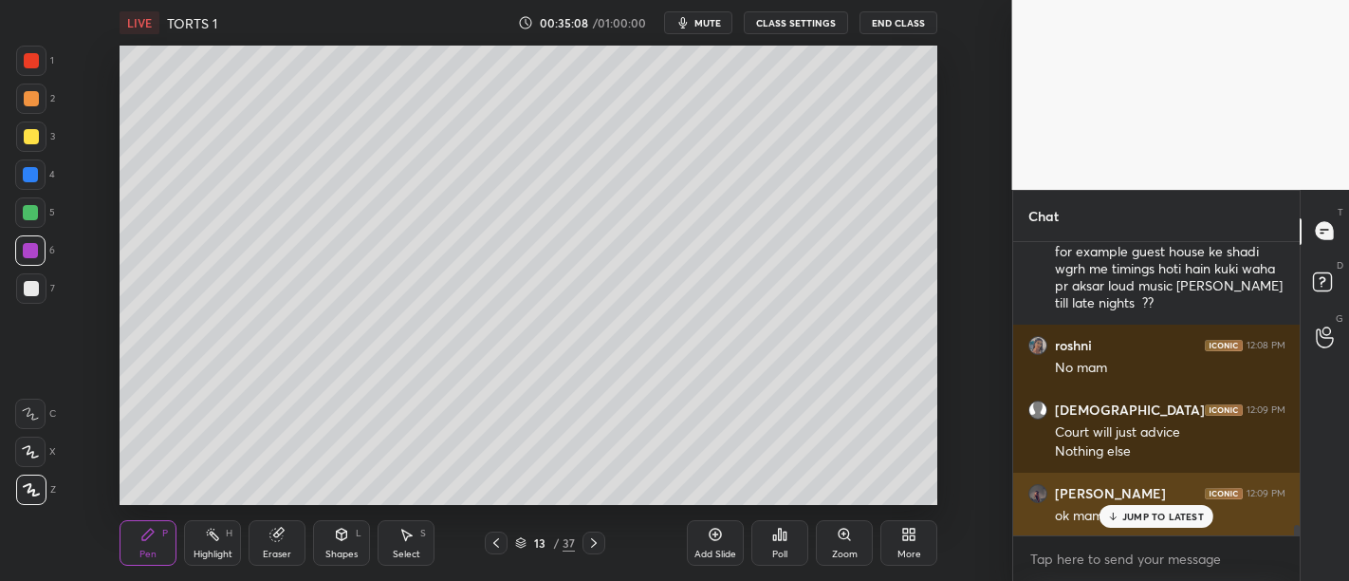
click at [1140, 522] on p "JUMP TO LATEST" at bounding box center [1163, 515] width 82 height 11
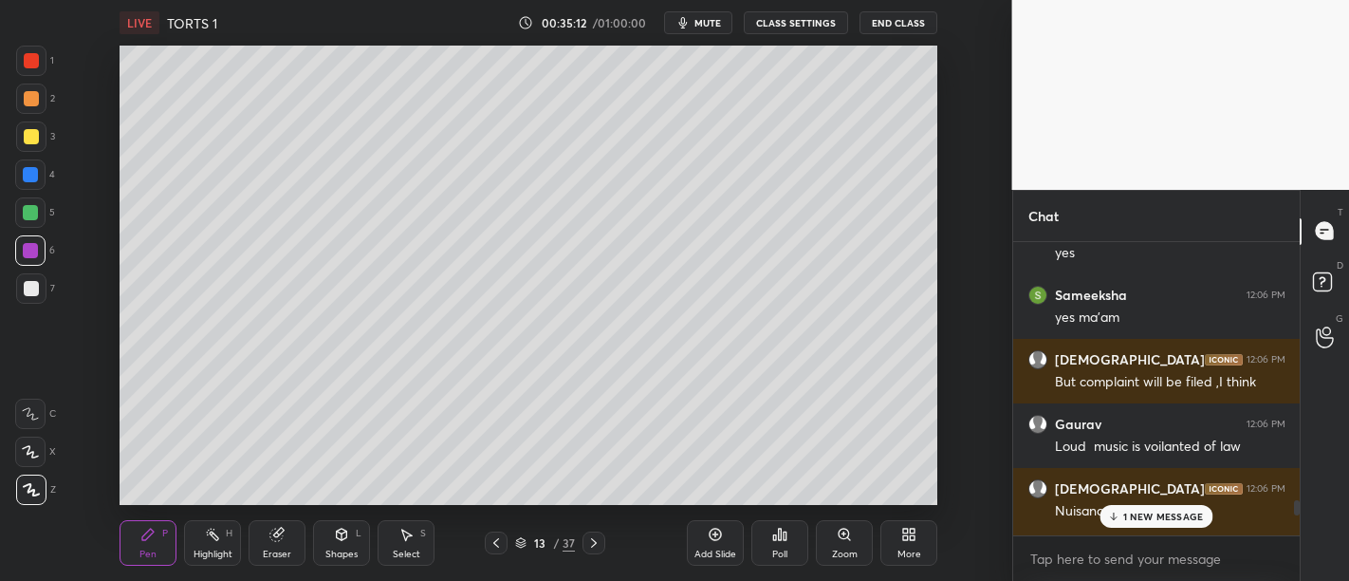
scroll to position [7110, 0]
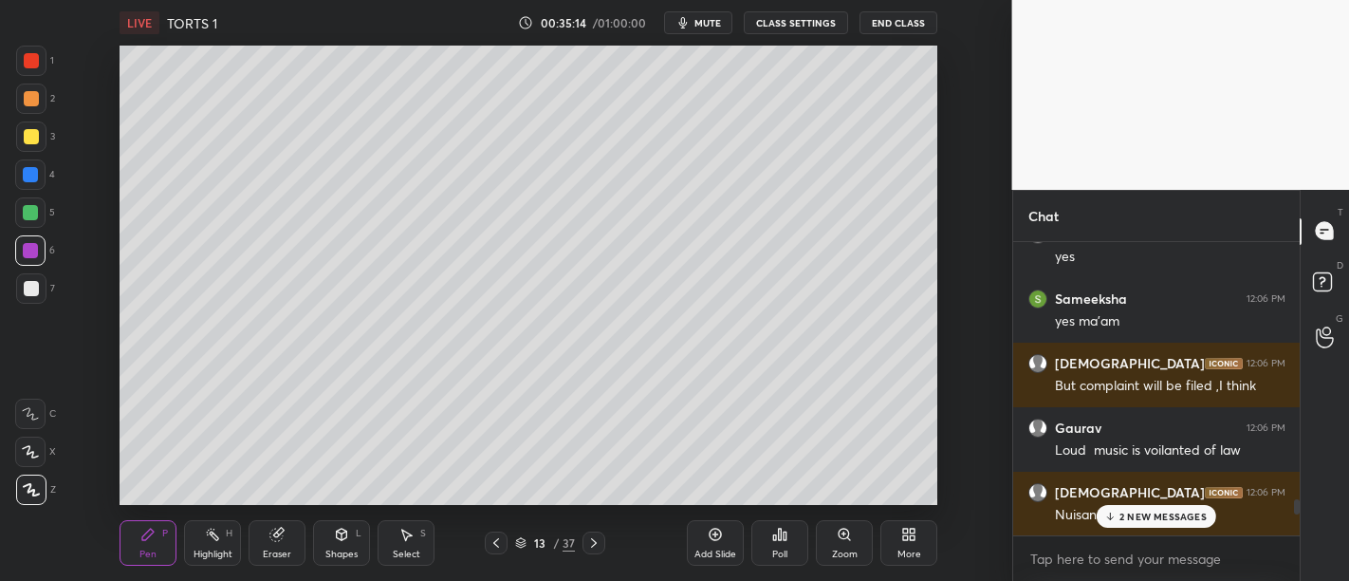
click at [1158, 513] on p "2 NEW MESSAGES" at bounding box center [1162, 515] width 87 height 11
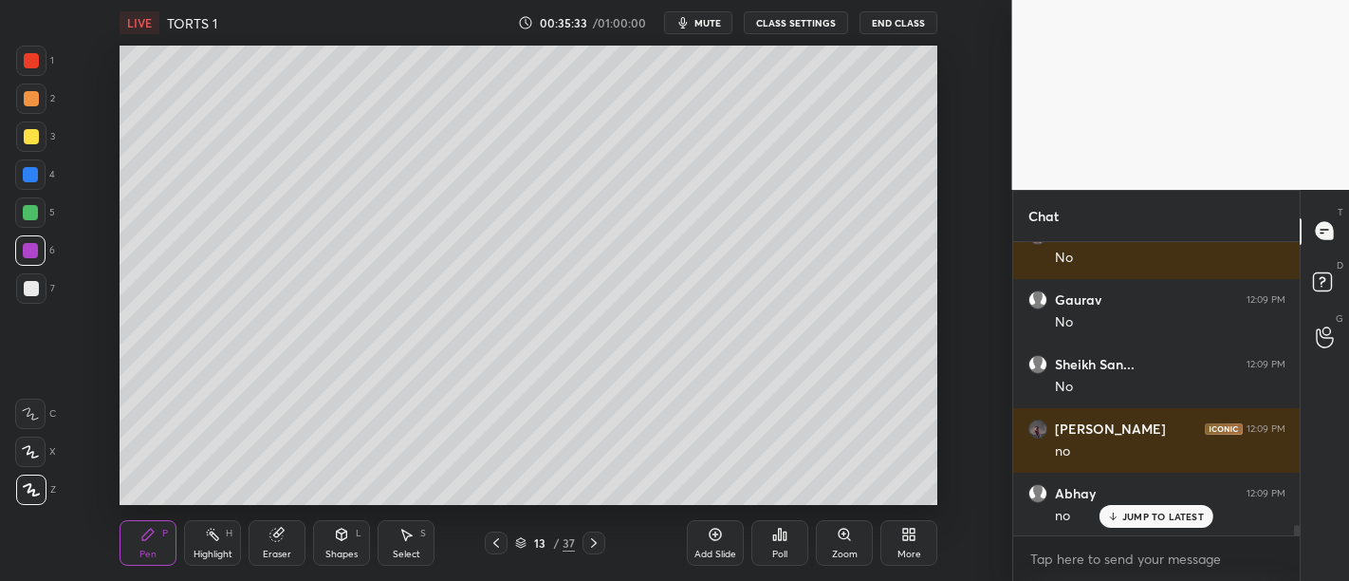
scroll to position [8314, 0]
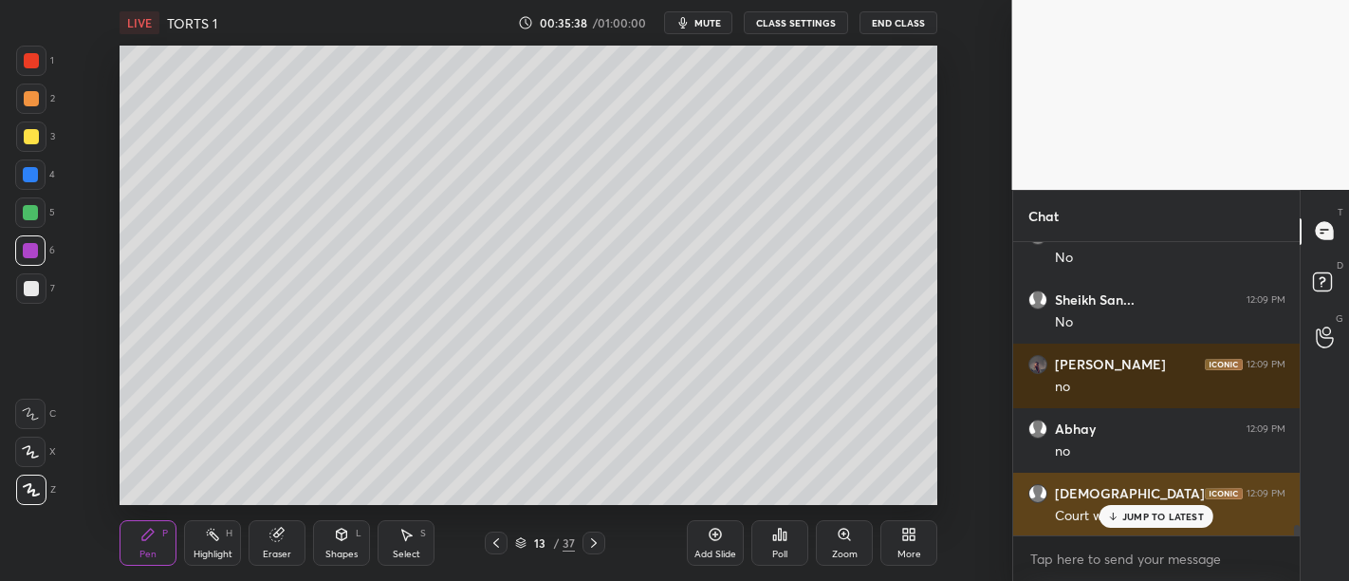
click at [1143, 522] on p "JUMP TO LATEST" at bounding box center [1163, 515] width 82 height 11
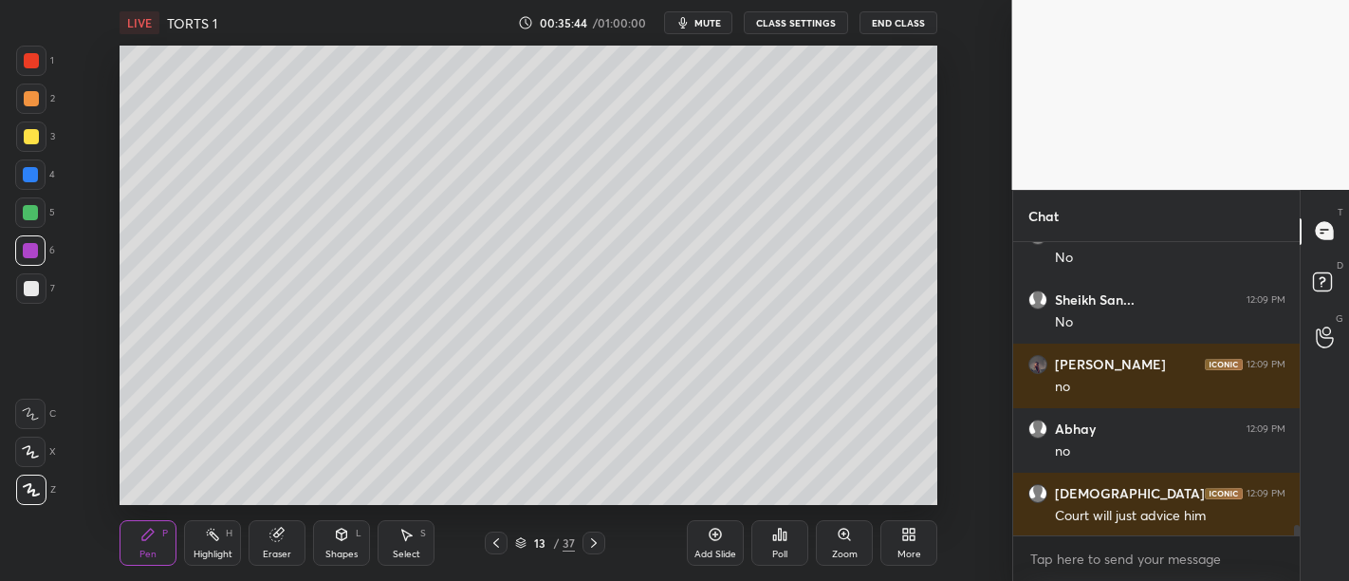
click at [709, 525] on div "Add Slide" at bounding box center [715, 553] width 42 height 9
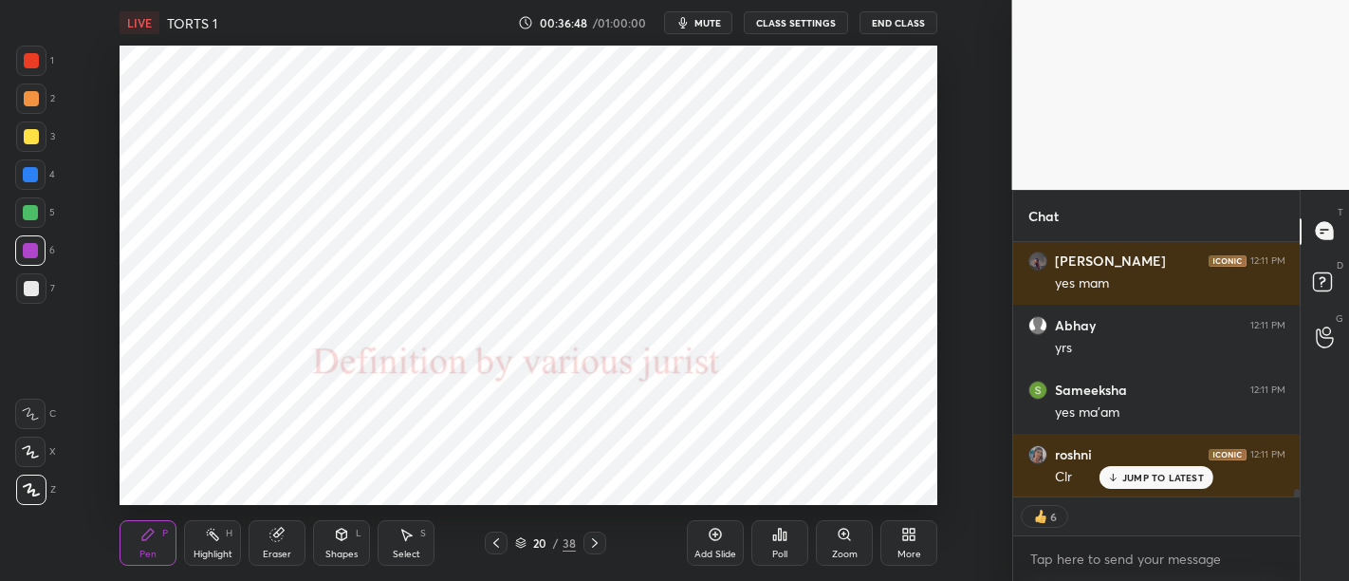
scroll to position [8740, 0]
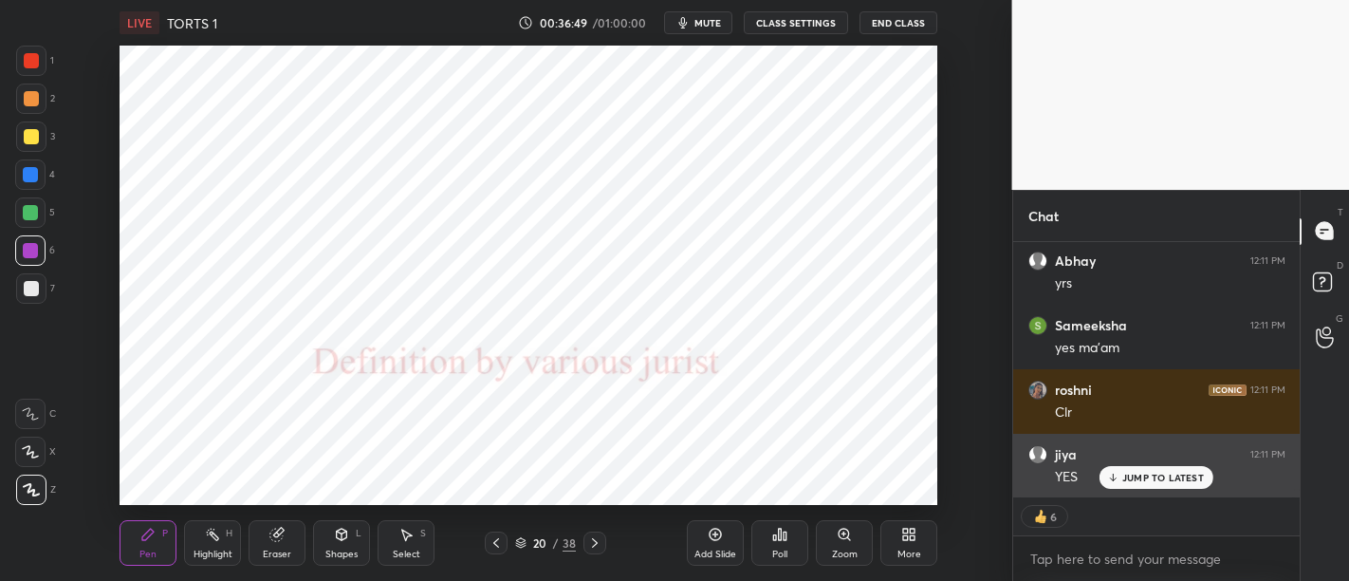
click at [1170, 485] on div "JUMP TO LATEST" at bounding box center [1156, 477] width 114 height 23
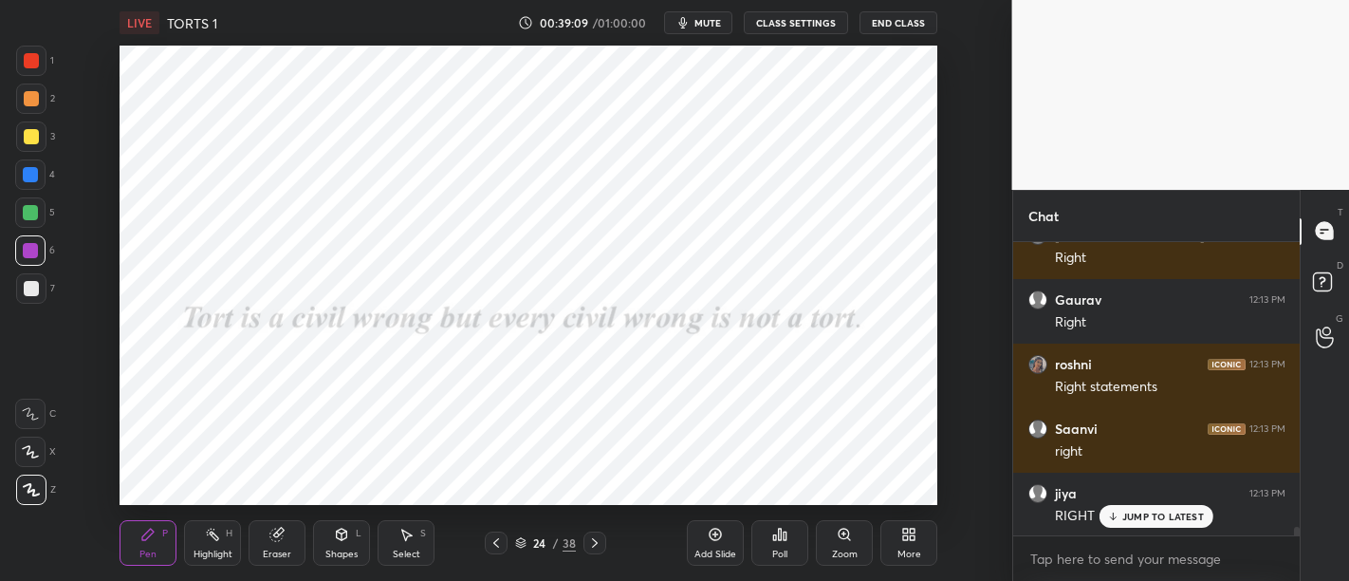
scroll to position [9862, 0]
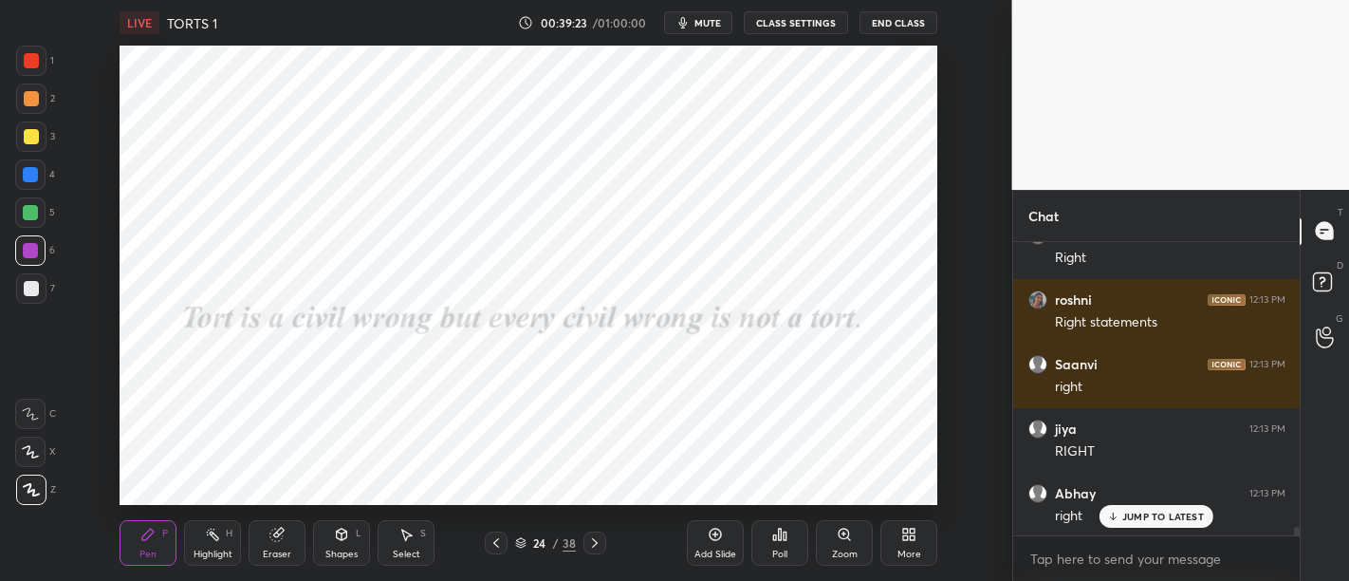
click at [1162, 519] on p "JUMP TO LATEST" at bounding box center [1163, 515] width 82 height 11
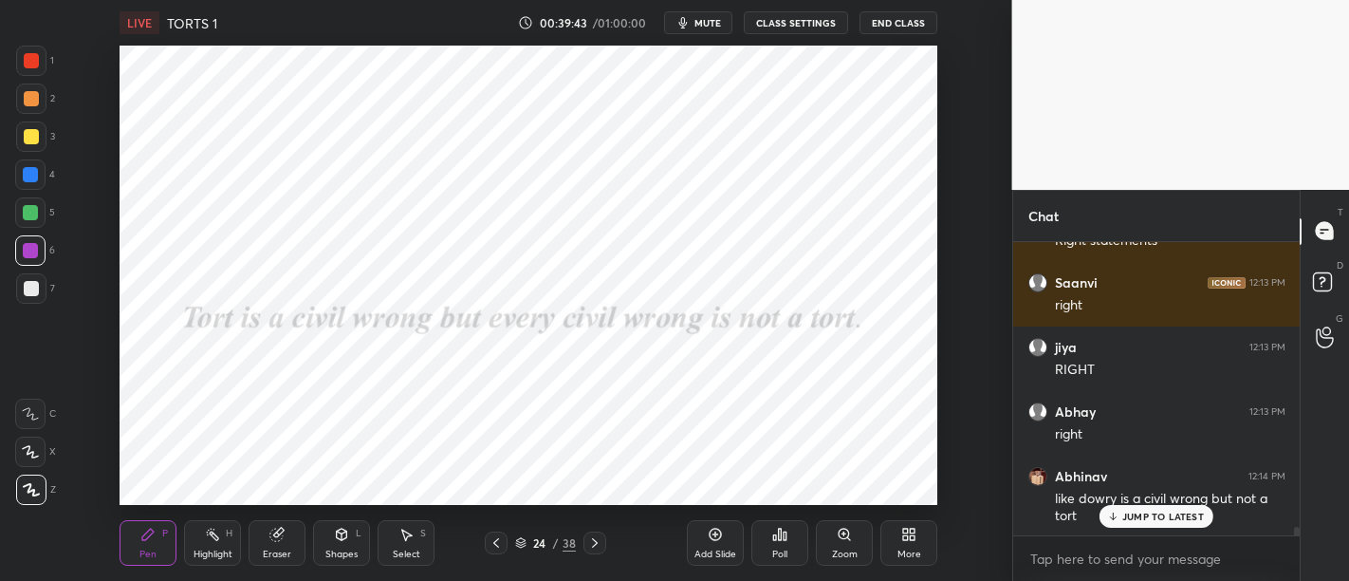
click at [1152, 523] on div "JUMP TO LATEST" at bounding box center [1156, 516] width 114 height 23
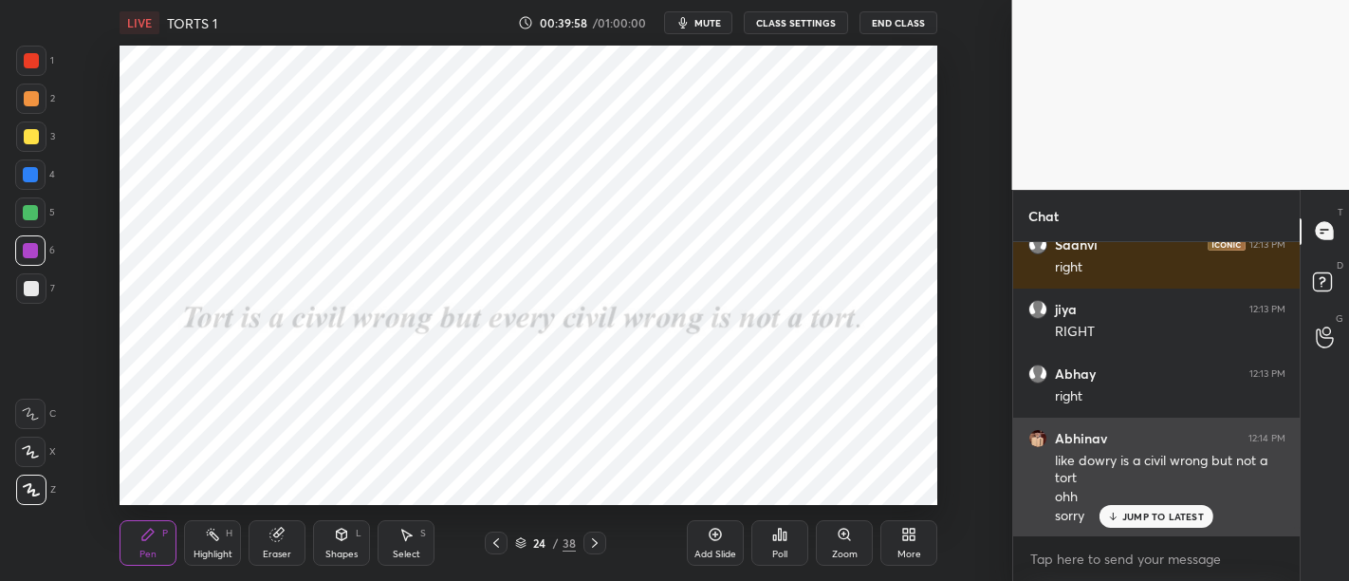
scroll to position [10063, 0]
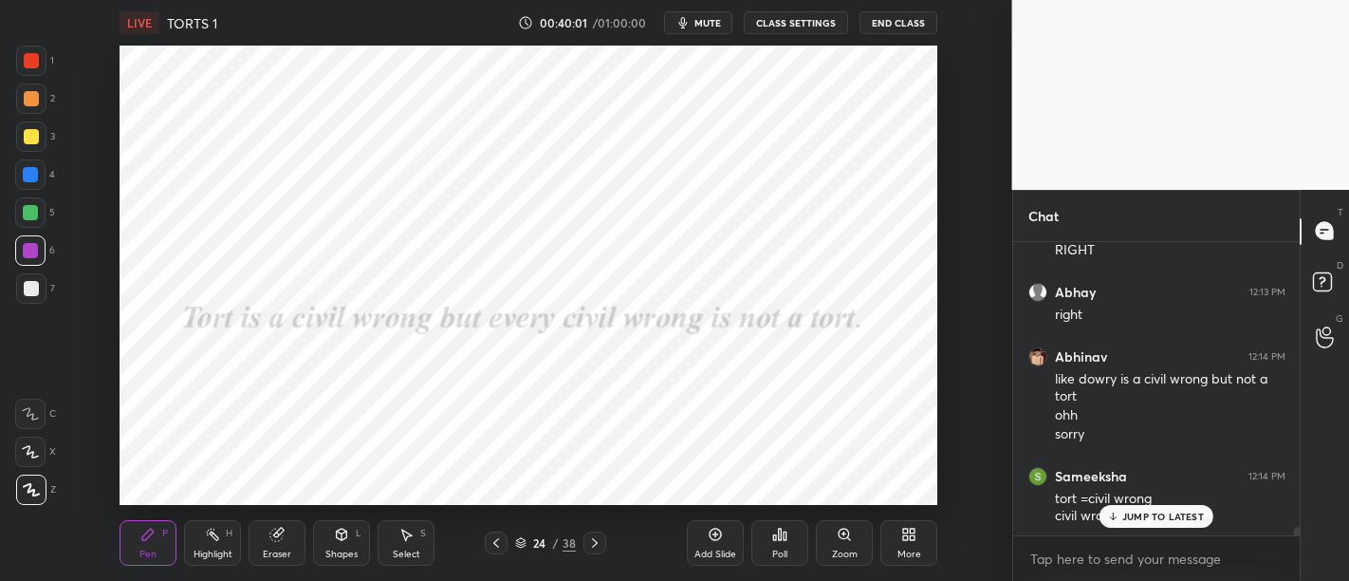
click at [1159, 519] on p "JUMP TO LATEST" at bounding box center [1163, 515] width 82 height 11
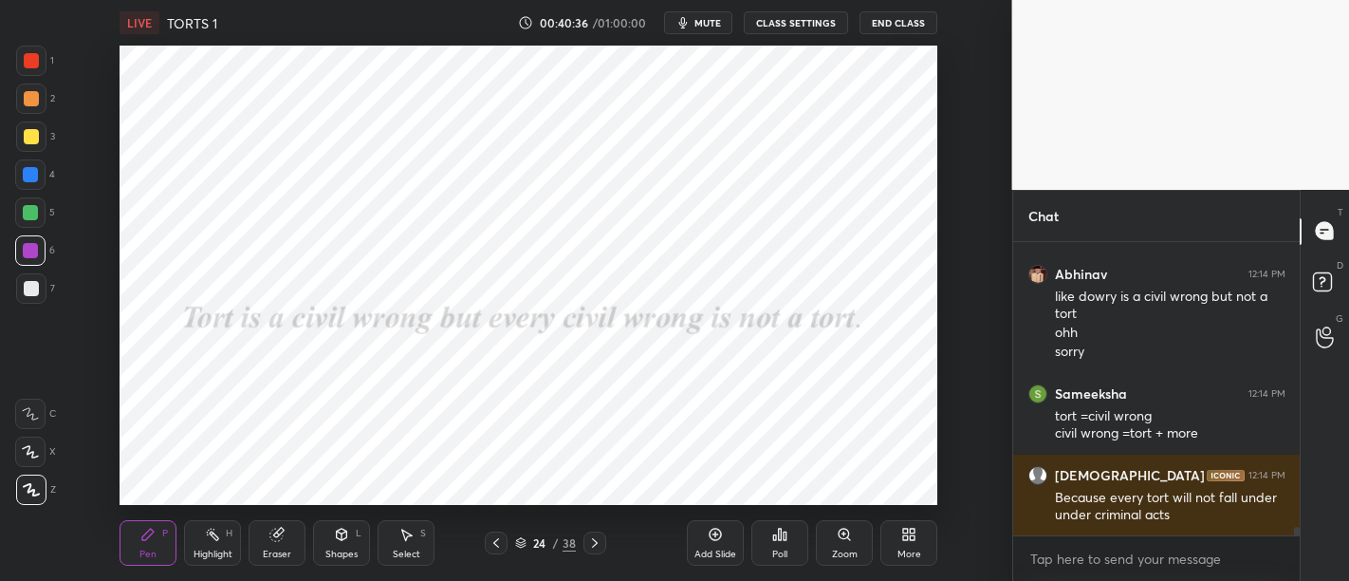
scroll to position [10227, 0]
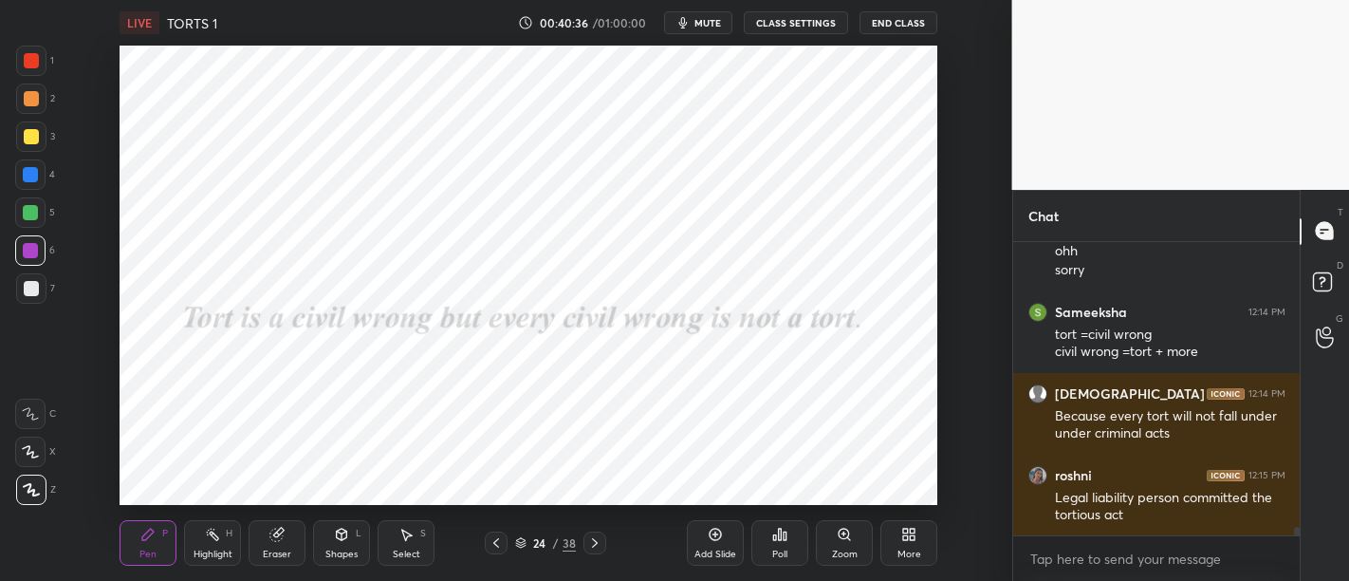
click at [718, 525] on icon at bounding box center [715, 533] width 15 height 15
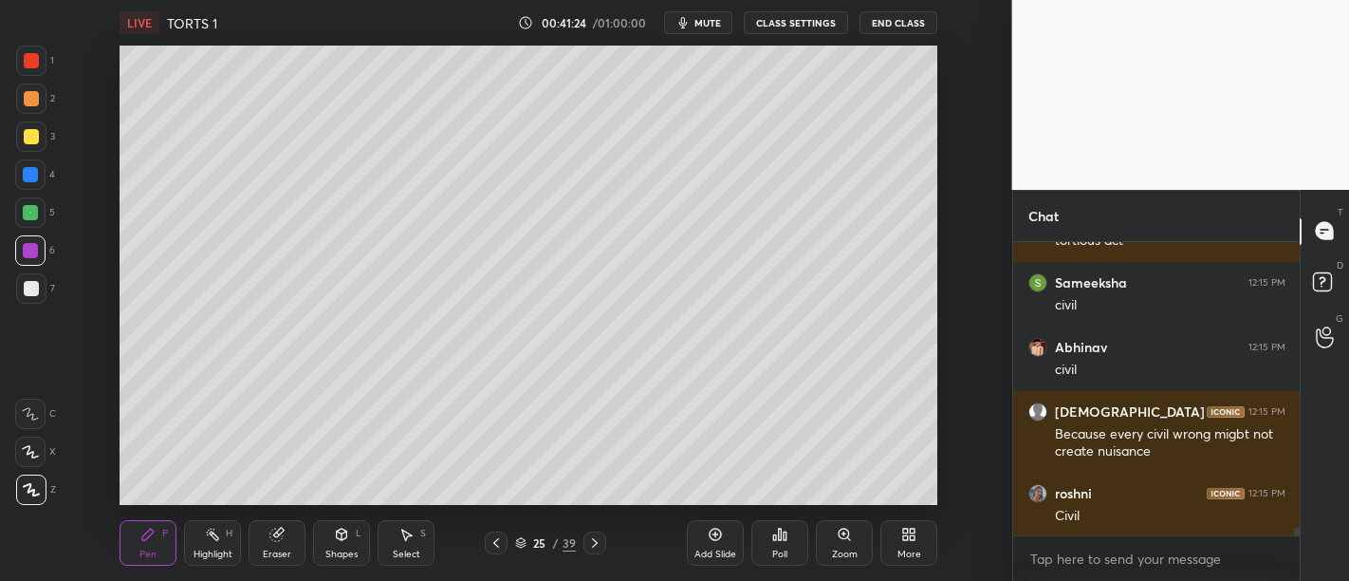
scroll to position [10567, 0]
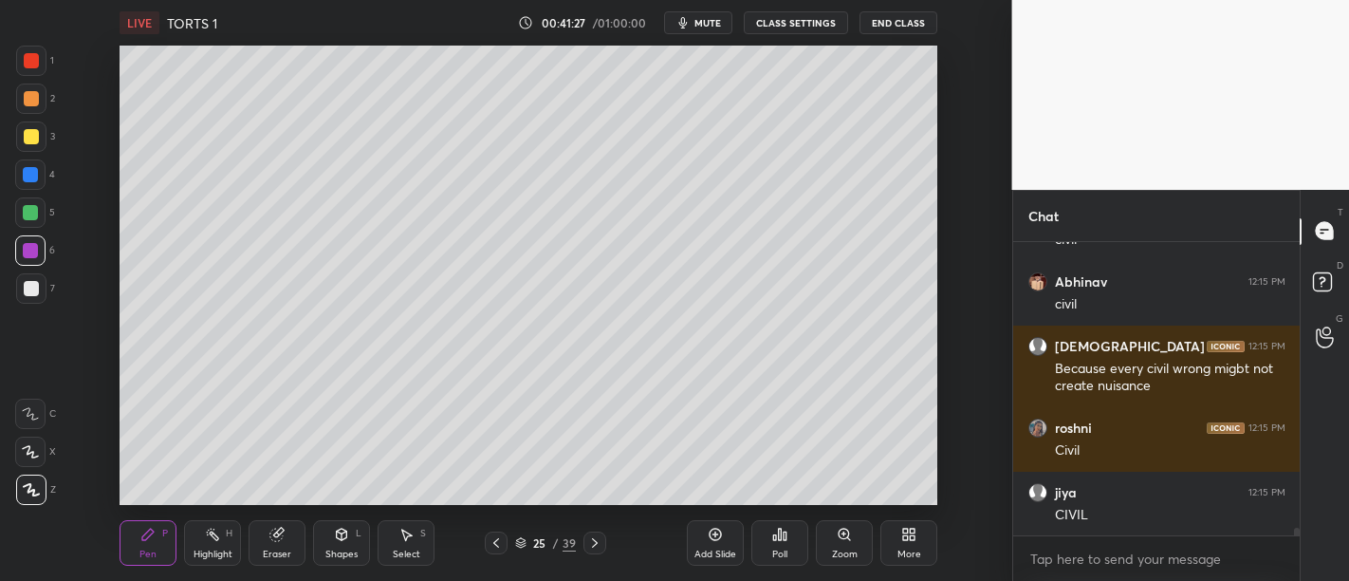
click at [695, 525] on div "Add Slide" at bounding box center [715, 543] width 57 height 46
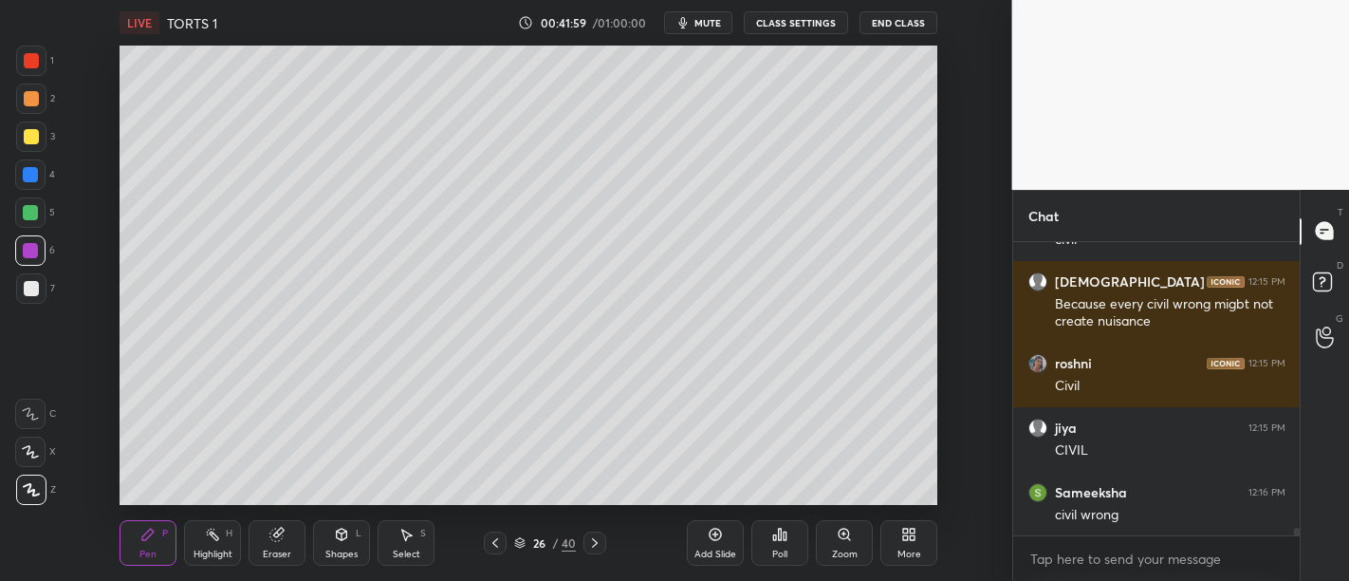
scroll to position [10696, 0]
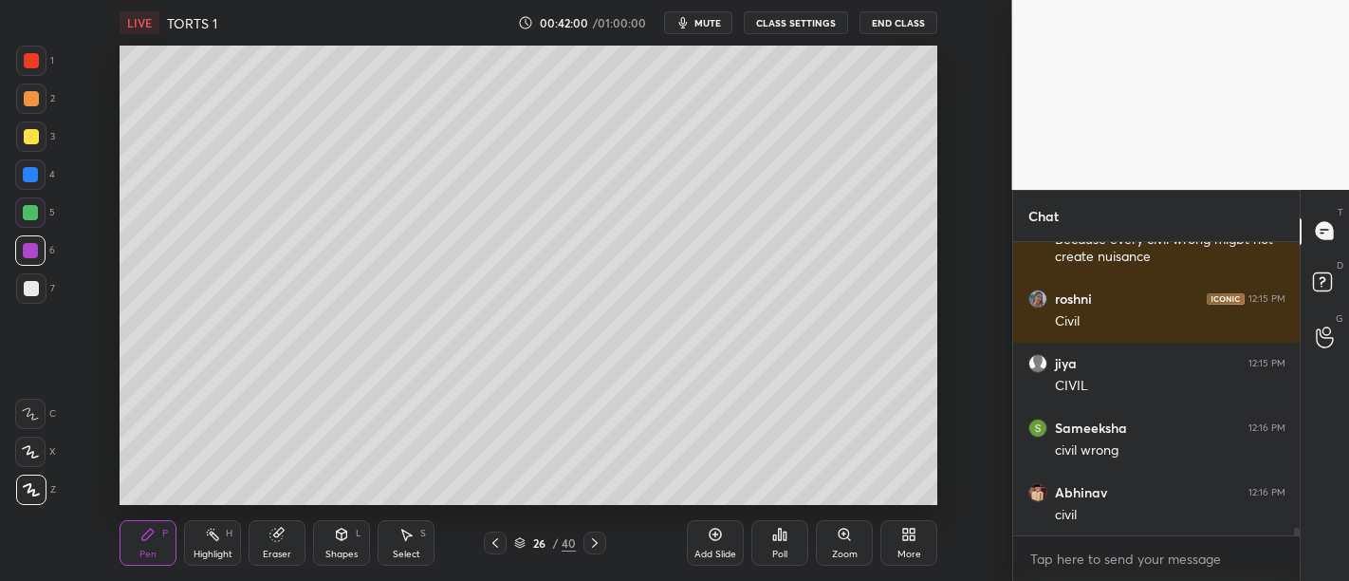
click at [723, 525] on div "Add Slide" at bounding box center [715, 543] width 57 height 46
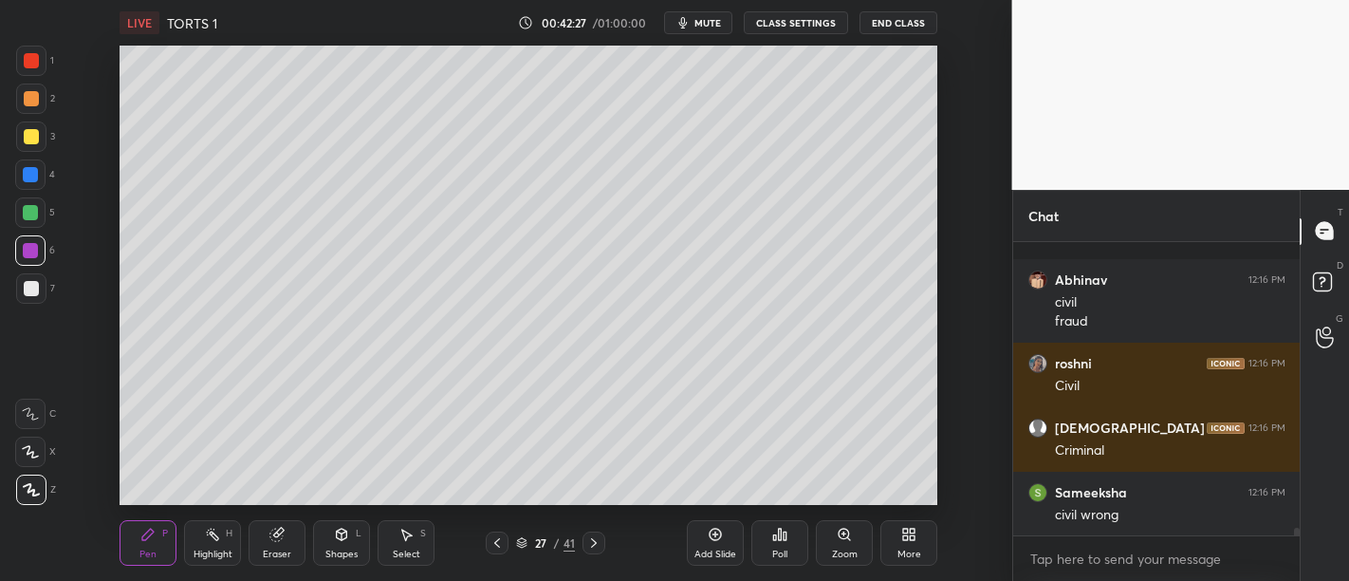
scroll to position [11037, 0]
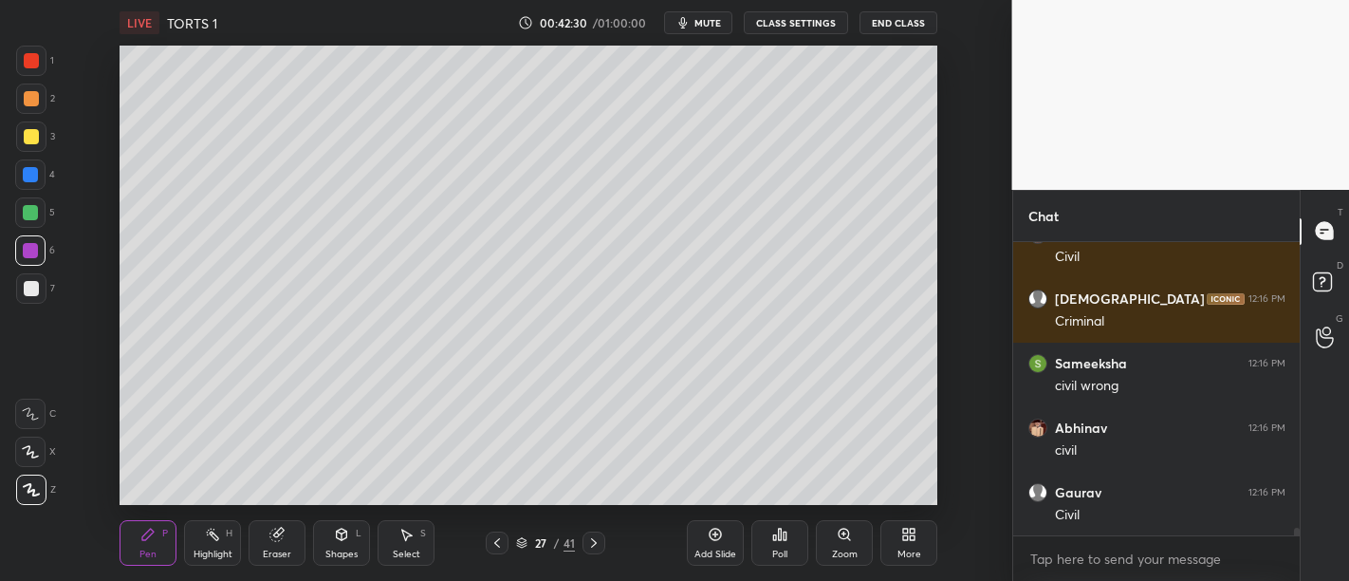
click at [728, 525] on div "Add Slide" at bounding box center [715, 543] width 57 height 46
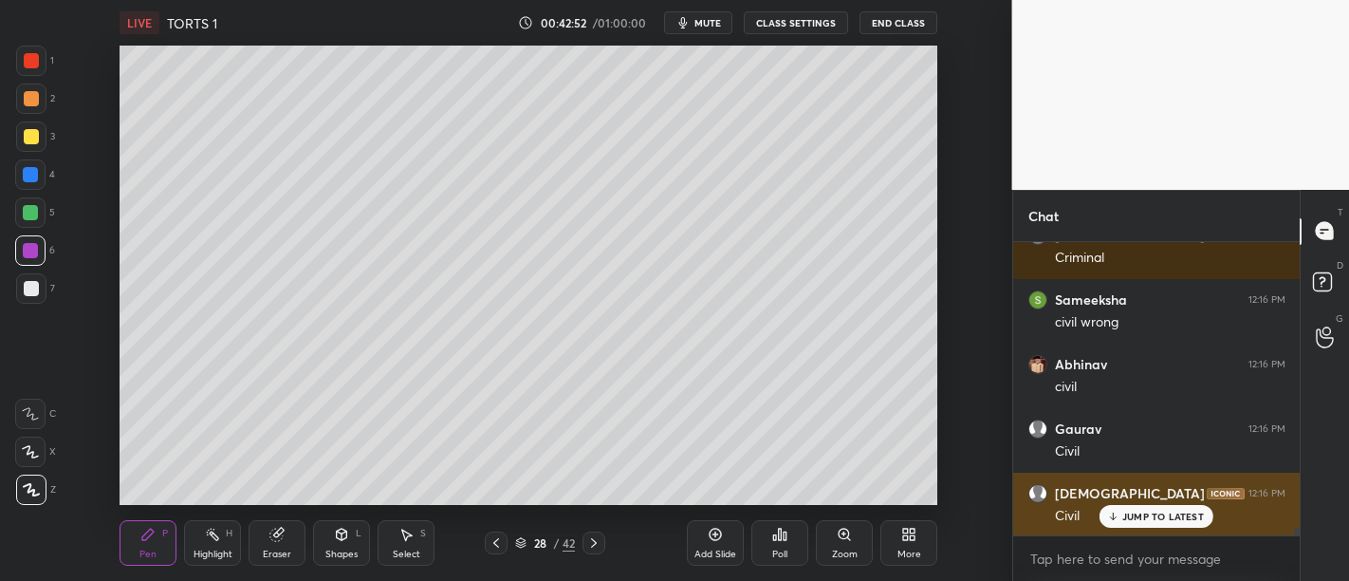
click at [1136, 515] on p "JUMP TO LATEST" at bounding box center [1163, 515] width 82 height 11
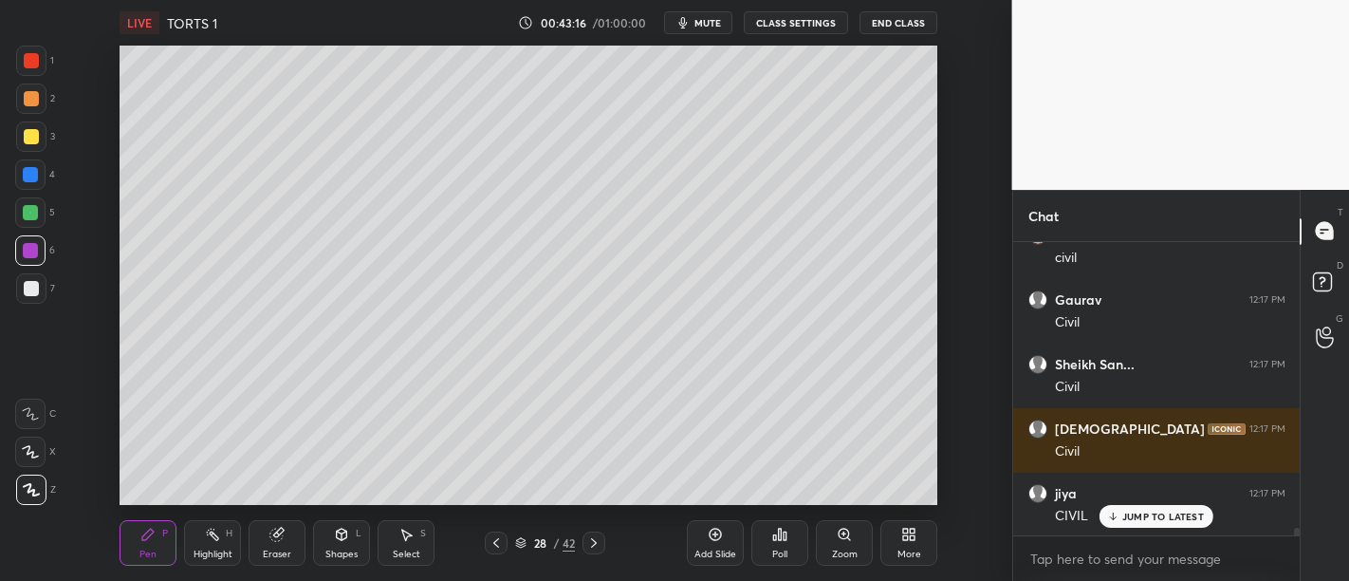
scroll to position [11488, 0]
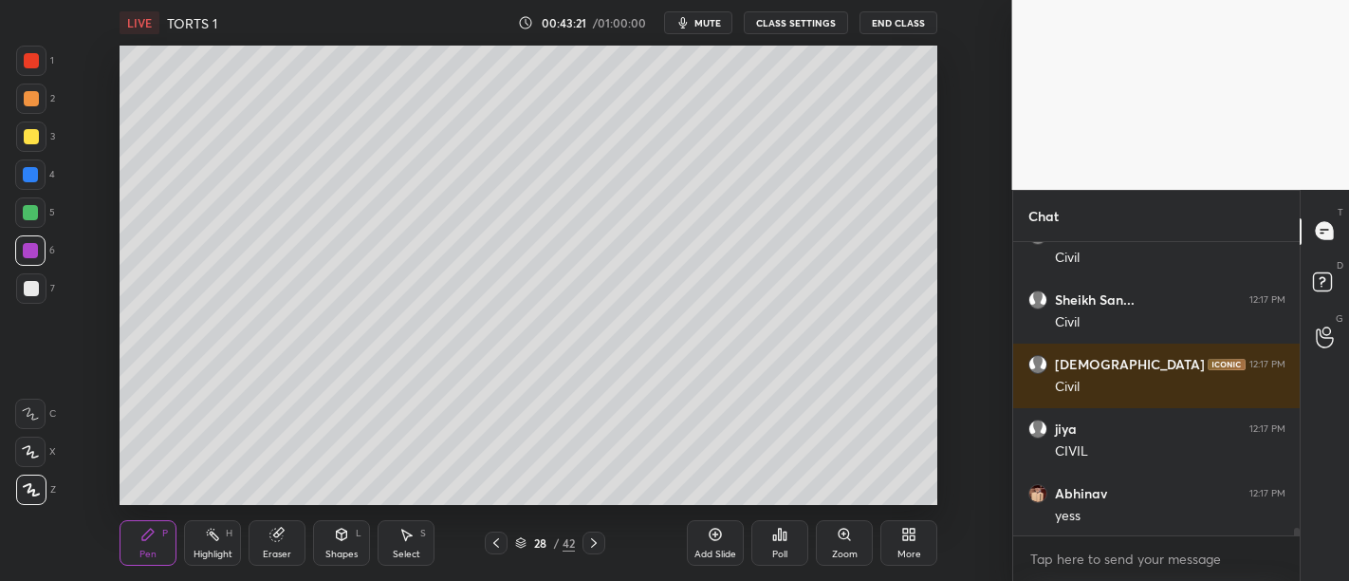
click at [38, 287] on div at bounding box center [31, 288] width 15 height 15
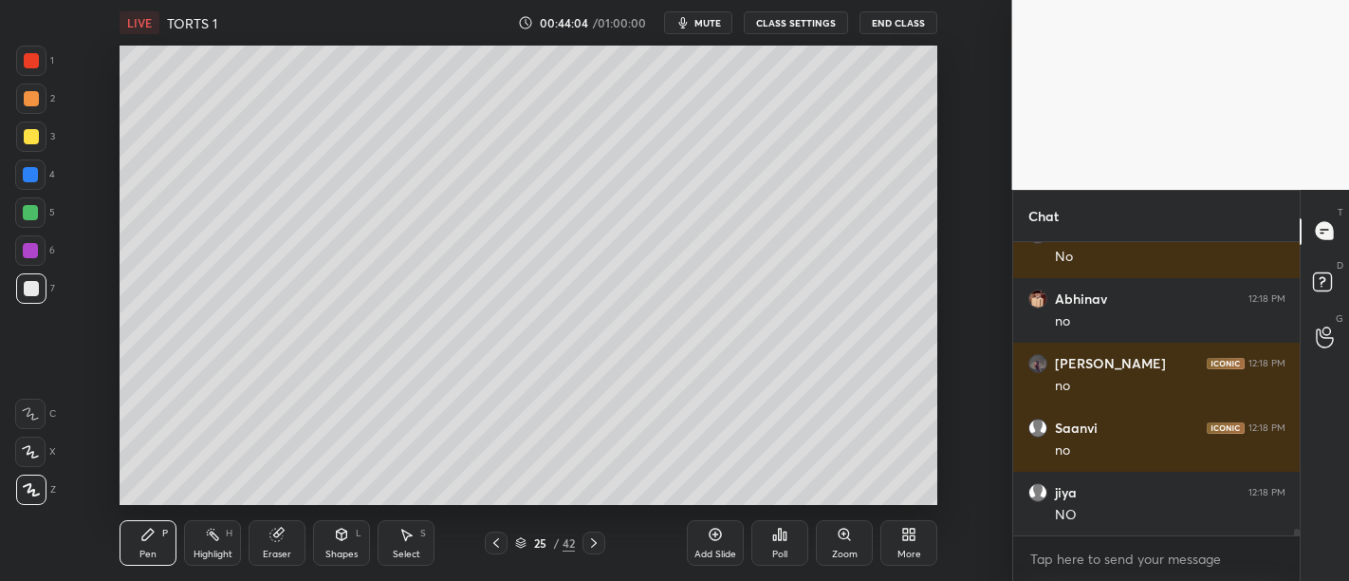
scroll to position [11959, 0]
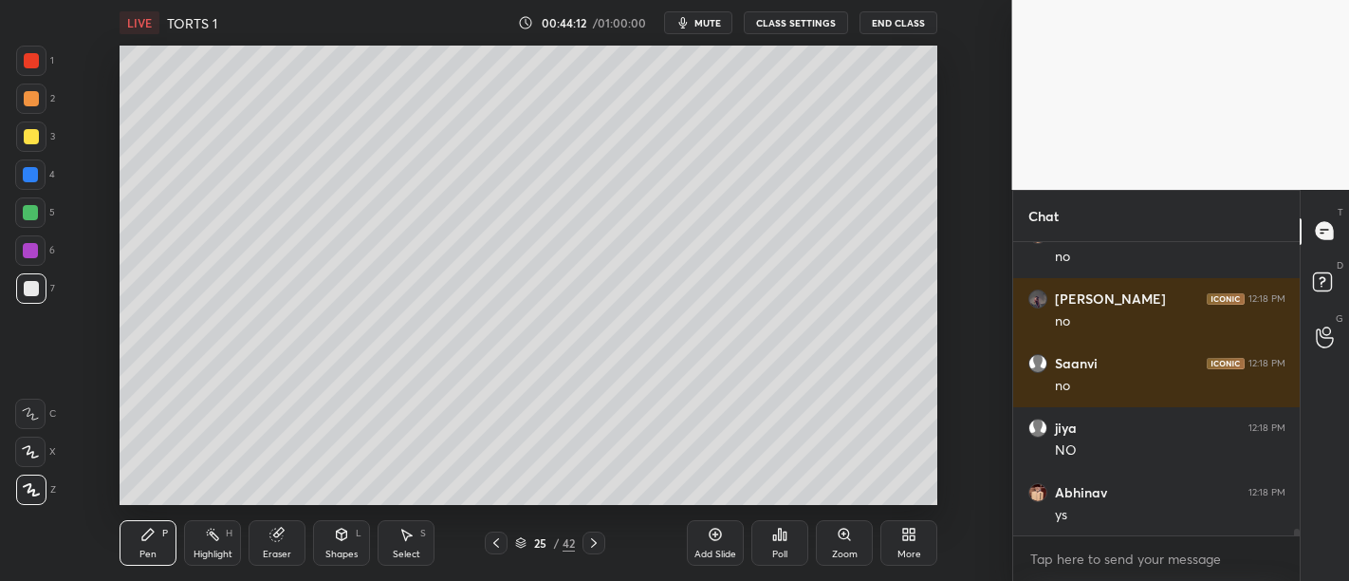
click at [715, 525] on icon at bounding box center [715, 533] width 15 height 15
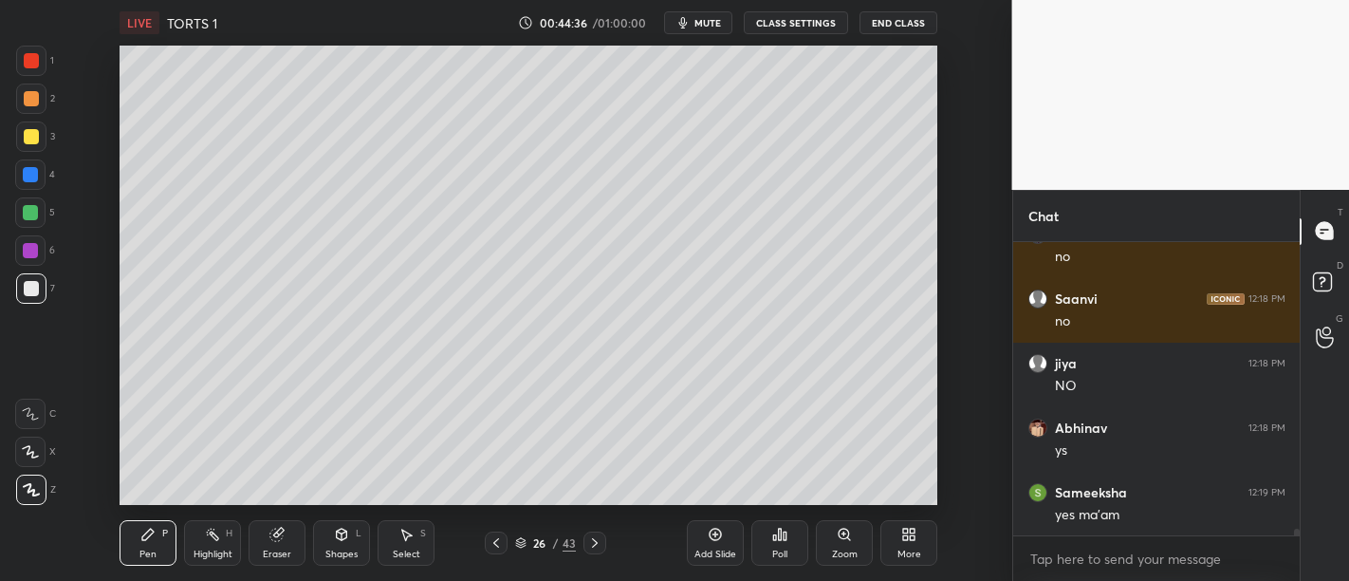
click at [739, 525] on div "Add Slide" at bounding box center [715, 543] width 57 height 46
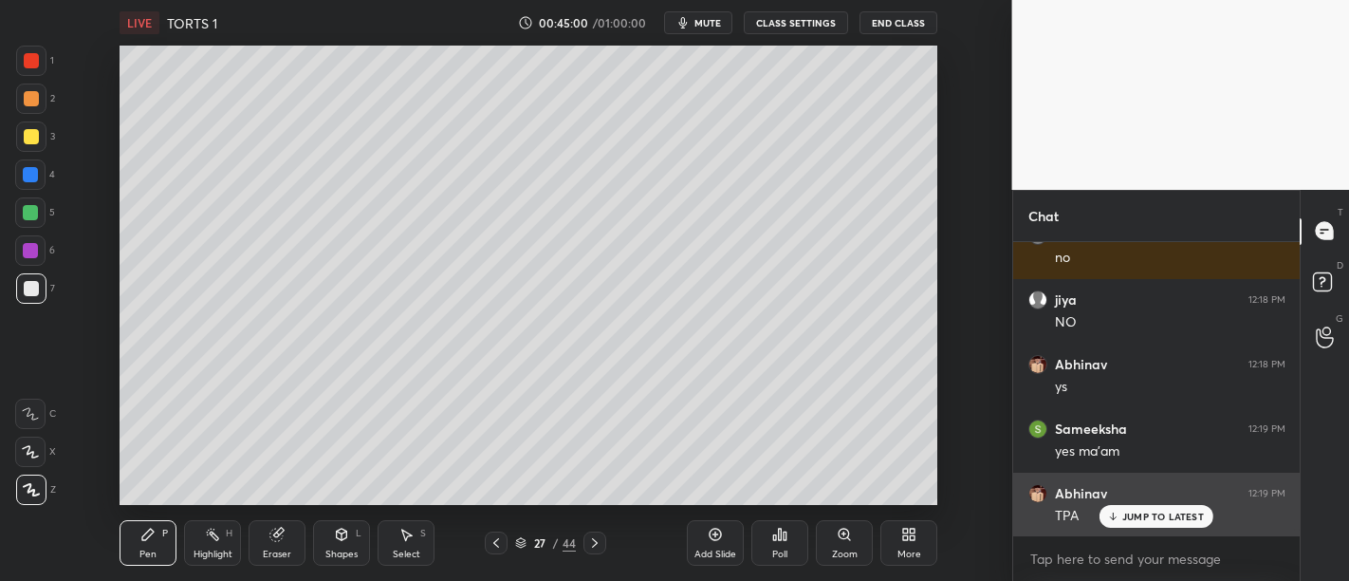
click at [1168, 525] on div "JUMP TO LATEST" at bounding box center [1156, 516] width 114 height 23
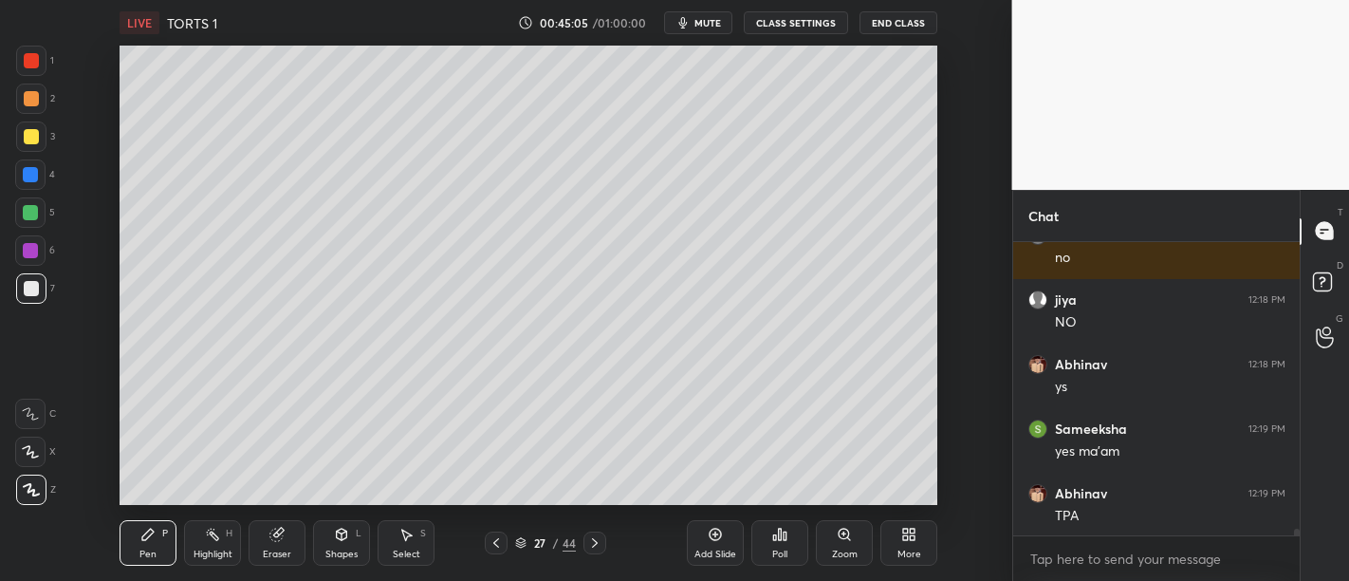
scroll to position [12106, 0]
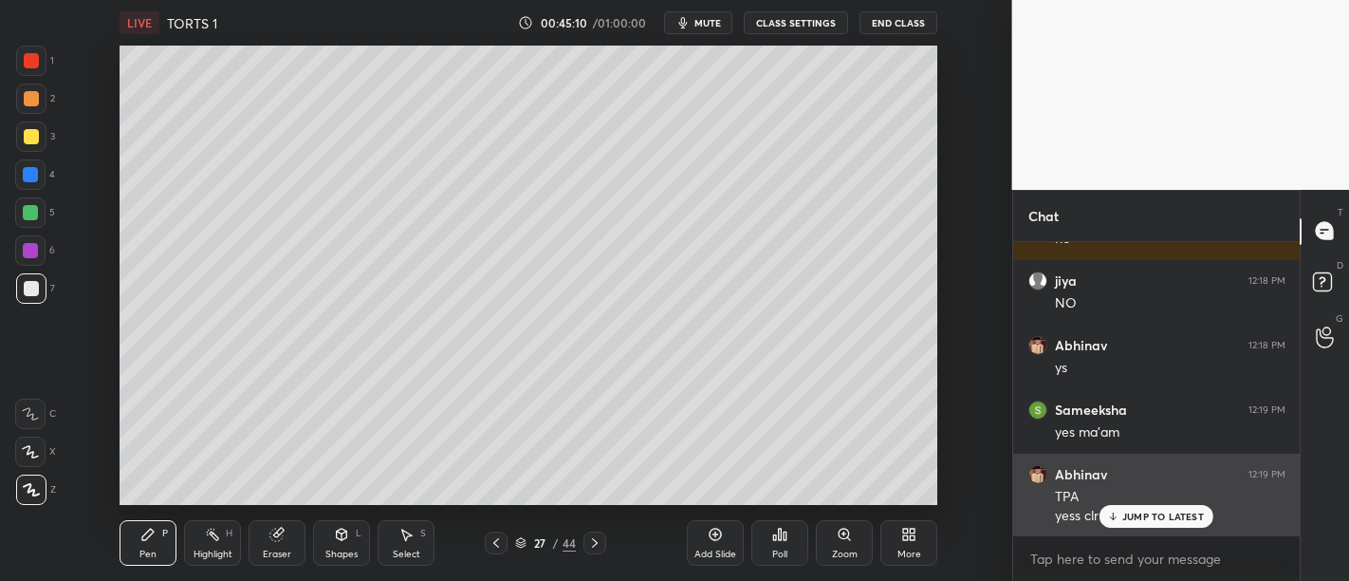
click at [1134, 511] on p "JUMP TO LATEST" at bounding box center [1163, 515] width 82 height 11
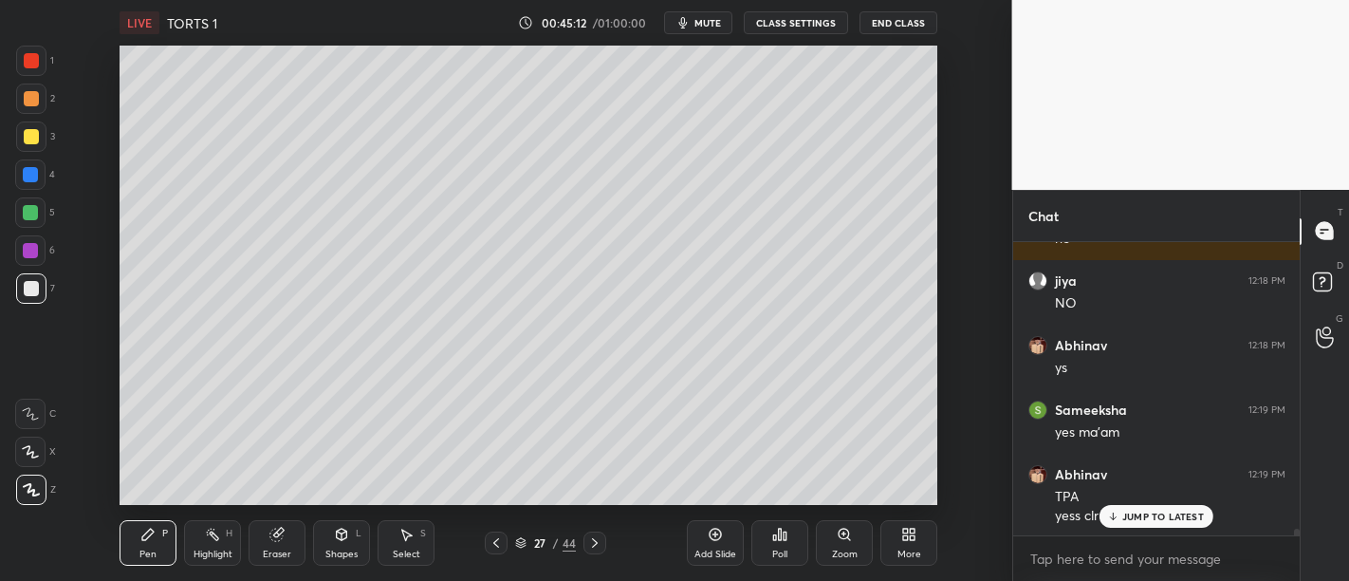
scroll to position [12171, 0]
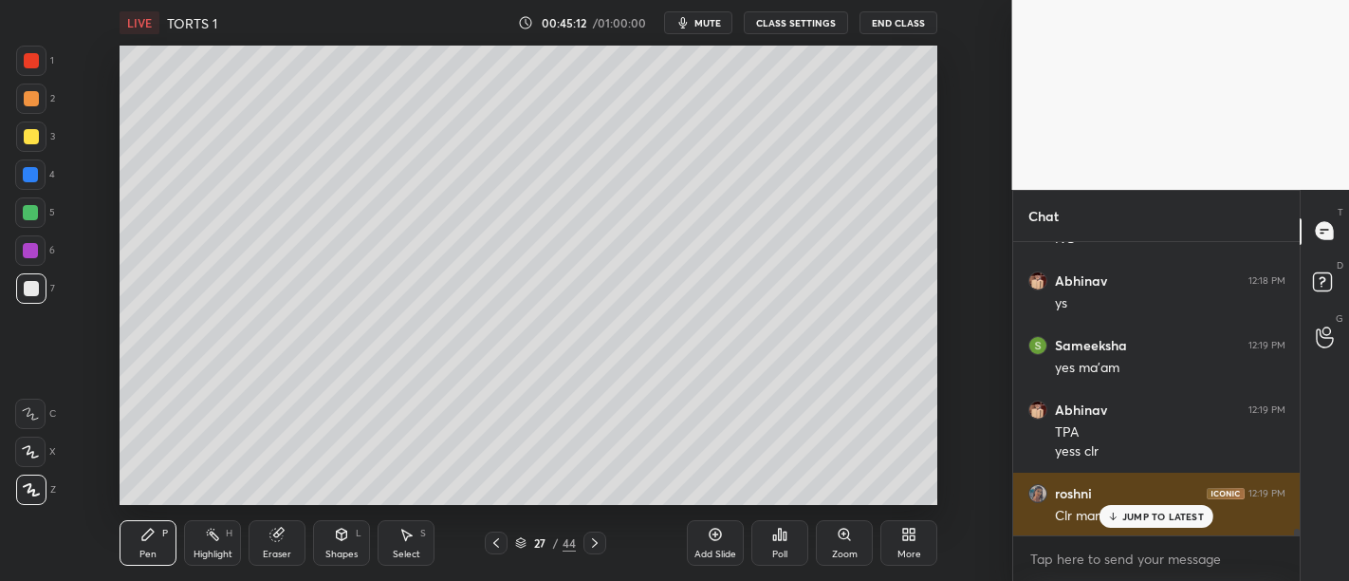
click at [1125, 519] on p "JUMP TO LATEST" at bounding box center [1163, 515] width 82 height 11
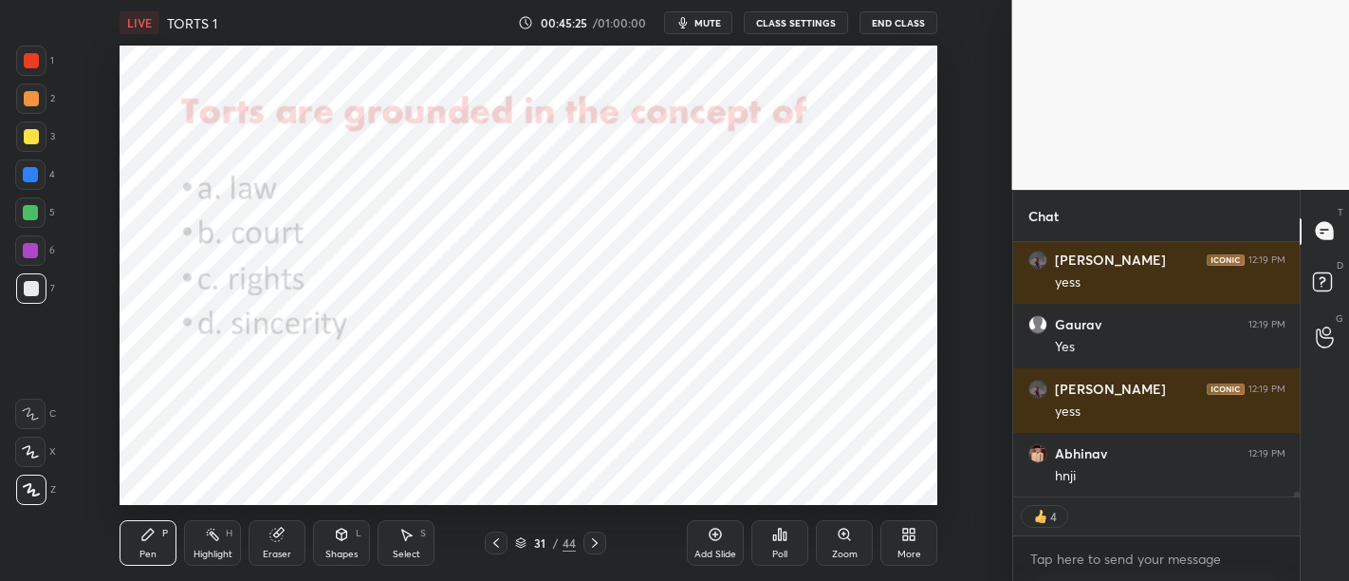
scroll to position [12533, 0]
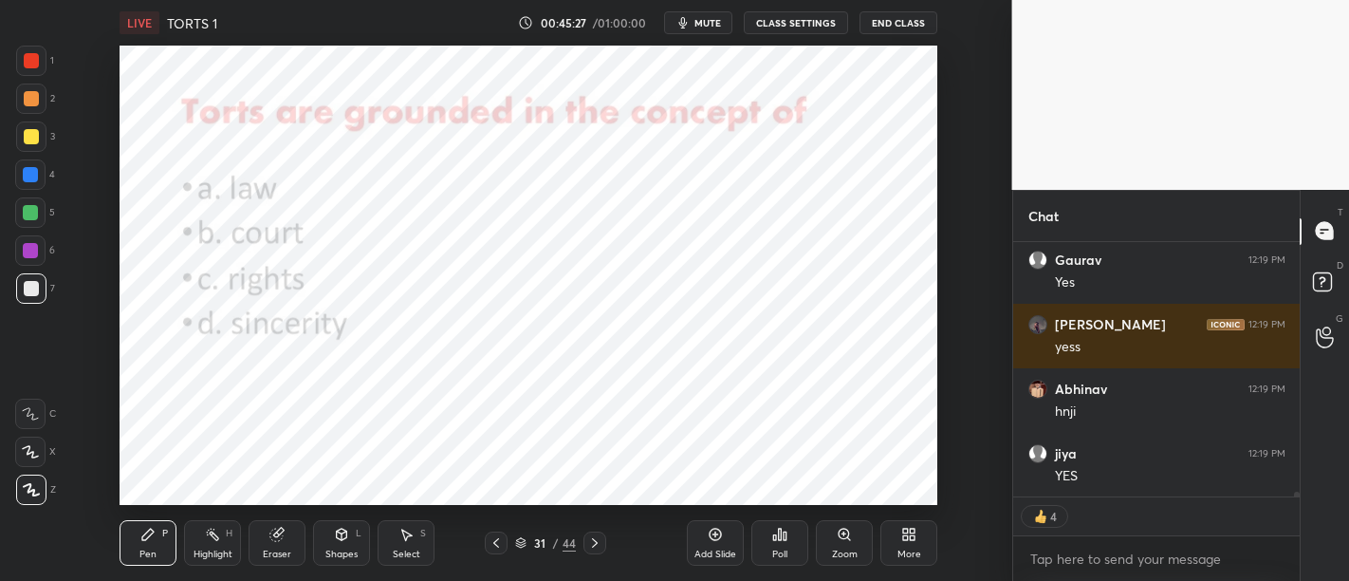
click at [32, 248] on div at bounding box center [30, 250] width 15 height 15
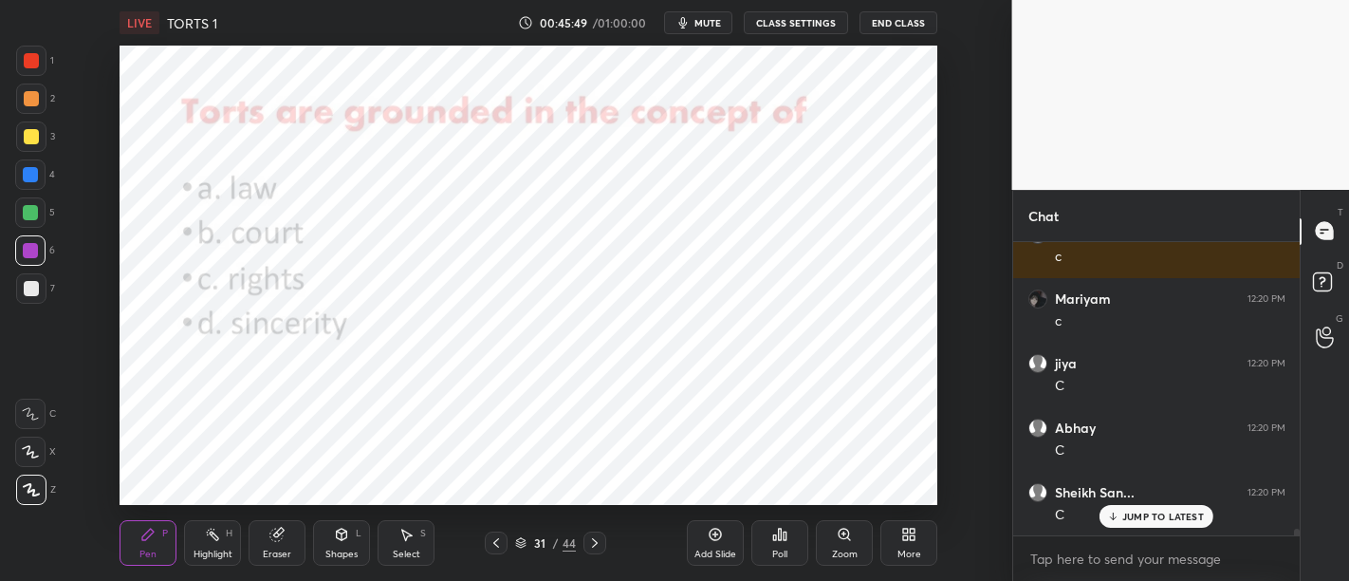
scroll to position [13074, 0]
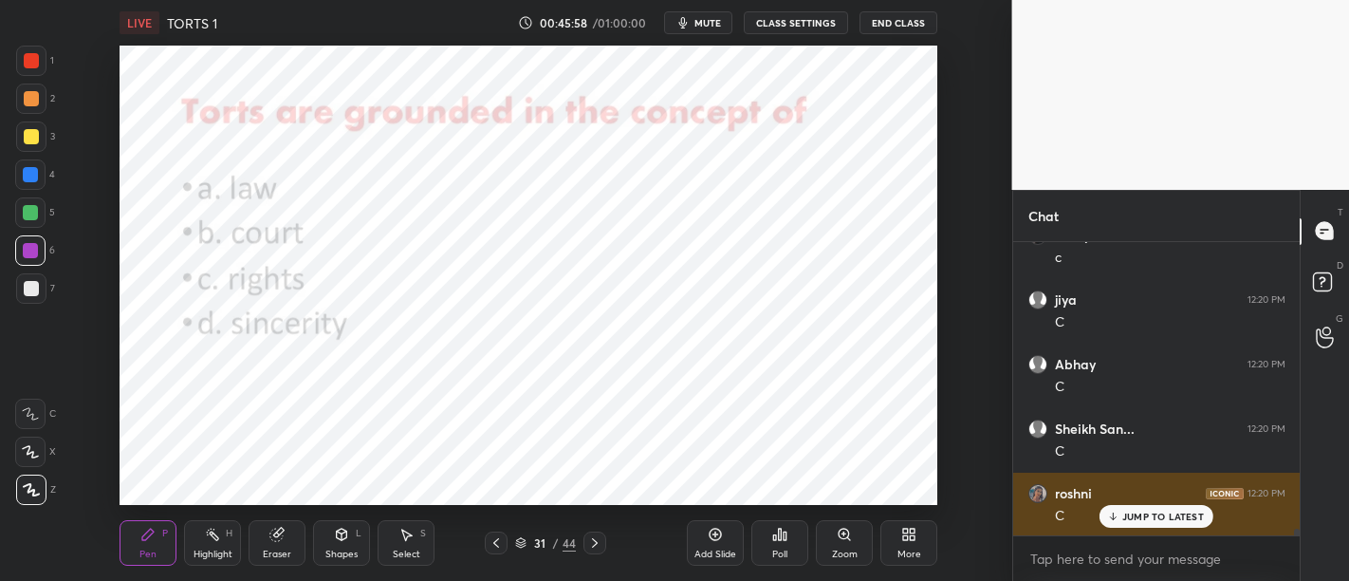
click at [1127, 522] on p "JUMP TO LATEST" at bounding box center [1163, 515] width 82 height 11
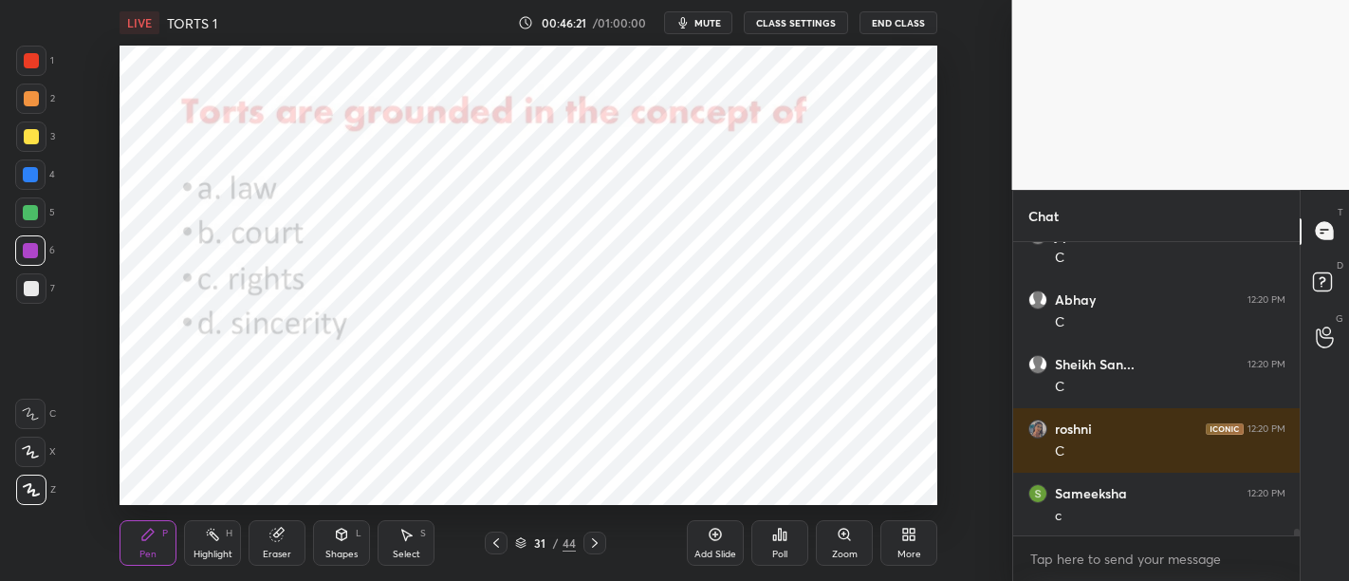
scroll to position [13220, 0]
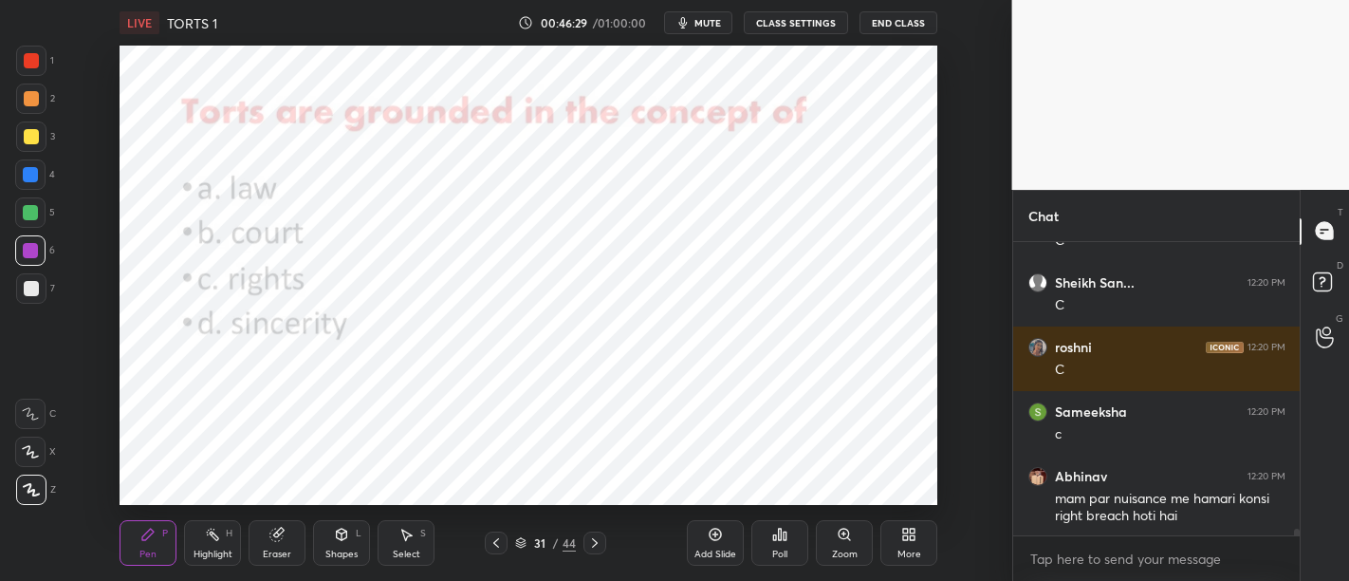
click at [699, 525] on div "Add Slide" at bounding box center [715, 543] width 57 height 46
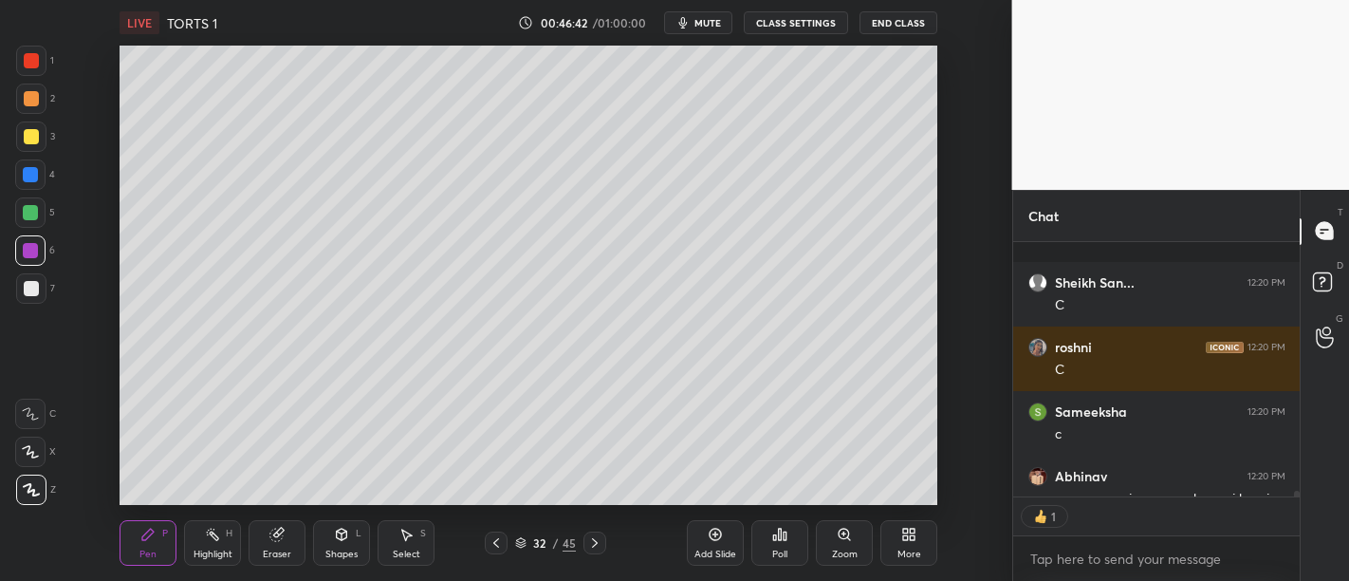
scroll to position [13323, 0]
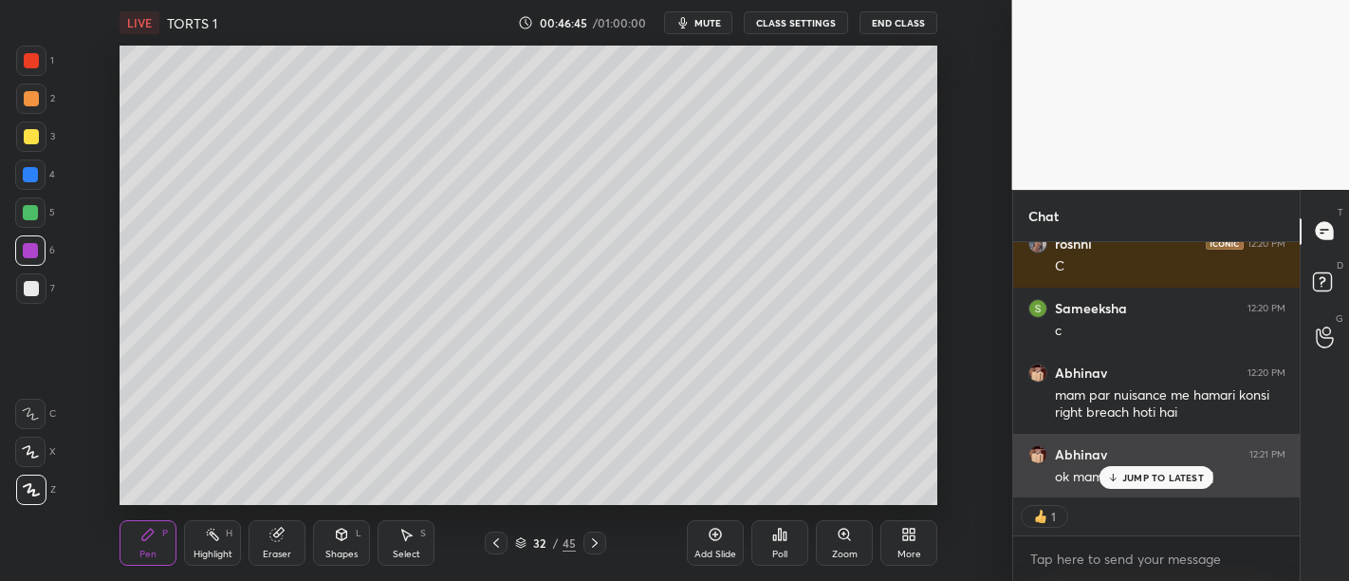
click at [1141, 476] on p "JUMP TO LATEST" at bounding box center [1163, 476] width 82 height 11
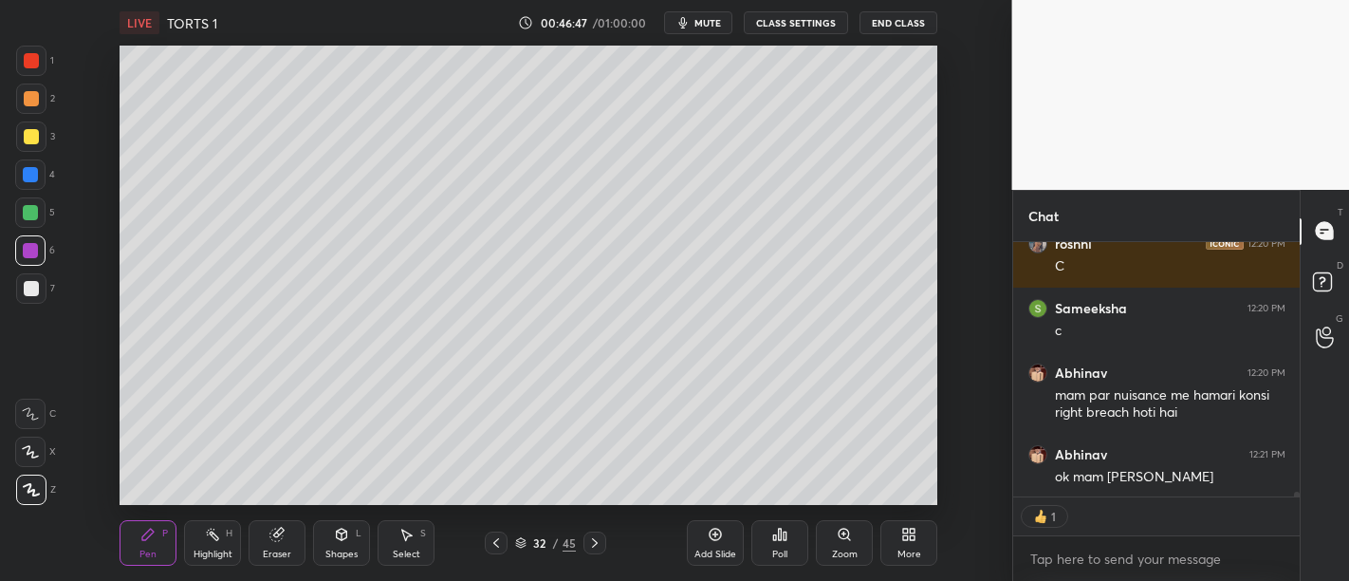
scroll to position [13388, 0]
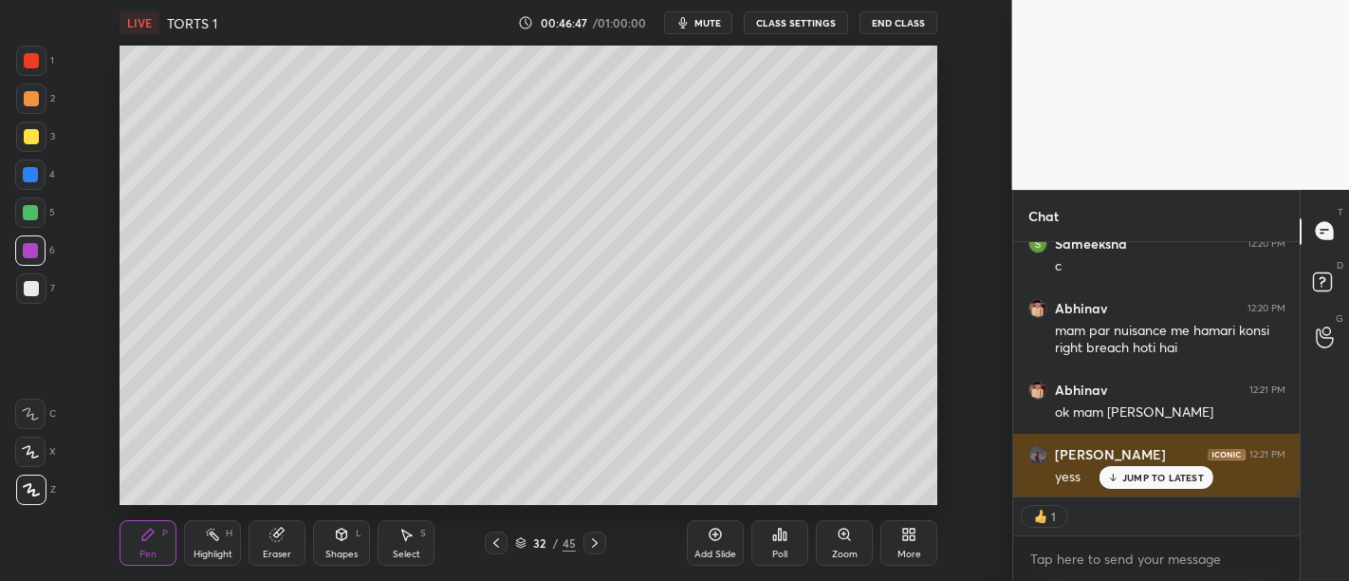
click at [1124, 477] on p "JUMP TO LATEST" at bounding box center [1163, 476] width 82 height 11
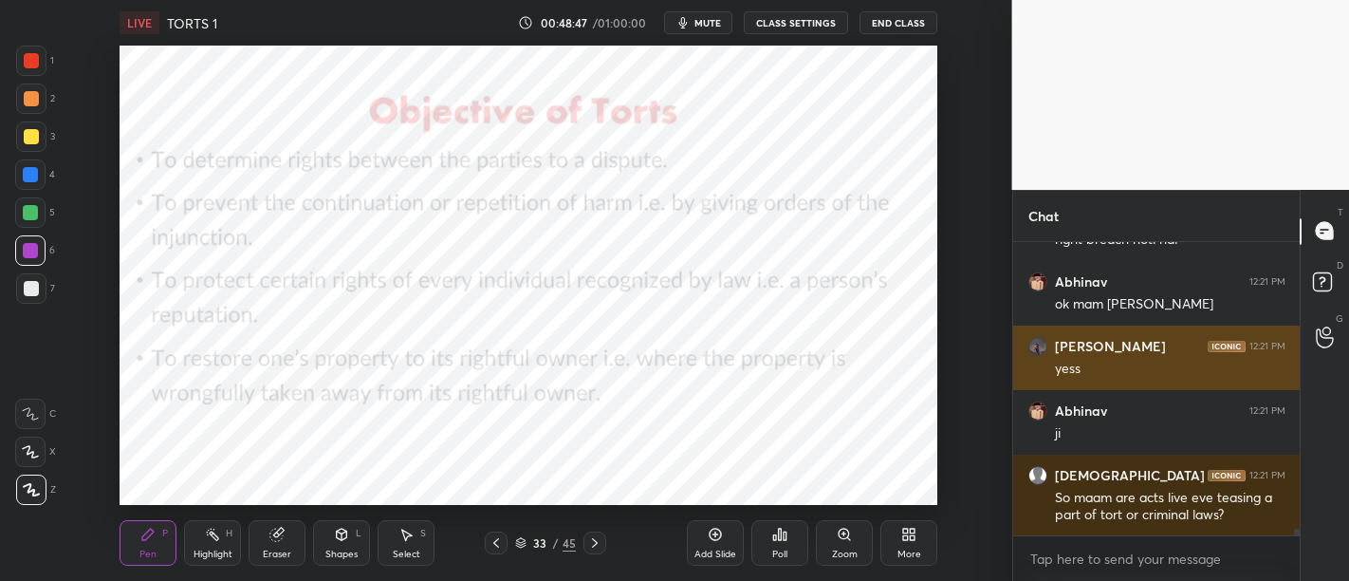
scroll to position [13561, 0]
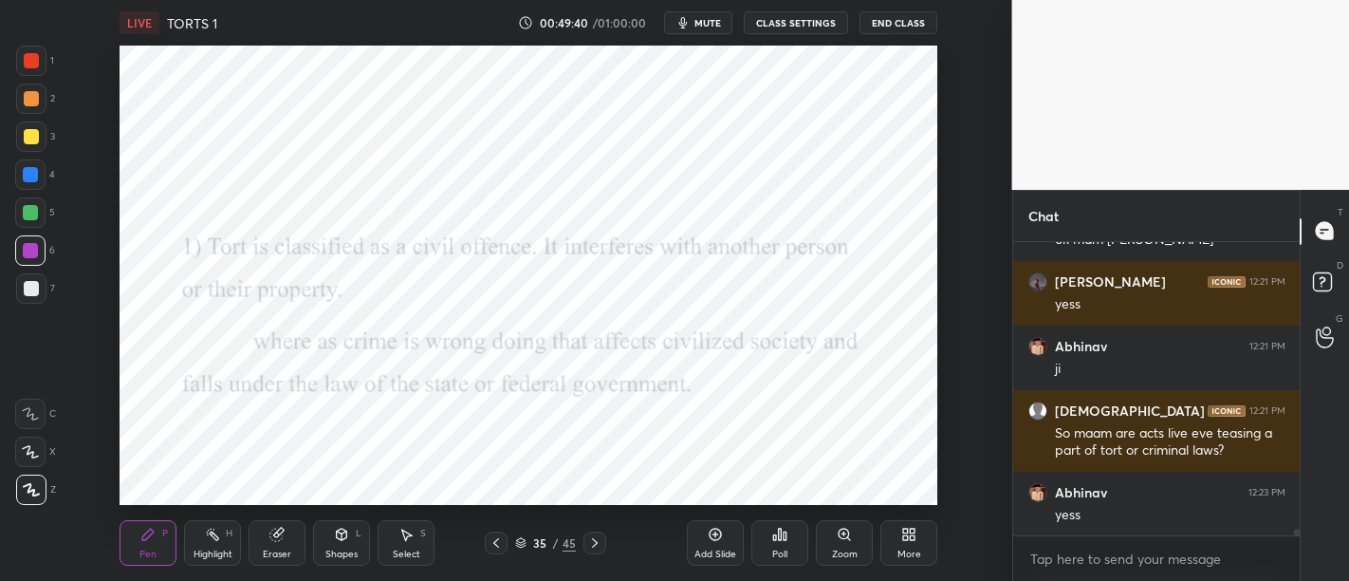
click at [703, 525] on div "Add Slide" at bounding box center [715, 543] width 57 height 46
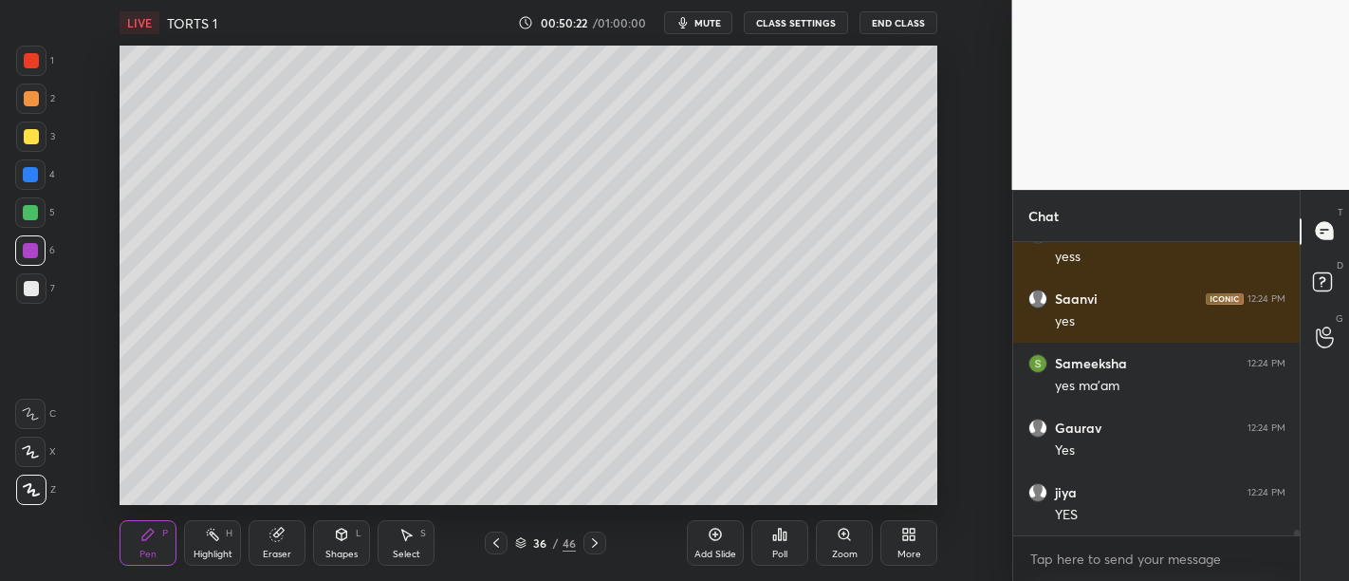
scroll to position [14269, 0]
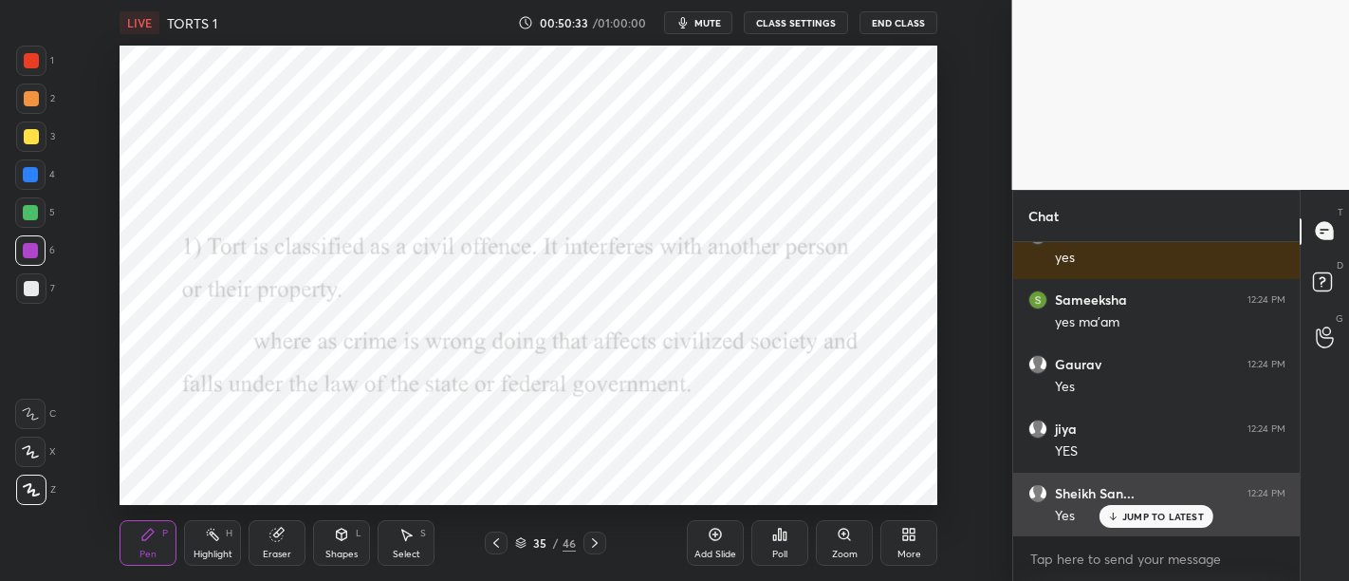
click at [1132, 517] on p "JUMP TO LATEST" at bounding box center [1163, 515] width 82 height 11
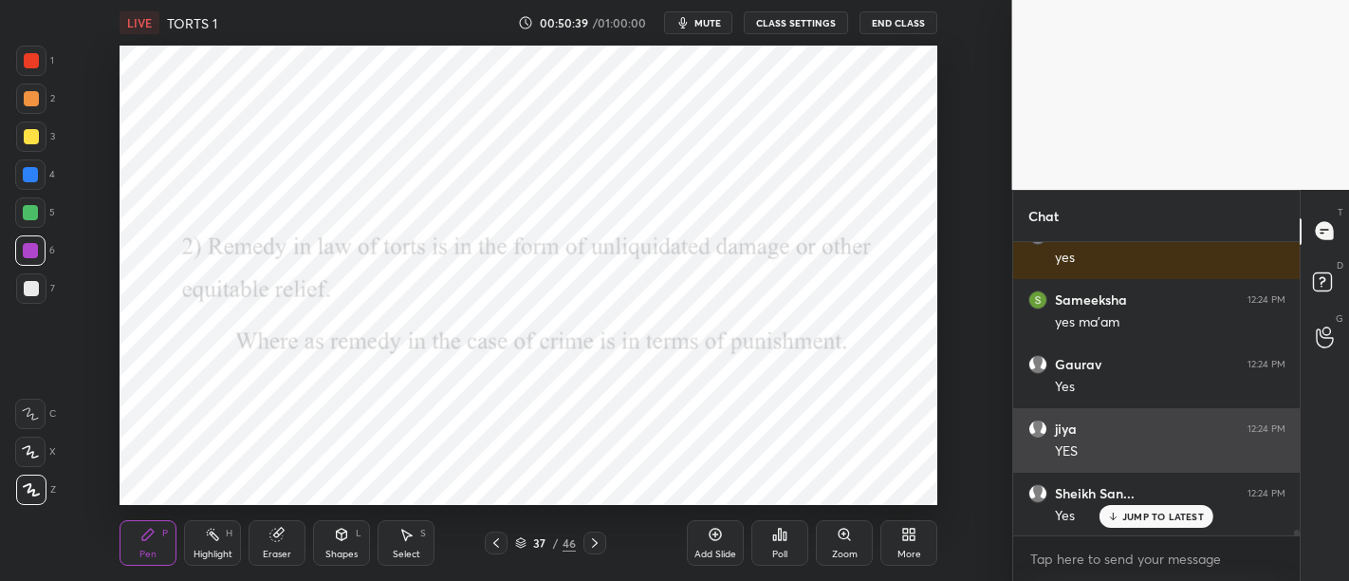
scroll to position [14334, 0]
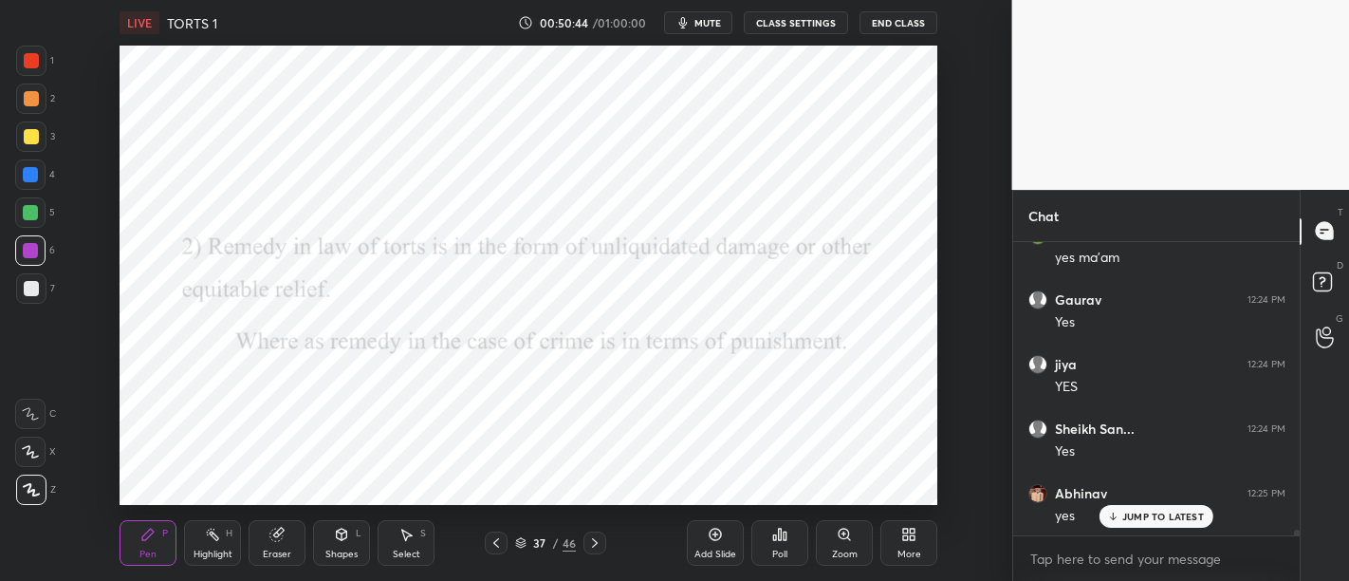
click at [713, 525] on div "Add Slide" at bounding box center [715, 543] width 57 height 46
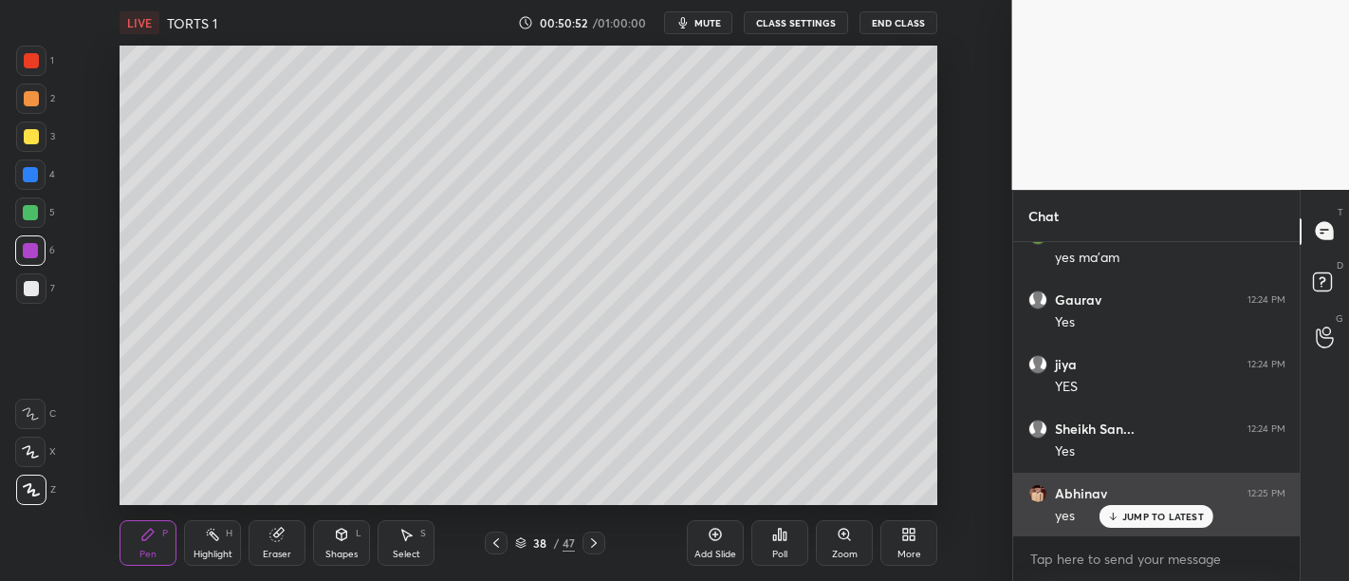
click at [1189, 519] on p "JUMP TO LATEST" at bounding box center [1163, 515] width 82 height 11
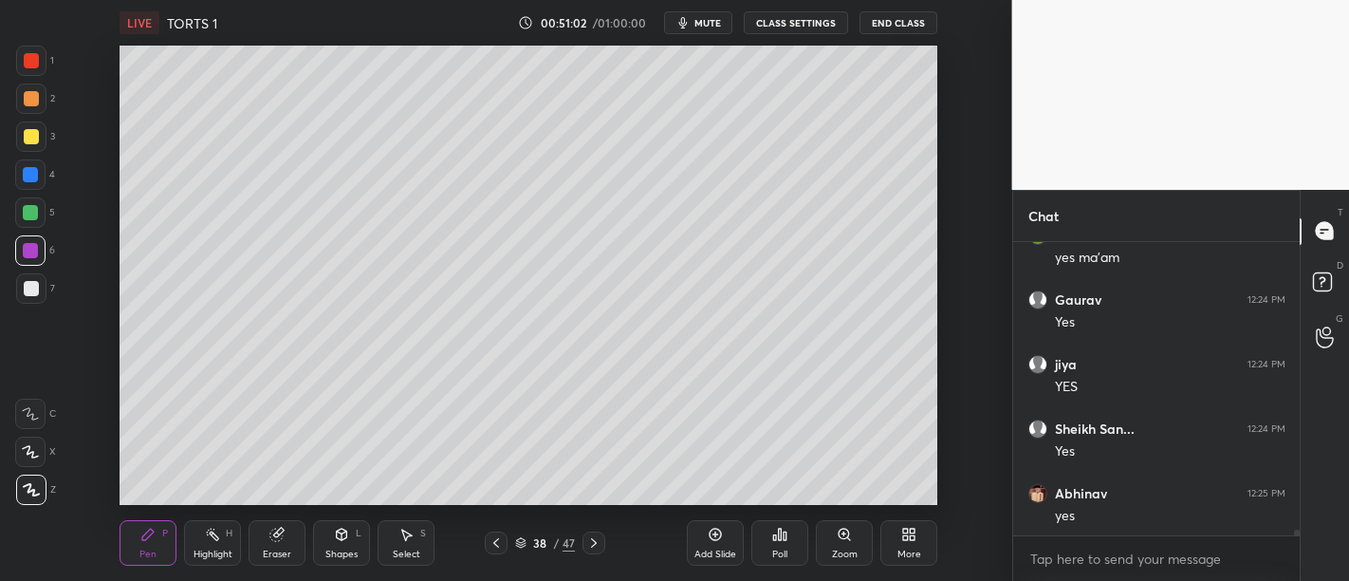
click at [32, 212] on div at bounding box center [30, 212] width 15 height 15
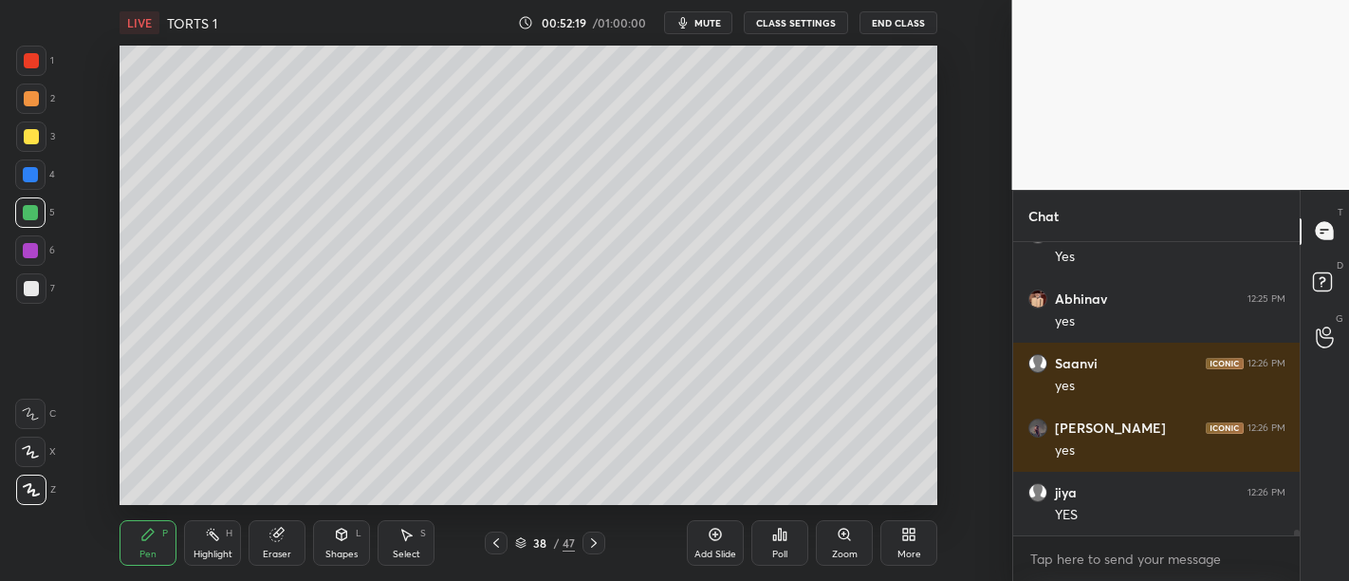
scroll to position [14592, 0]
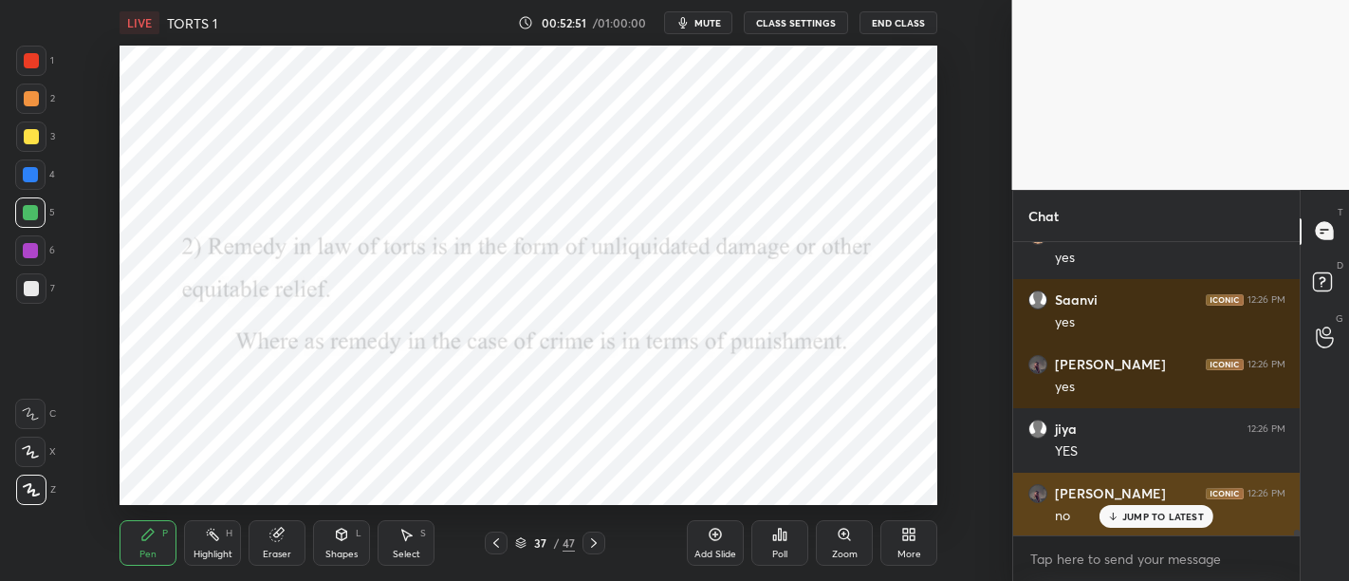
click at [1152, 511] on p "JUMP TO LATEST" at bounding box center [1163, 515] width 82 height 11
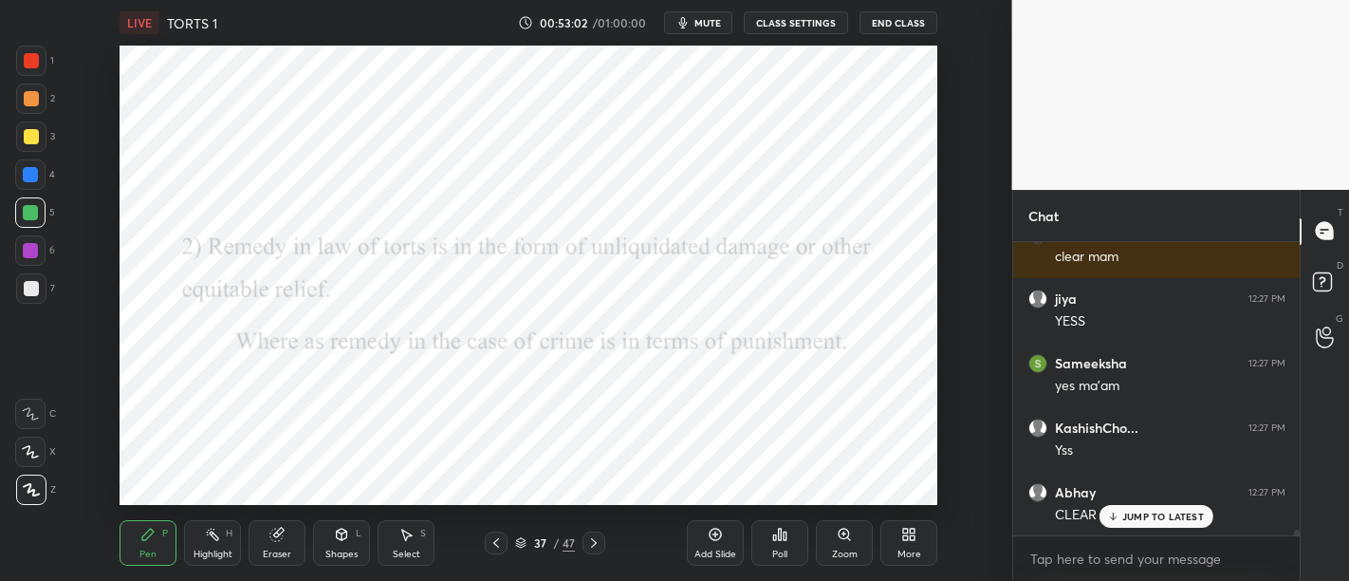
scroll to position [14979, 0]
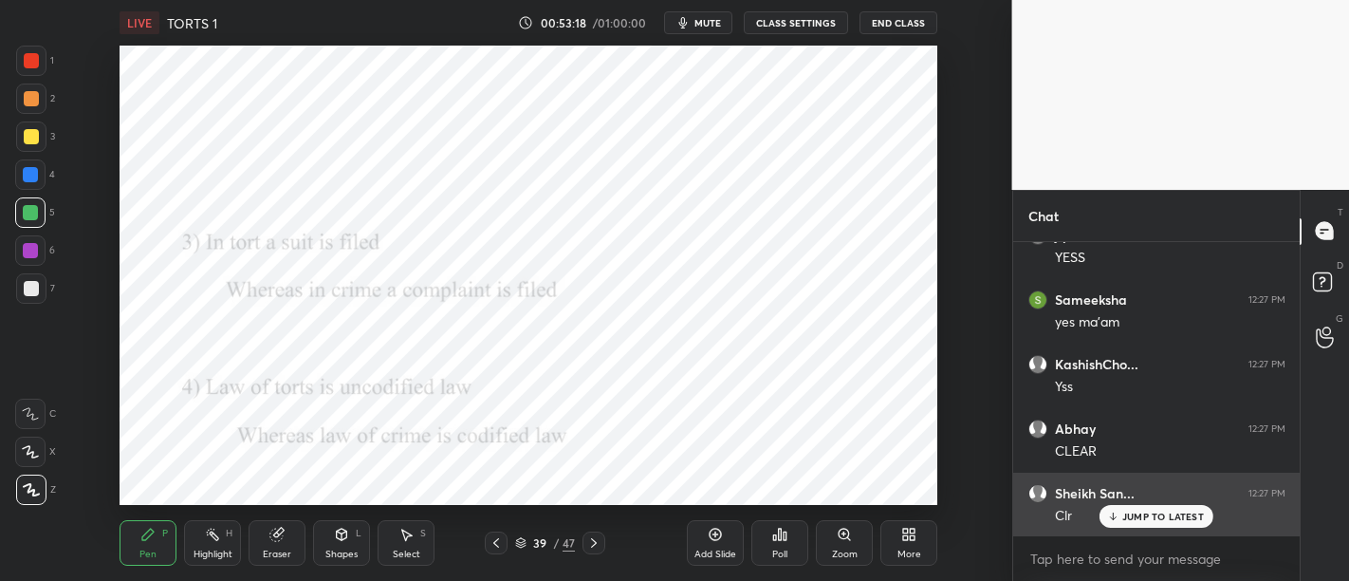
click at [1138, 522] on p "JUMP TO LATEST" at bounding box center [1163, 515] width 82 height 11
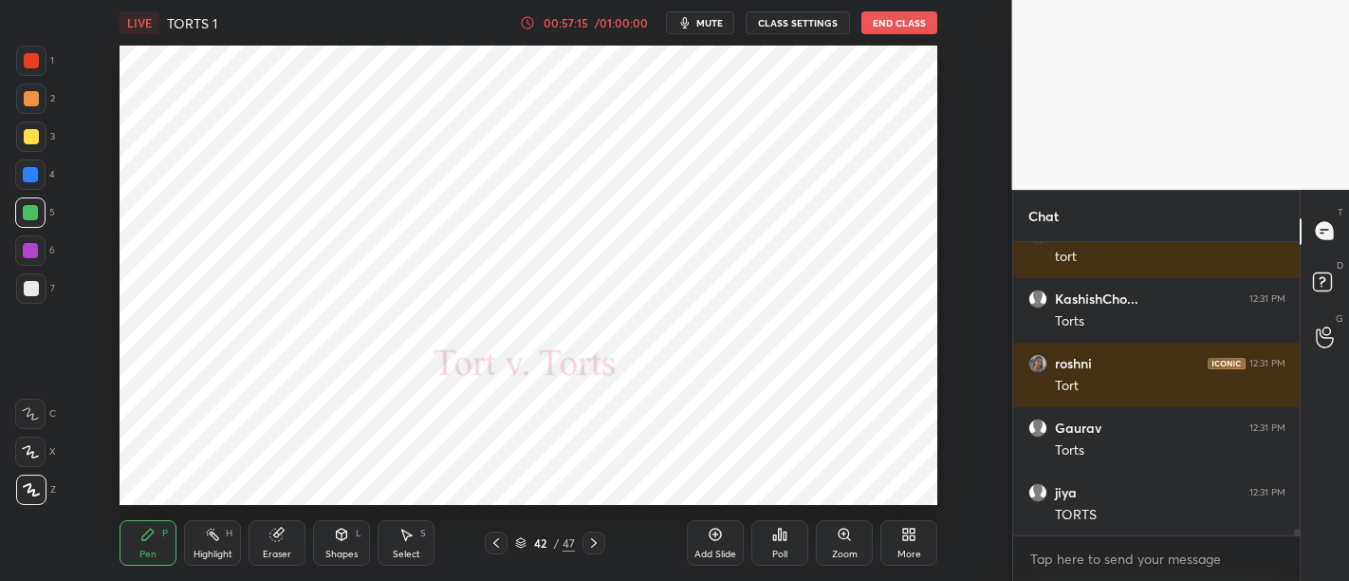
scroll to position [13257, 0]
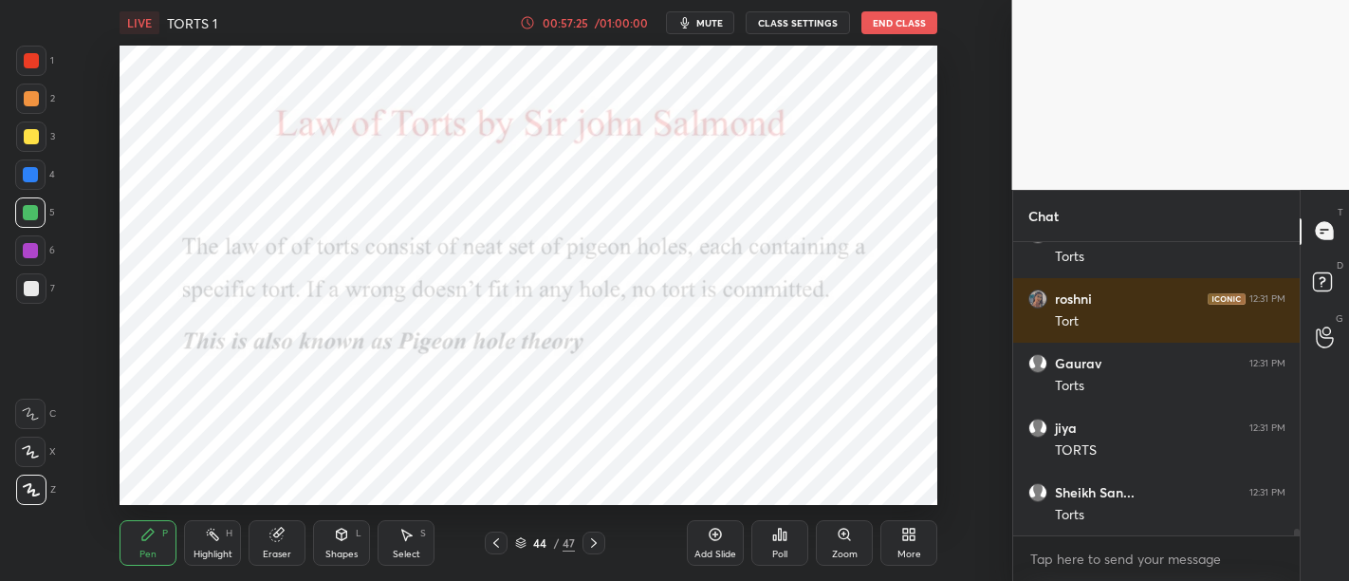
click at [710, 525] on icon at bounding box center [715, 533] width 15 height 15
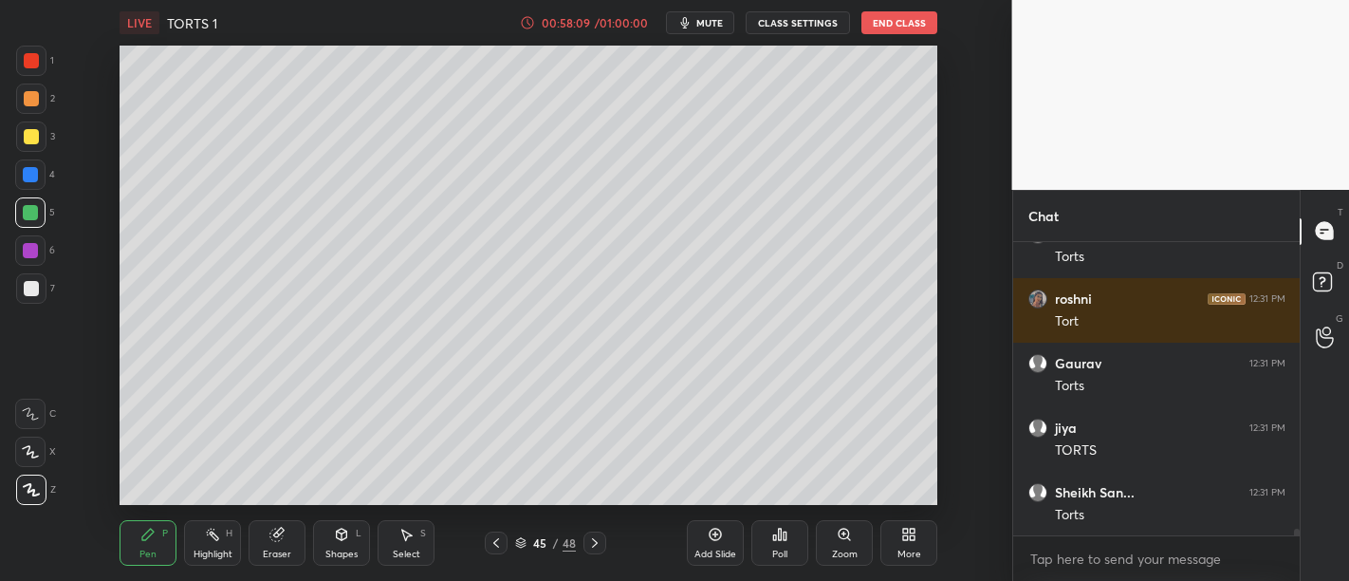
click at [38, 257] on div at bounding box center [30, 250] width 30 height 30
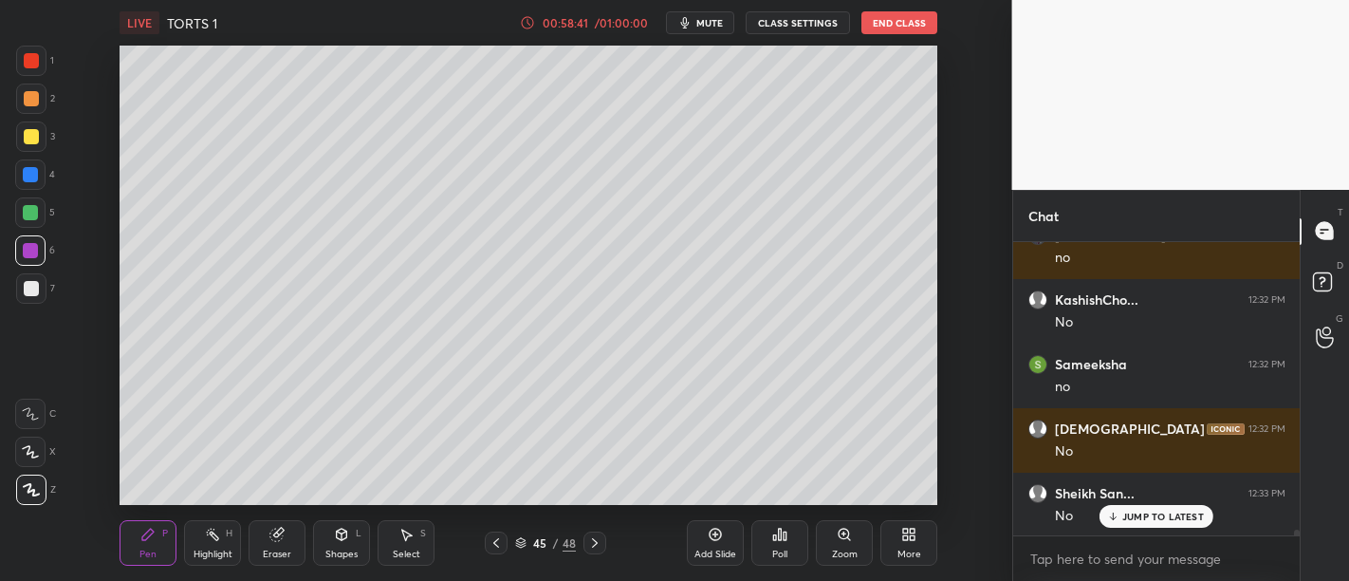
scroll to position [13708, 0]
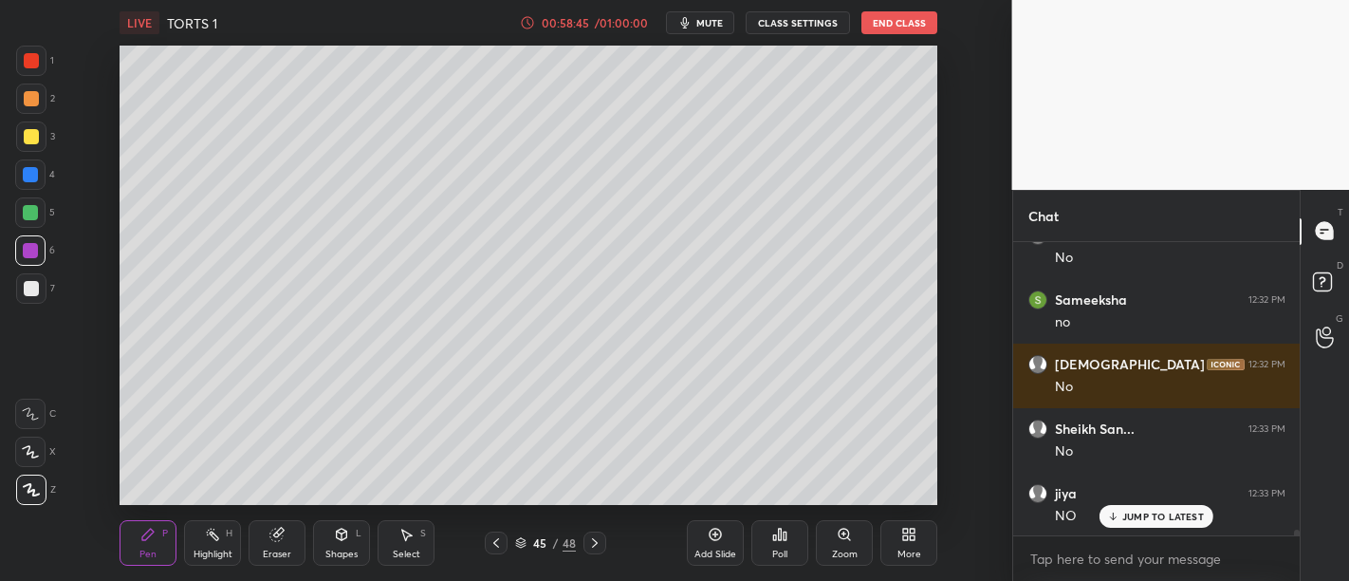
click at [1118, 525] on div "JUMP TO LATEST" at bounding box center [1156, 516] width 114 height 23
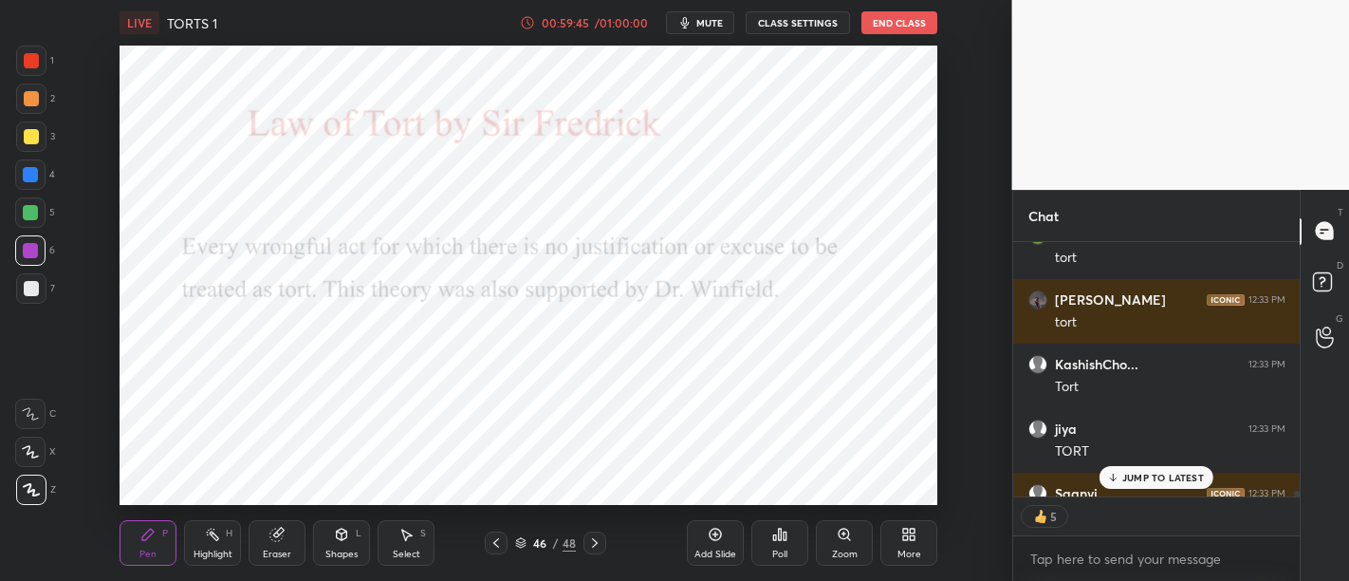
scroll to position [14133, 0]
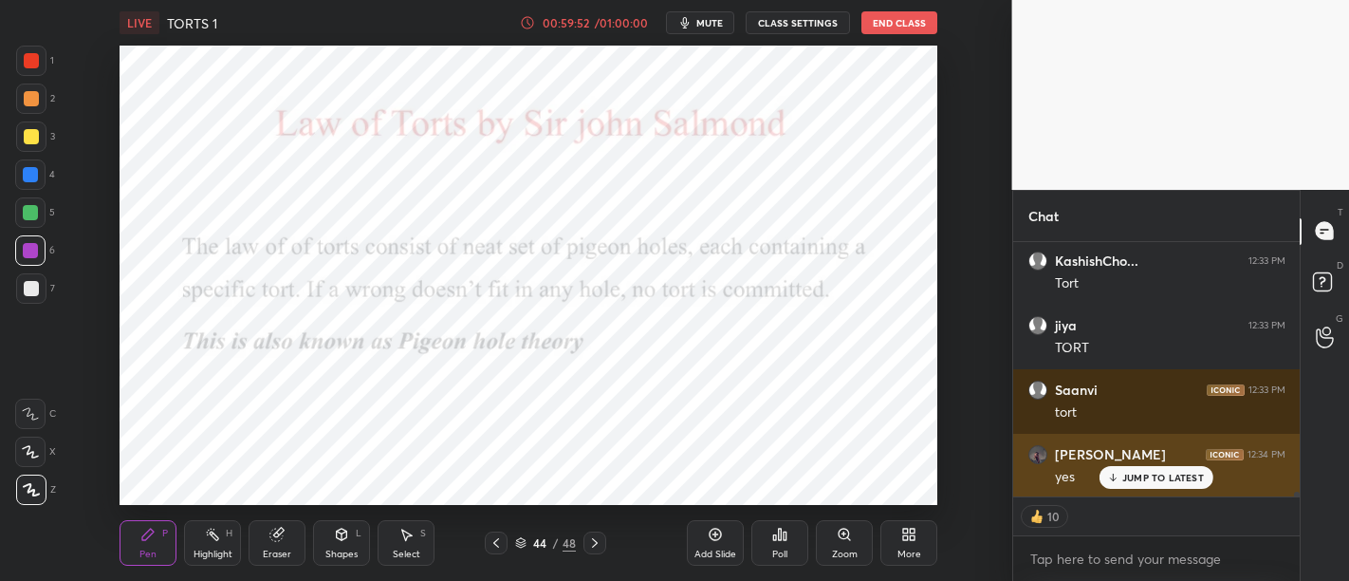
click at [1135, 482] on p "JUMP TO LATEST" at bounding box center [1163, 476] width 82 height 11
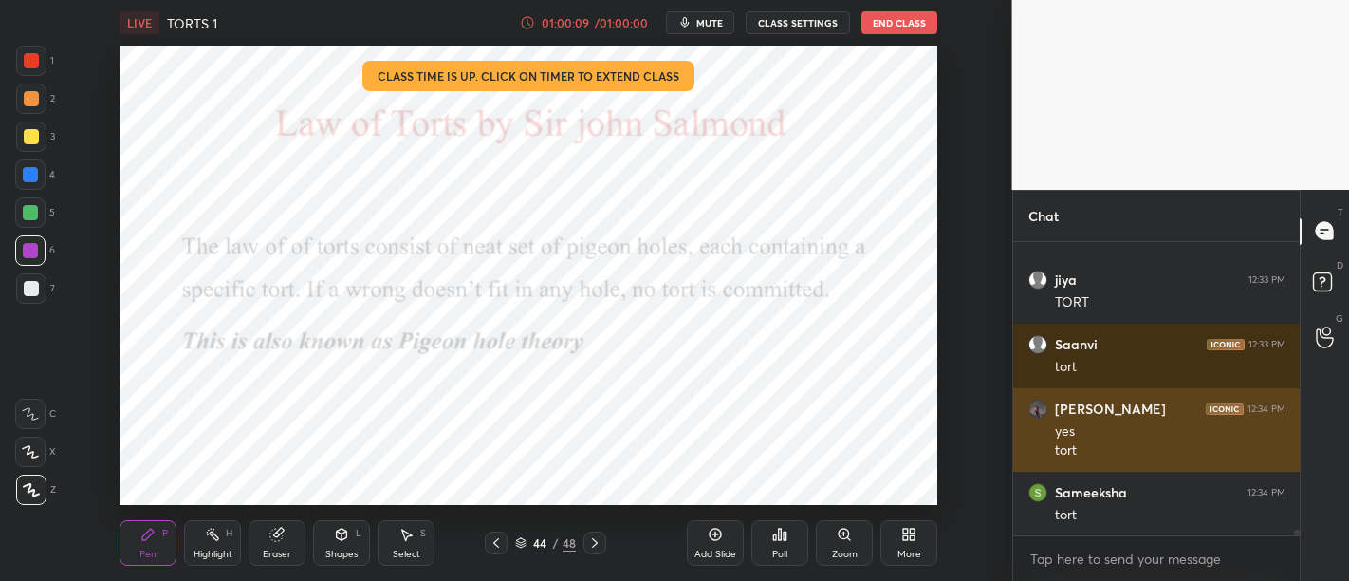
scroll to position [14243, 0]
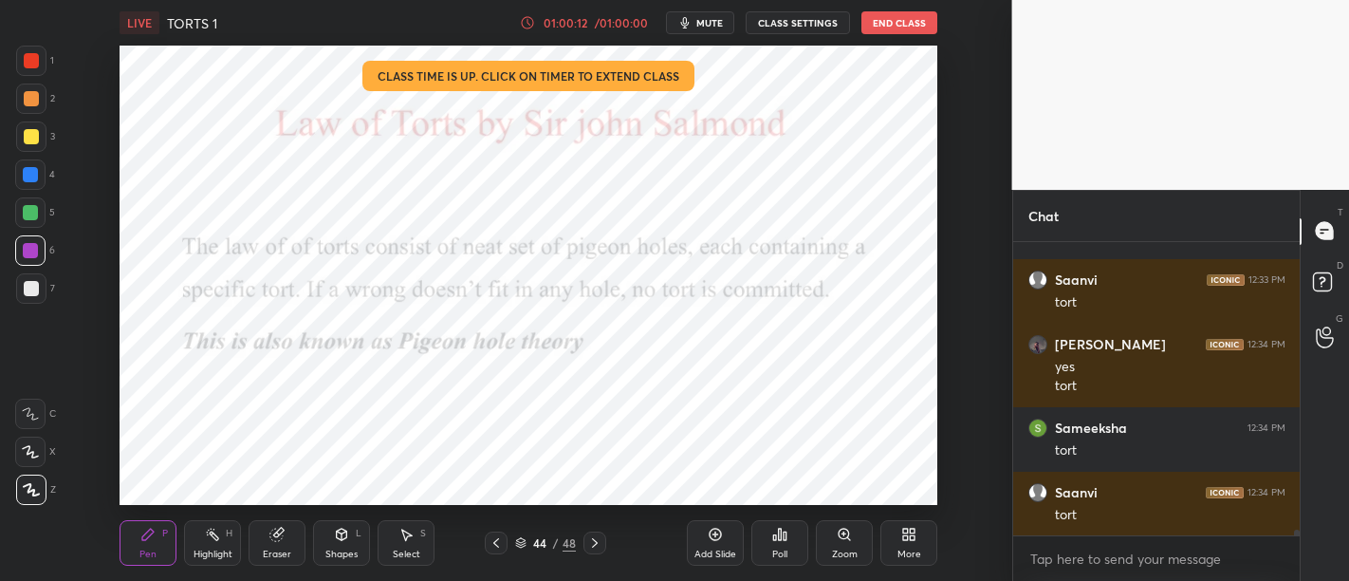
click at [738, 525] on div "Add Slide" at bounding box center [715, 543] width 57 height 46
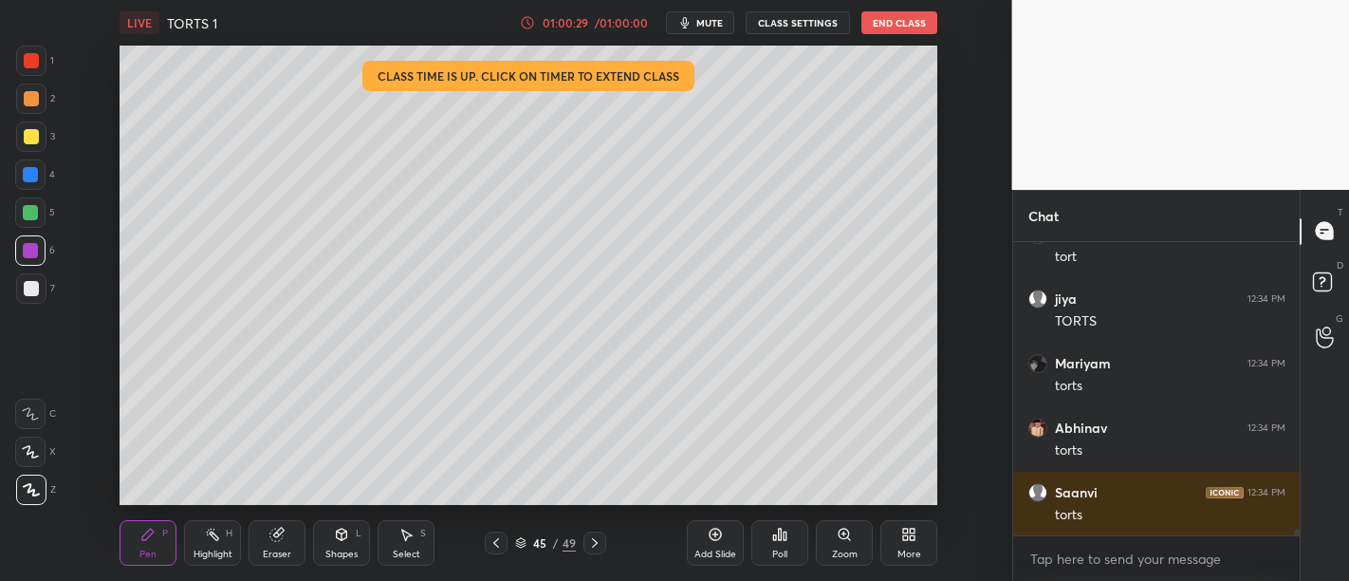
scroll to position [14694, 0]
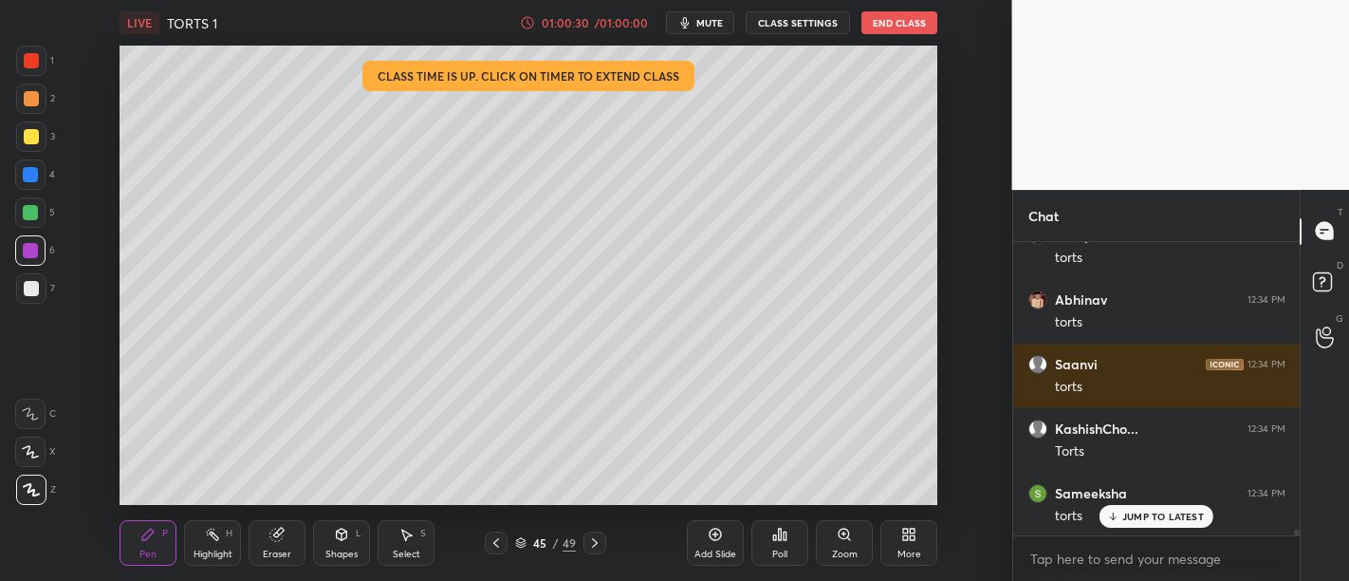
click at [704, 525] on div "Add Slide" at bounding box center [715, 543] width 57 height 46
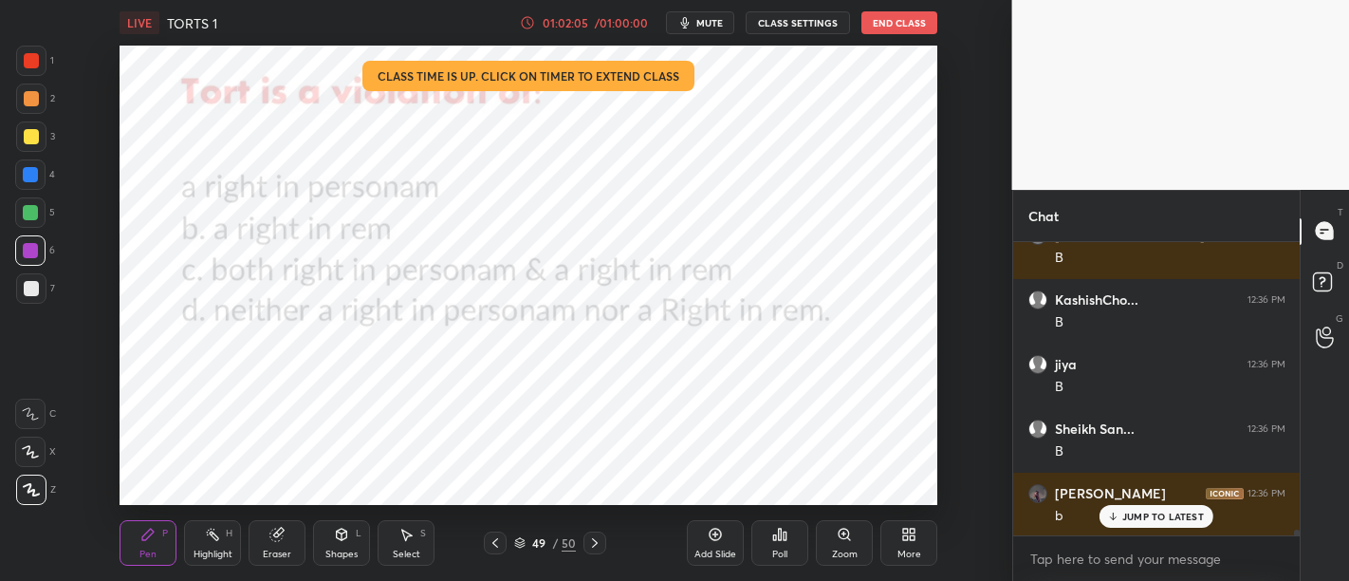
scroll to position [16003, 0]
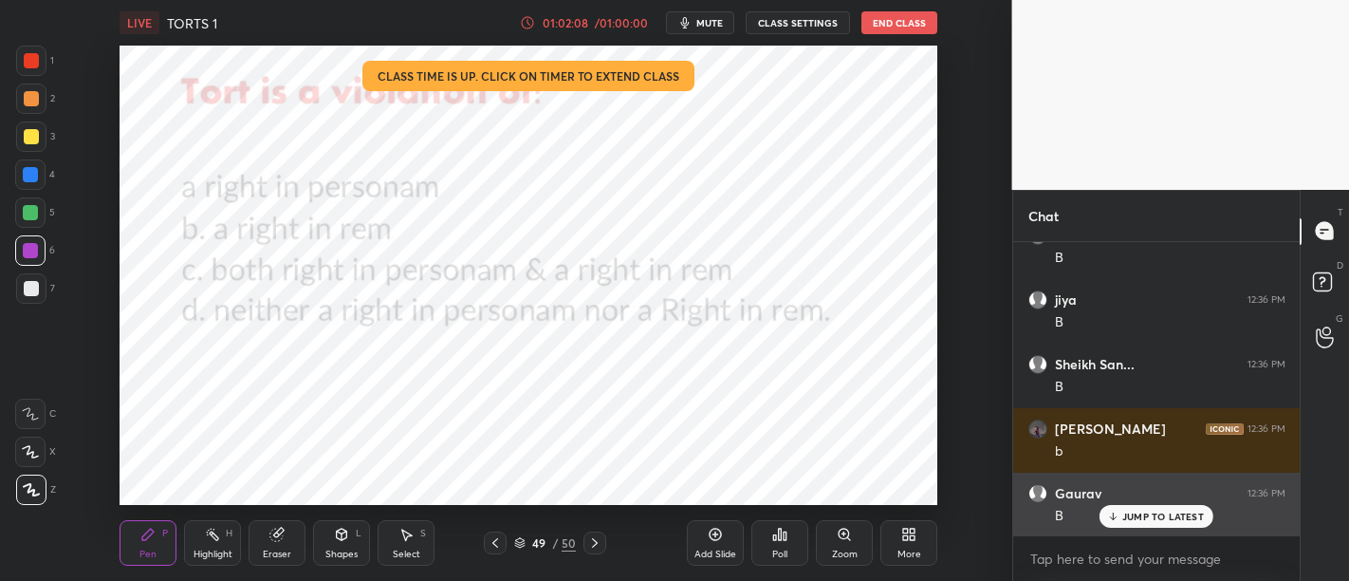
click at [1171, 518] on p "JUMP TO LATEST" at bounding box center [1163, 515] width 82 height 11
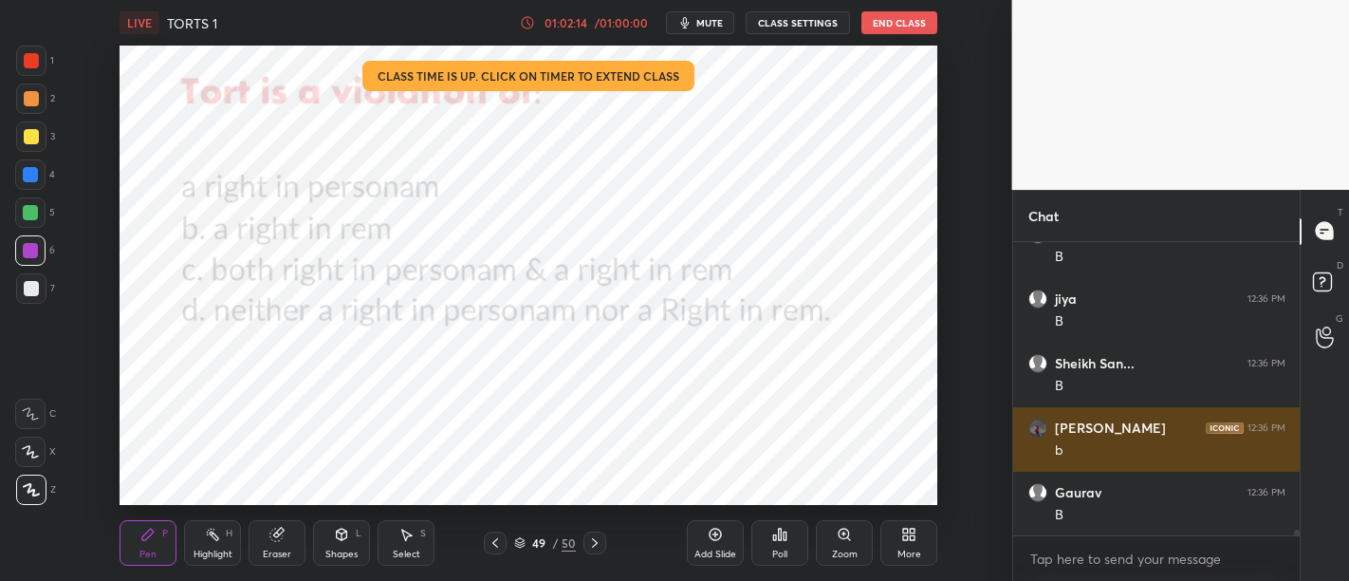
scroll to position [16022, 0]
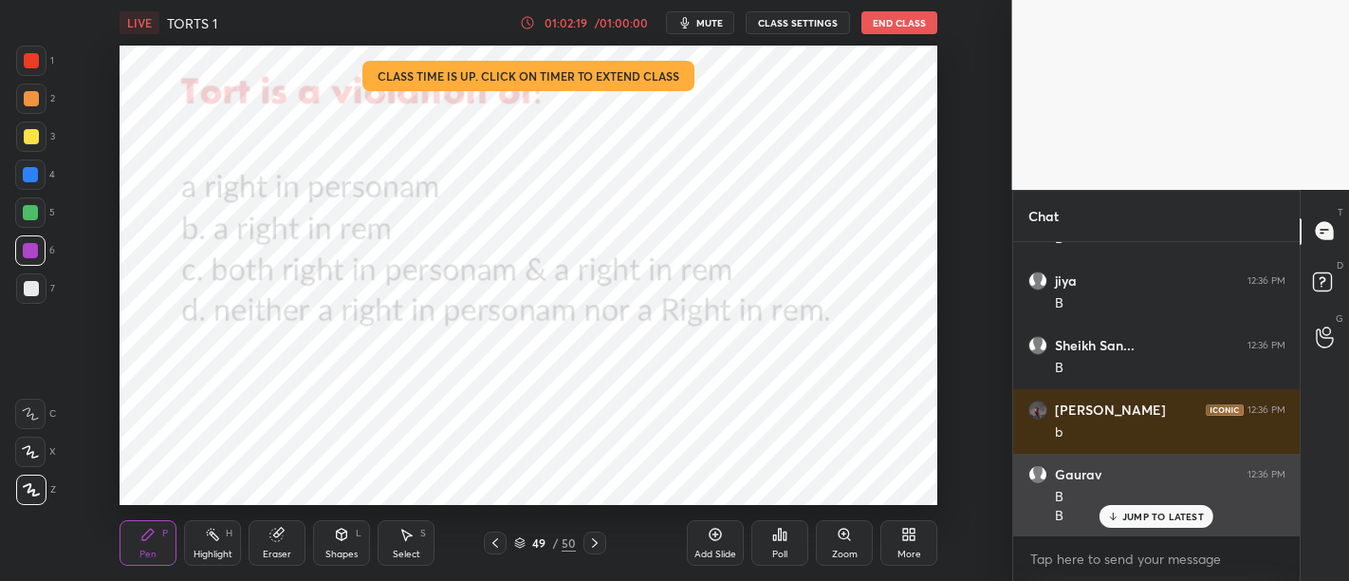
click at [1156, 512] on p "JUMP TO LATEST" at bounding box center [1163, 515] width 82 height 11
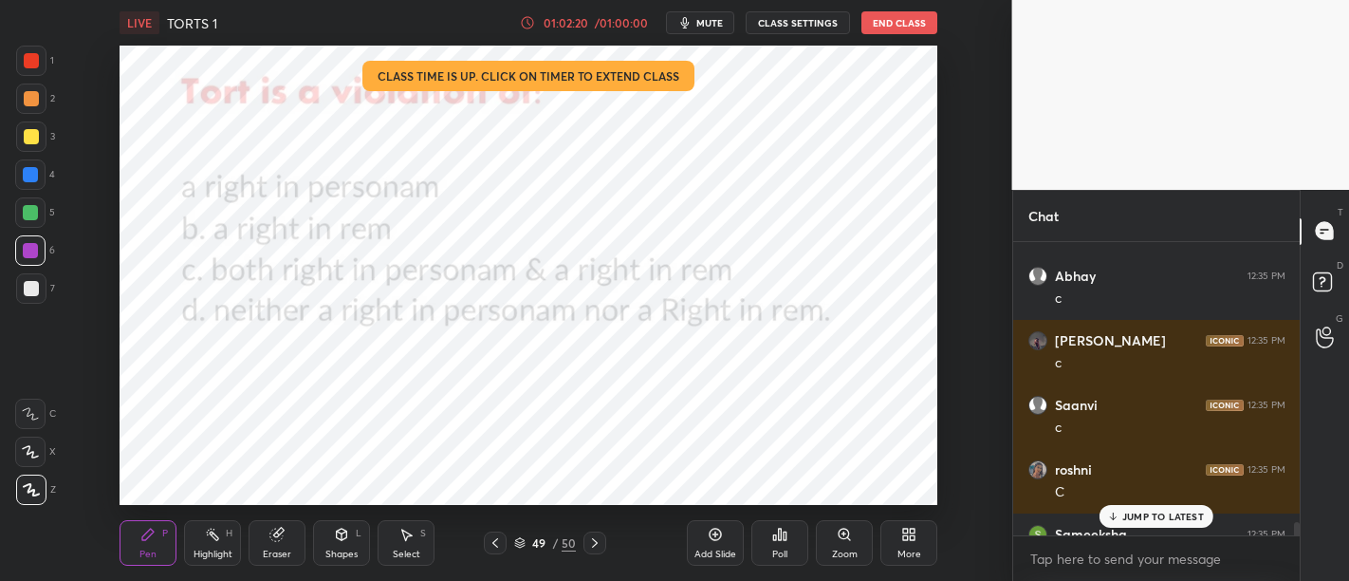
scroll to position [15572, 0]
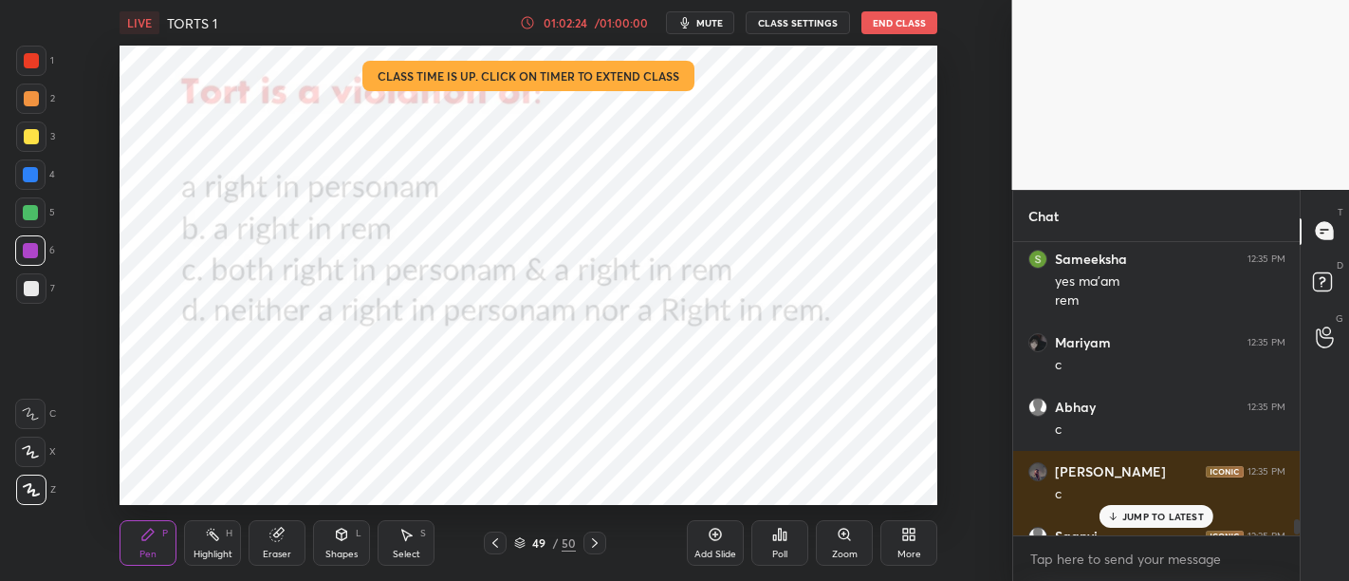
click at [1152, 516] on p "JUMP TO LATEST" at bounding box center [1163, 515] width 82 height 11
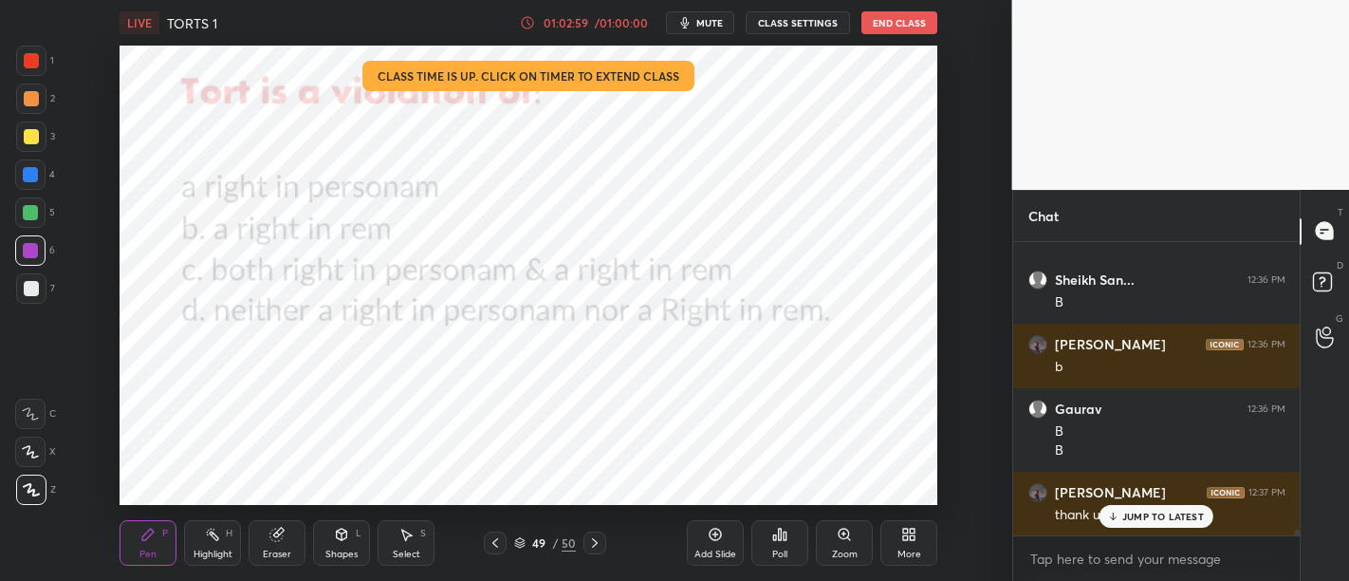
scroll to position [16168, 0]
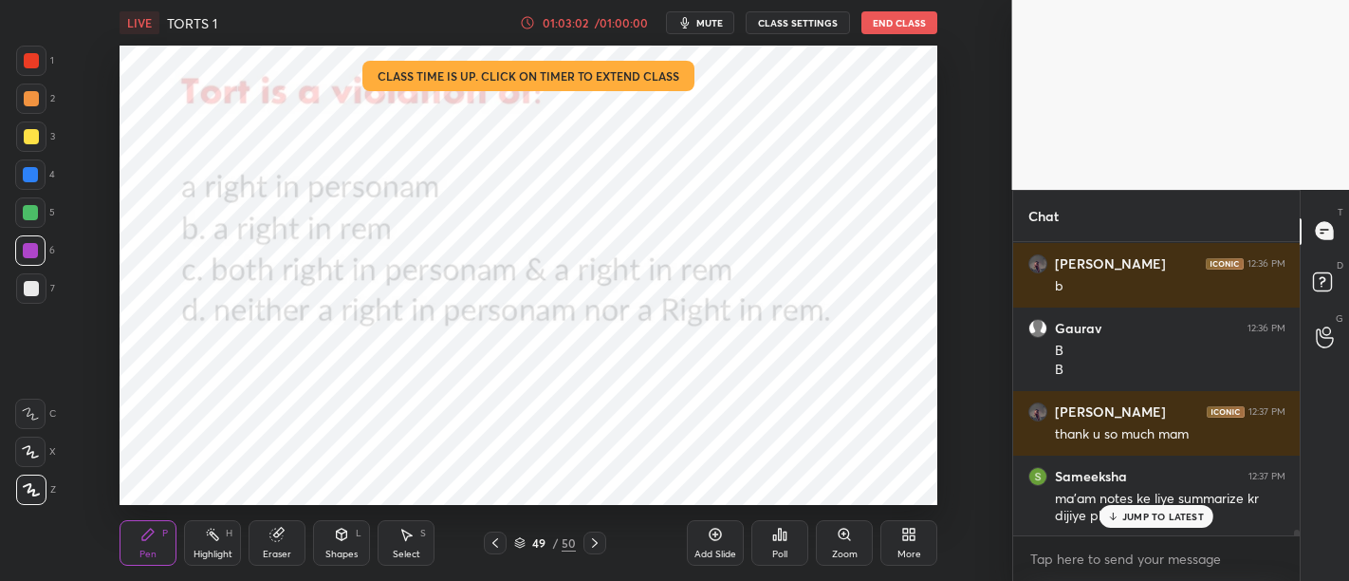
click at [1152, 513] on p "JUMP TO LATEST" at bounding box center [1163, 515] width 82 height 11
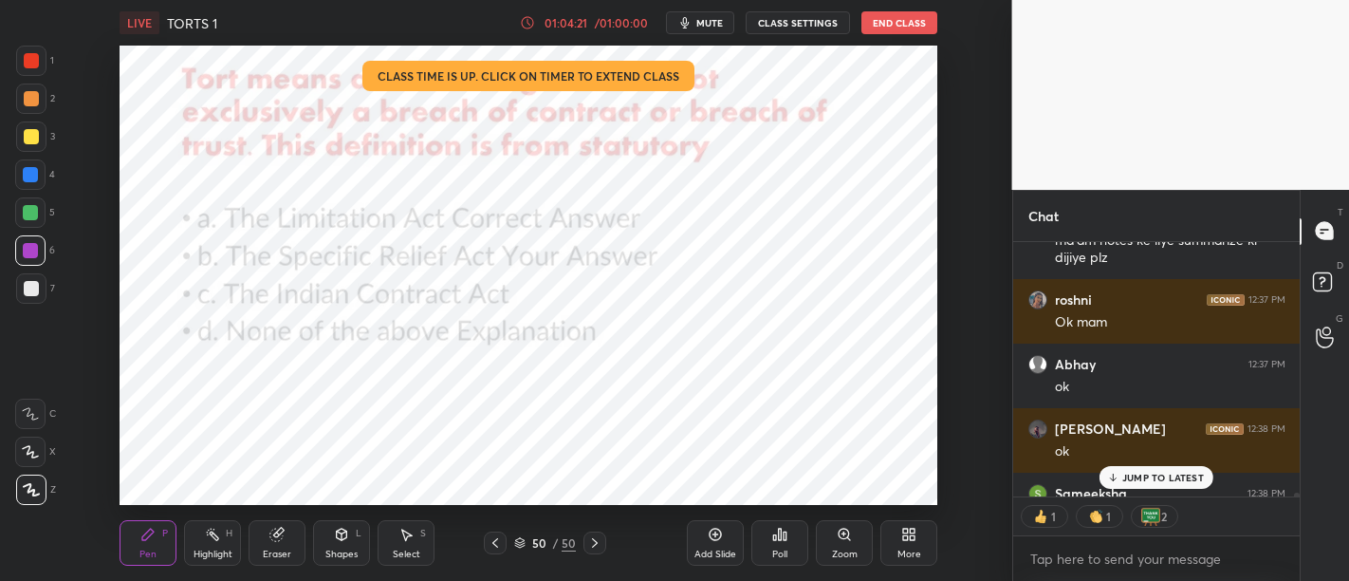
scroll to position [16529, 0]
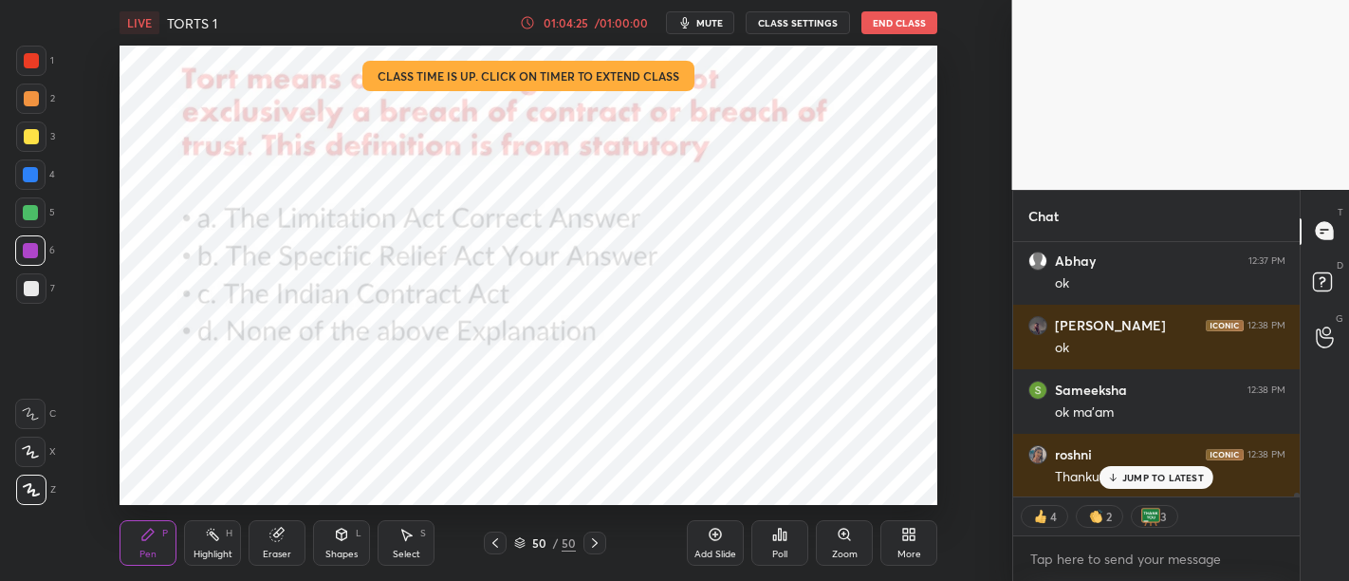
click at [886, 17] on button "End Class" at bounding box center [899, 22] width 76 height 23
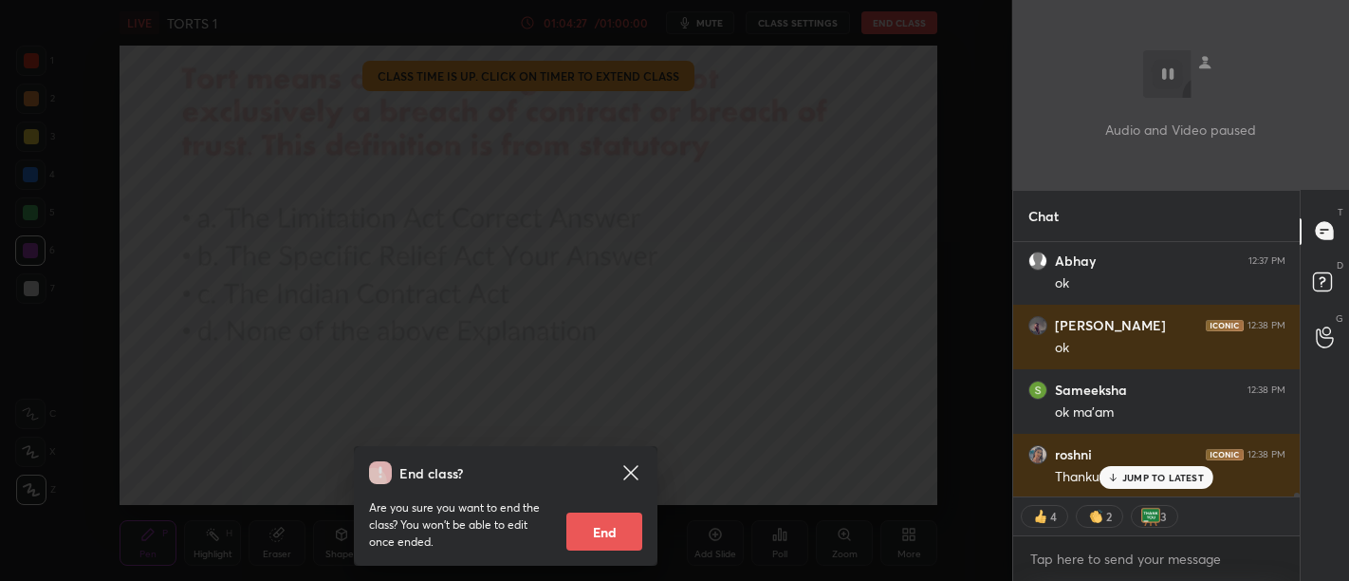
click at [599, 525] on button "End" at bounding box center [604, 531] width 76 height 38
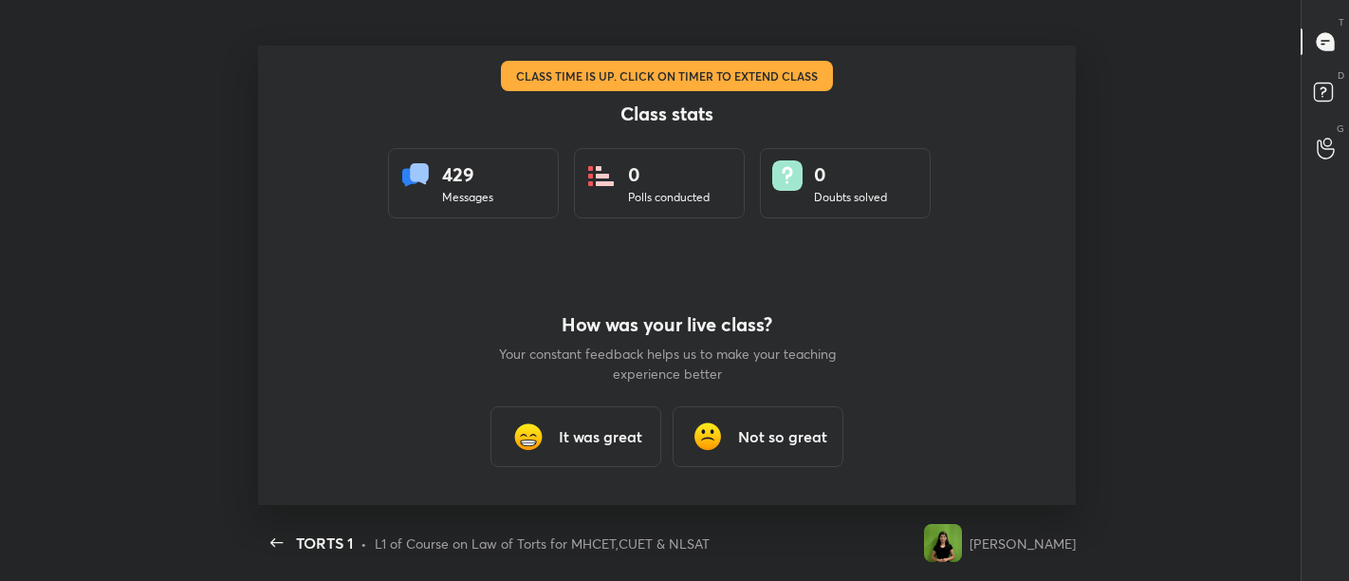
scroll to position [0, 0]
type textarea "x"
